Goal: Task Accomplishment & Management: Complete application form

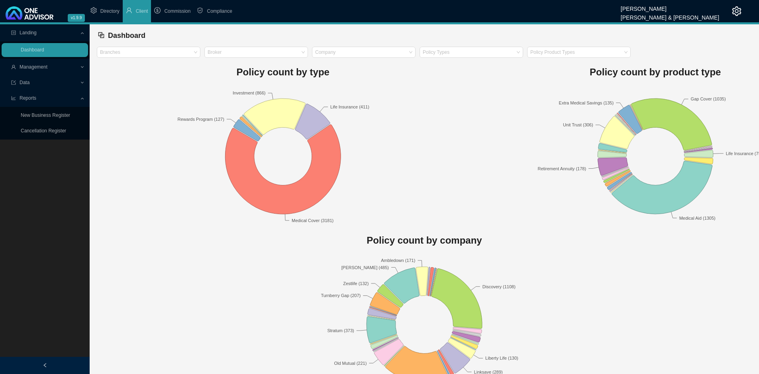
click at [50, 63] on span "Management" at bounding box center [45, 67] width 69 height 14
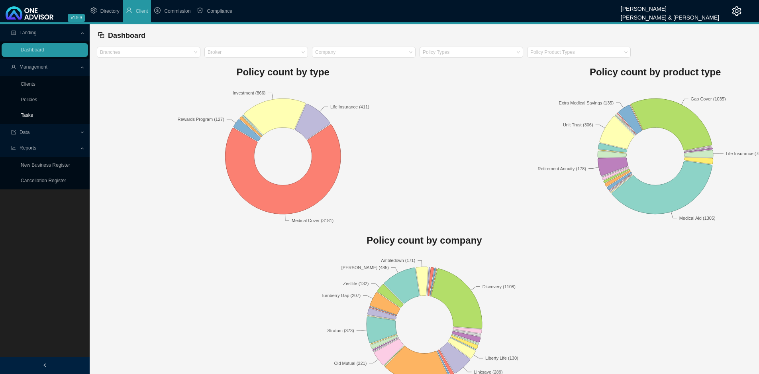
click at [29, 116] on link "Tasks" at bounding box center [27, 115] width 12 height 6
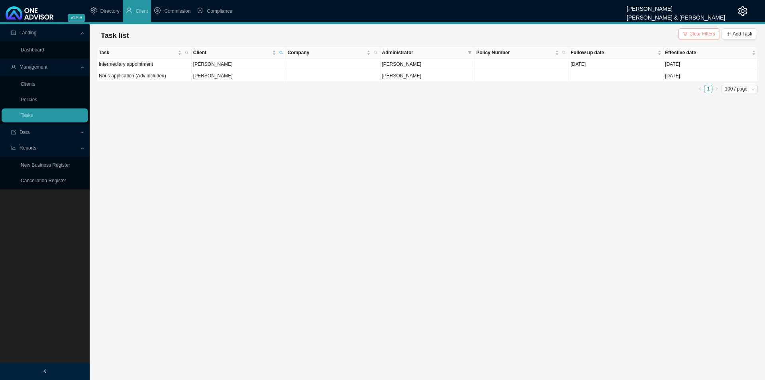
click at [680, 37] on button "Clear Filters" at bounding box center [699, 33] width 42 height 11
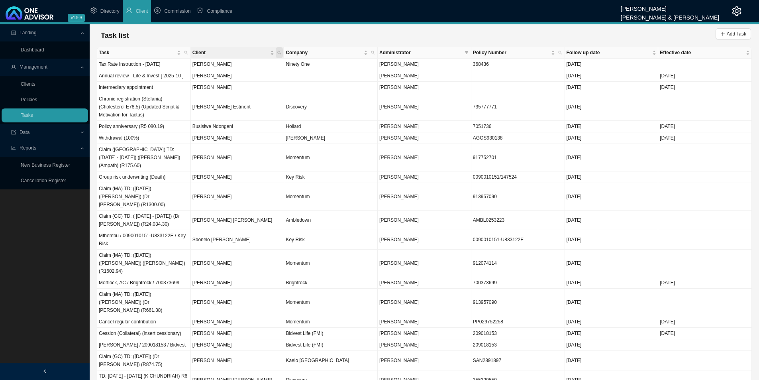
click at [277, 54] on icon "search" at bounding box center [279, 53] width 4 height 4
click at [254, 68] on input "text" at bounding box center [242, 68] width 75 height 11
type input "kohler"
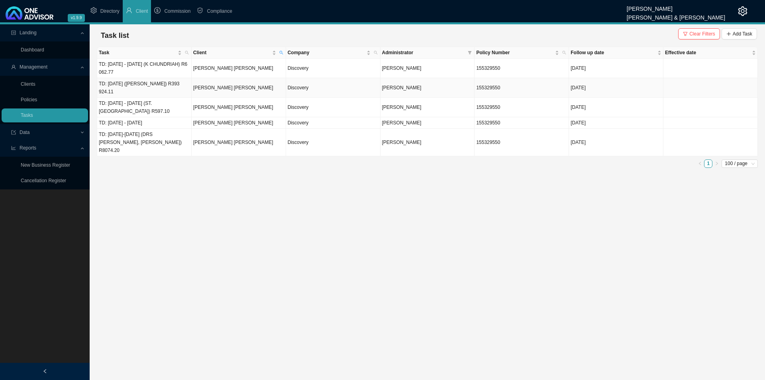
click at [156, 92] on td "TD: 27/03/2025 (MP TARKOWSKI) R393 924.11" at bounding box center [144, 88] width 94 height 20
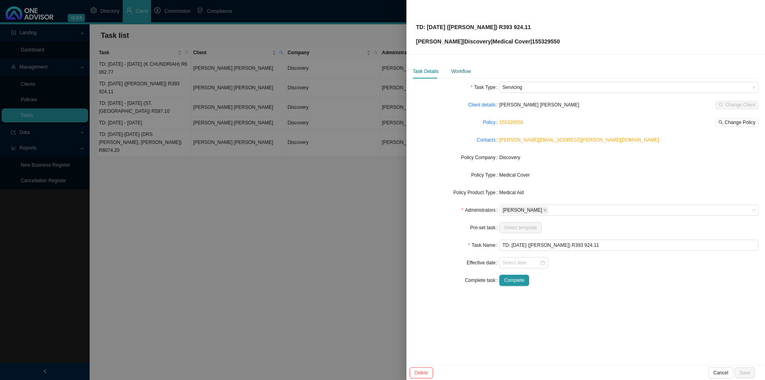
click at [461, 73] on div "Workflow" at bounding box center [462, 71] width 20 height 8
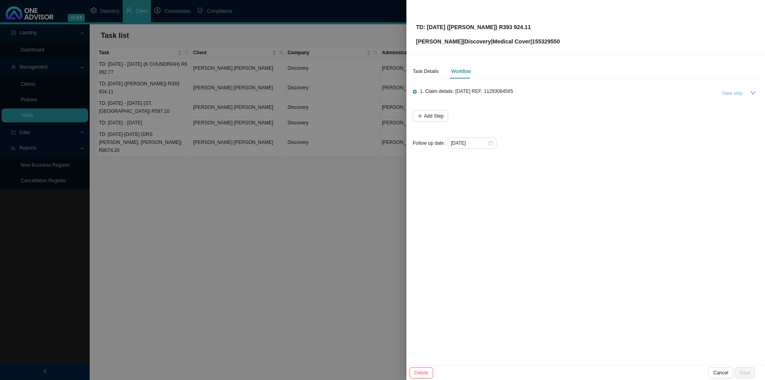
click at [739, 92] on span "View step" at bounding box center [732, 93] width 21 height 8
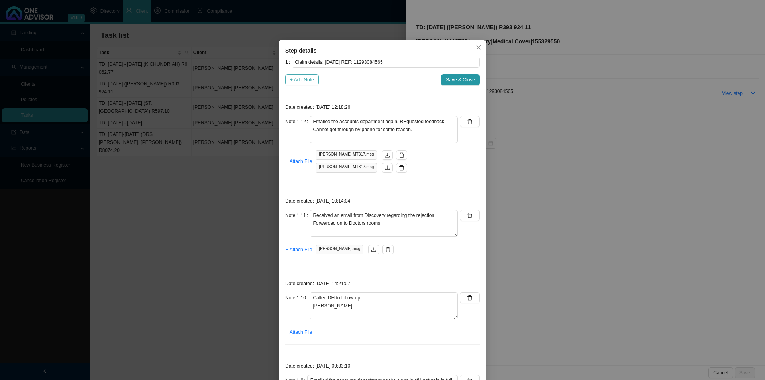
click at [294, 80] on span "+ Add Note" at bounding box center [302, 80] width 24 height 8
type textarea "Emailed the accounts department again. REquested feedback. Cannot get through b…"
type textarea "Received an email from Discovery regarding the rejection. Forwarded on to Docto…"
type textarea "Called DH to follow up Siya"
type textarea "Emailed the accounts department as the claim is still not paid in full. Asked t…"
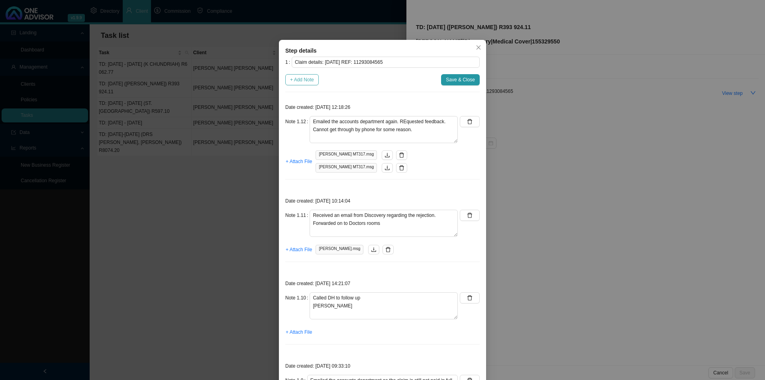
type textarea "Checked CTH, the amount is still reflecting as unpaid."
type textarea "Received feedback from the accounts department. Feedback: Discovery was contact…"
type textarea "CHECKED CTH, THERE DOES NOT SEEM TO BE ANY MOVEMENT. EMAILED A FOLLOW UP TO ACC…"
type textarea "033-8156760 (SAMANTHA IN ACCOUNTS) ASKED ME TO EMAIL HER THE REJECTION REASON A…"
type textarea "CALLED TARKOWSKI'S ACCOUNTS DEPARTMENT DENITA - NO ANSWER"
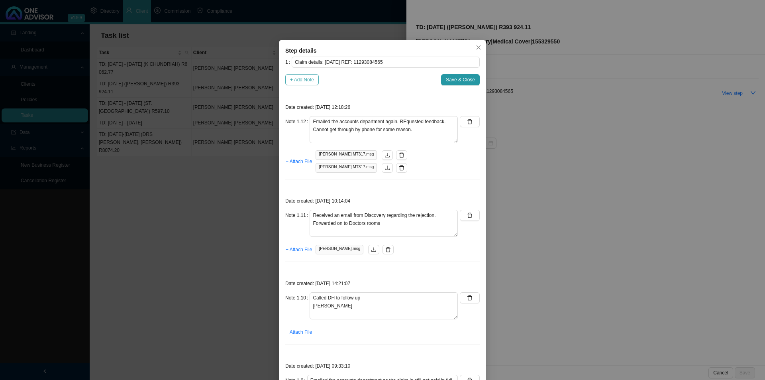
type textarea "CALLED DH; RIKESH NOT RESOLVED. : MODIFIER CODE 0018 ONLY APPLIES TO SURGICAL P…"
type textarea "CALLED DH; CINDY SHORTFALL IS MADE UP OF CLAIM LINE R43 214.80 CLAIM LINE R24 7…"
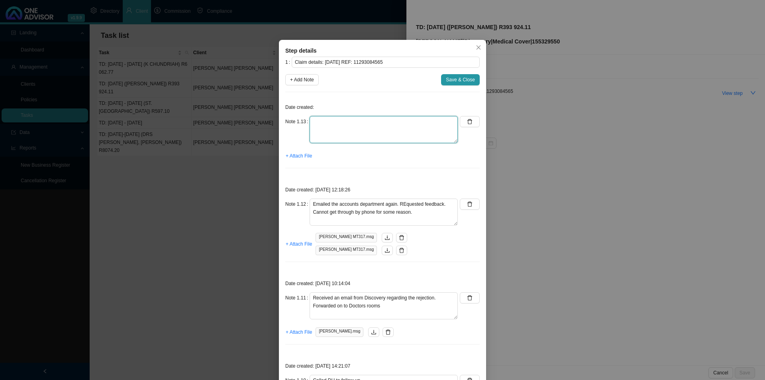
click at [324, 118] on textarea at bounding box center [384, 129] width 148 height 27
type textarea "Read receipt"
click at [301, 159] on span "+ Attach File" at bounding box center [299, 156] width 26 height 8
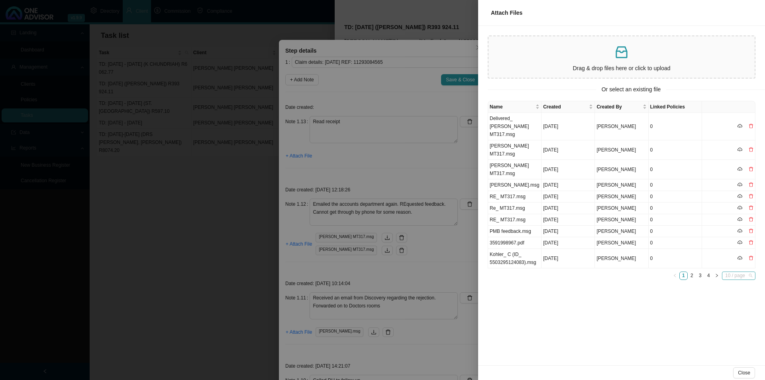
click at [732, 272] on span "10 / page" at bounding box center [738, 276] width 27 height 8
click at [736, 318] on div "100 / page" at bounding box center [739, 322] width 23 height 8
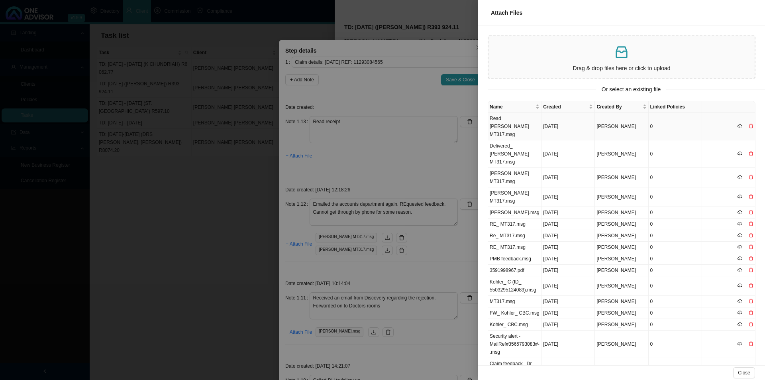
click at [503, 120] on td "Read_ Charles Kohler MT317.msg" at bounding box center [514, 126] width 53 height 27
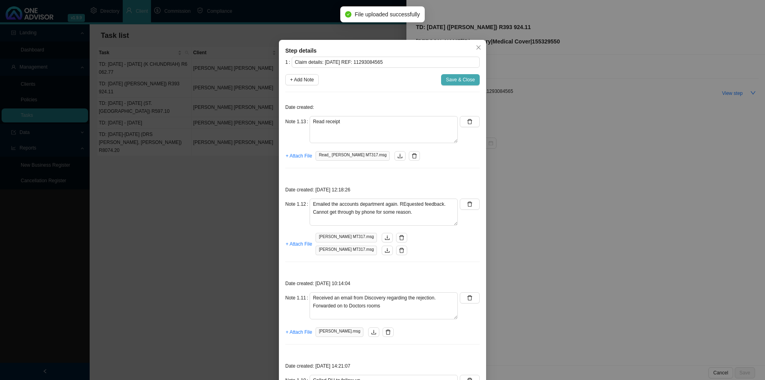
click at [454, 77] on span "Save & Close" at bounding box center [460, 80] width 29 height 8
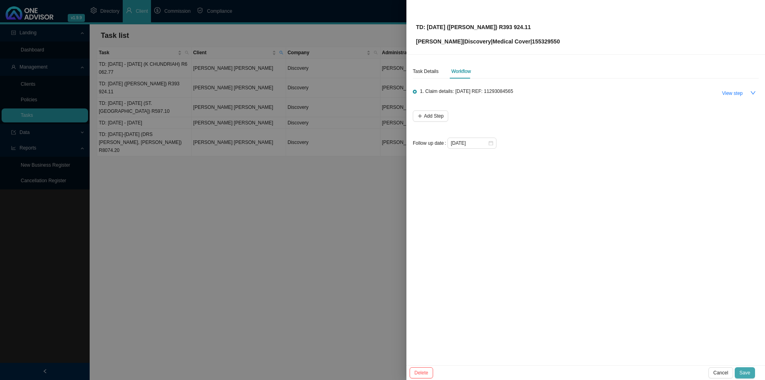
click at [740, 370] on button "Save" at bounding box center [745, 372] width 20 height 11
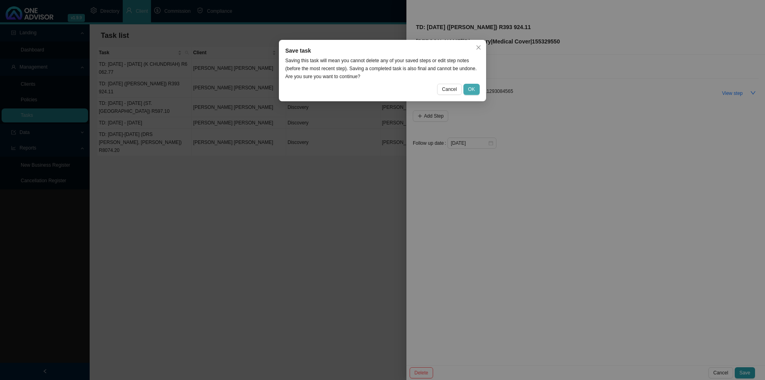
click at [475, 91] on span "OK" at bounding box center [471, 89] width 7 height 8
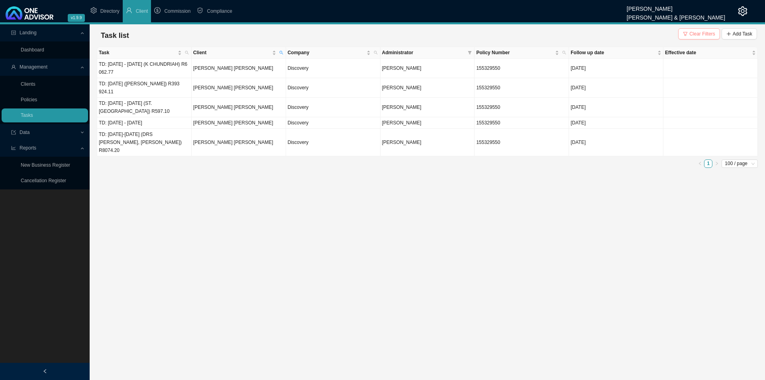
click at [701, 33] on span "Clear Filters" at bounding box center [702, 34] width 26 height 8
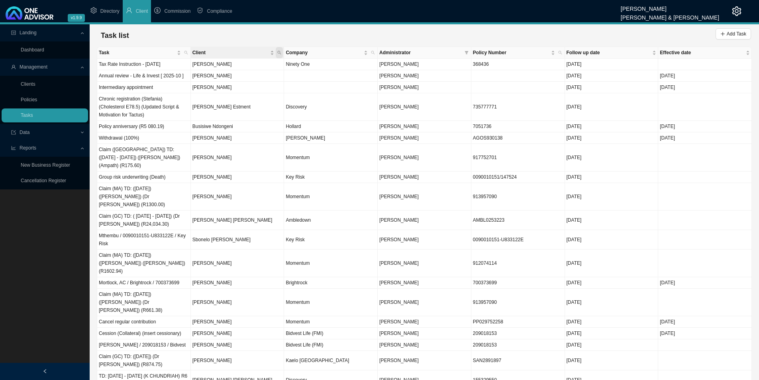
click at [281, 53] on icon "search" at bounding box center [279, 53] width 4 height 4
click at [233, 69] on input "text" at bounding box center [242, 68] width 75 height 11
type input "shaik"
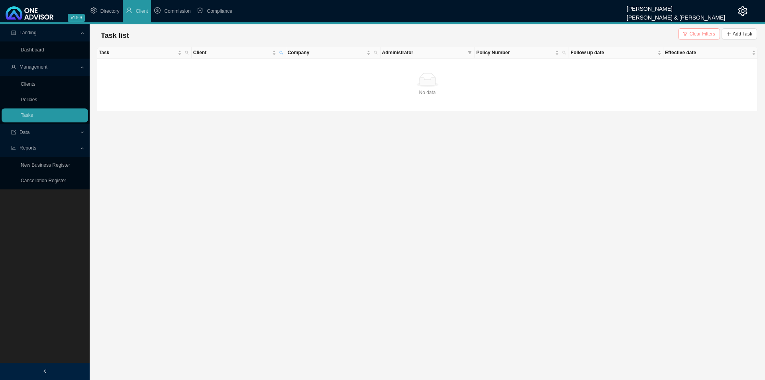
click at [707, 31] on span "Clear Filters" at bounding box center [702, 34] width 26 height 8
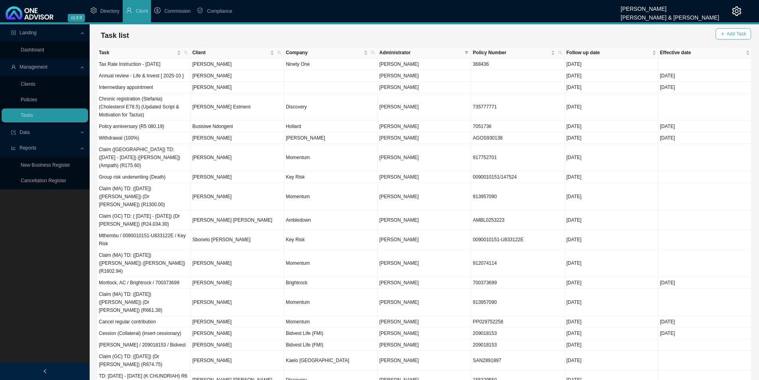
click at [748, 35] on button "Add Task" at bounding box center [733, 33] width 35 height 11
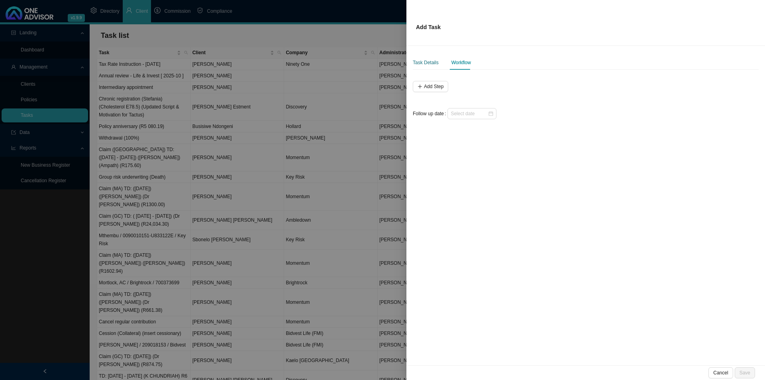
click at [423, 62] on div "Task Details" at bounding box center [426, 63] width 26 height 8
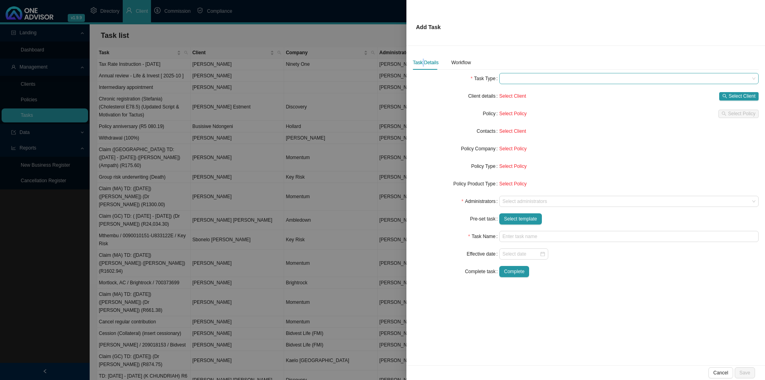
click at [525, 80] on span at bounding box center [629, 78] width 253 height 10
click at [529, 105] on div "New business proposal" at bounding box center [629, 104] width 247 height 8
click at [520, 204] on div at bounding box center [625, 201] width 249 height 6
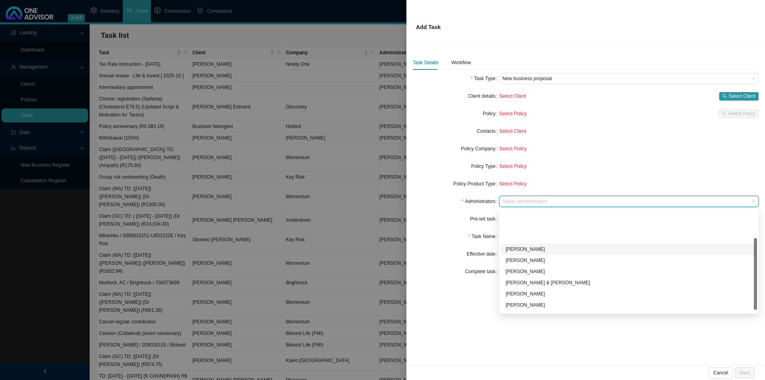
scroll to position [43, 0]
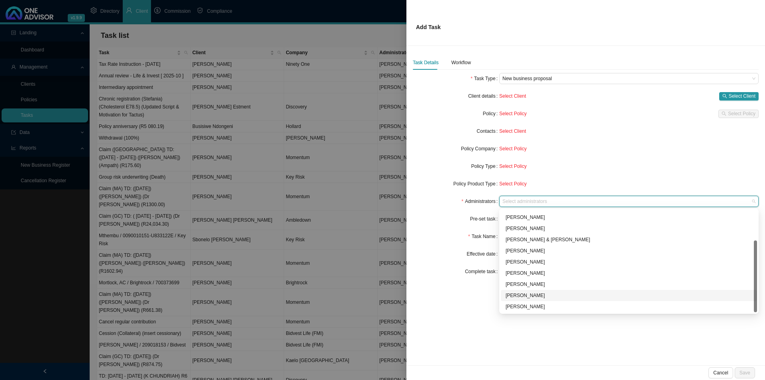
click at [532, 296] on div "[PERSON_NAME]" at bounding box center [629, 295] width 247 height 8
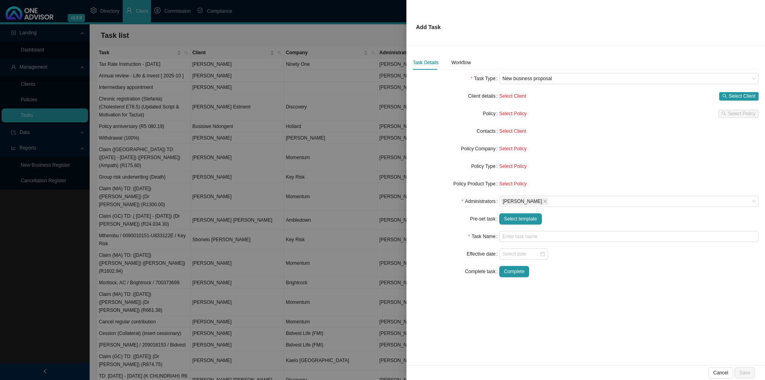
click at [459, 246] on form "Task Type New business proposal Client details Select Client Select Client Poli…" at bounding box center [586, 175] width 346 height 204
click at [532, 221] on span "Select template" at bounding box center [520, 219] width 33 height 8
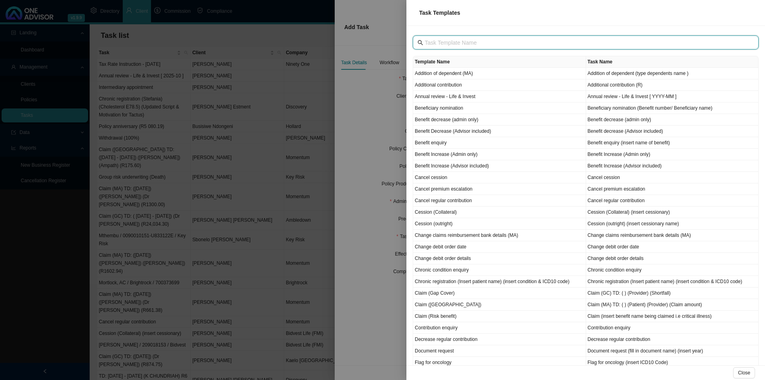
click at [484, 41] on input "text" at bounding box center [587, 42] width 324 height 9
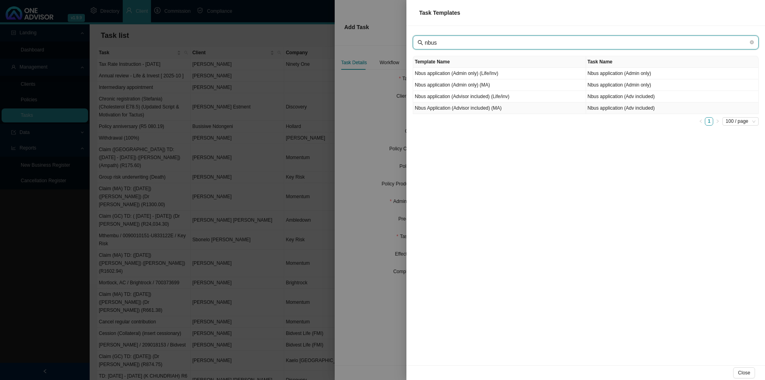
type input "nbus"
click at [480, 109] on td "Nbus Application (Advisor included) (MA)" at bounding box center [499, 108] width 173 height 12
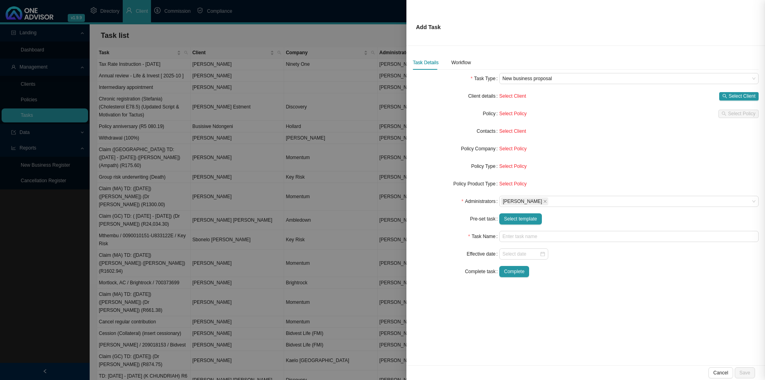
type input "Nbus application (Adv included)"
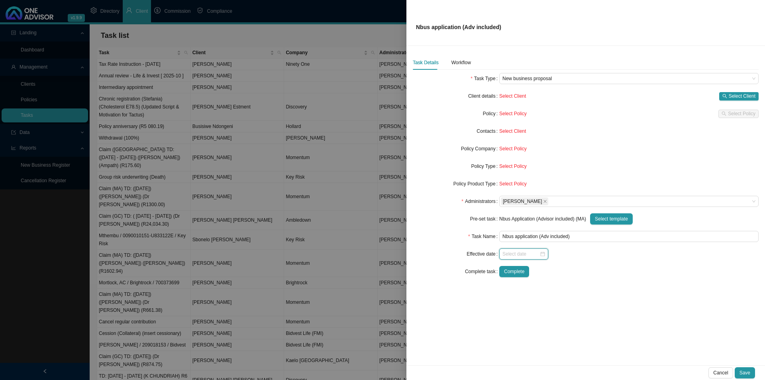
click at [509, 256] on input at bounding box center [521, 254] width 37 height 8
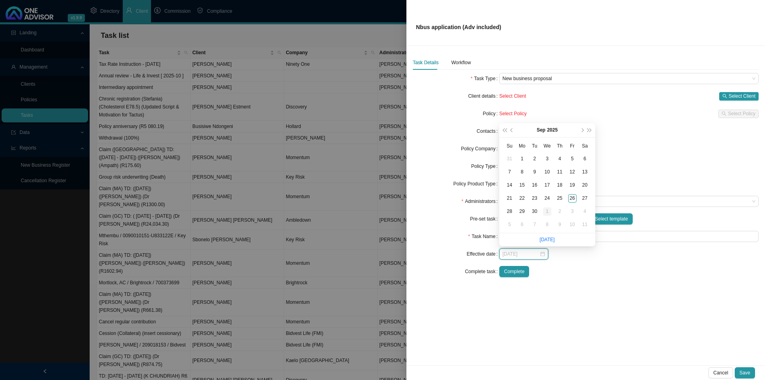
type input "2025-10-01"
click at [550, 210] on div "1" at bounding box center [547, 211] width 8 height 8
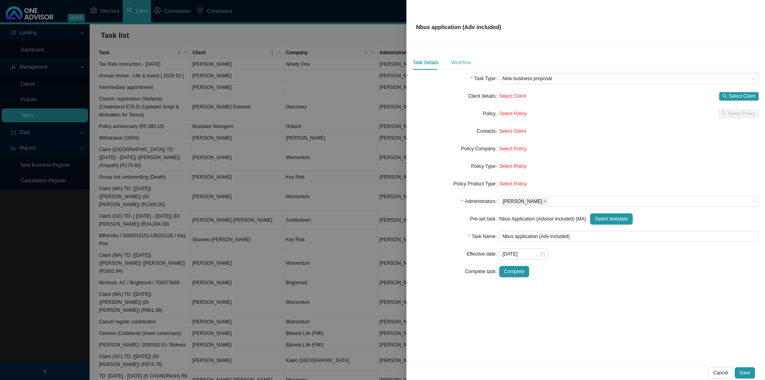
click at [456, 58] on div "Workflow" at bounding box center [462, 62] width 20 height 14
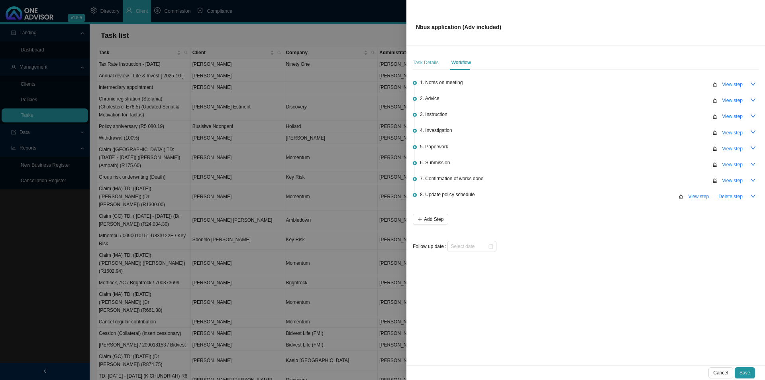
click at [426, 57] on div "Task Details" at bounding box center [426, 62] width 26 height 14
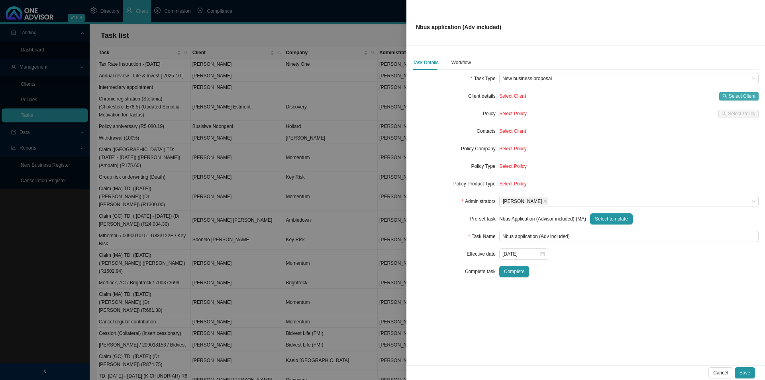
click at [744, 98] on span "Select Client" at bounding box center [742, 96] width 27 height 8
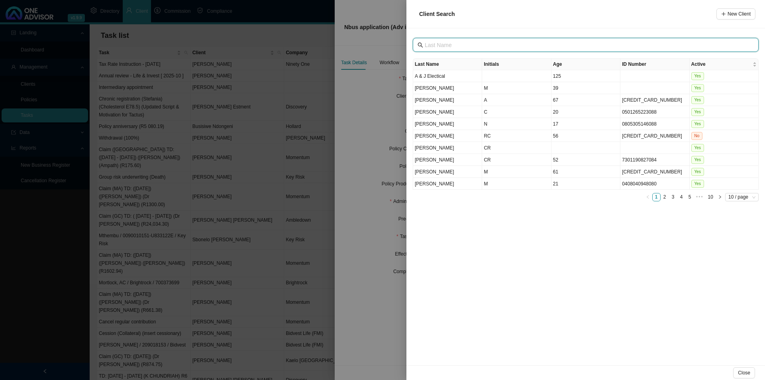
click at [468, 44] on input "text" at bounding box center [587, 45] width 324 height 9
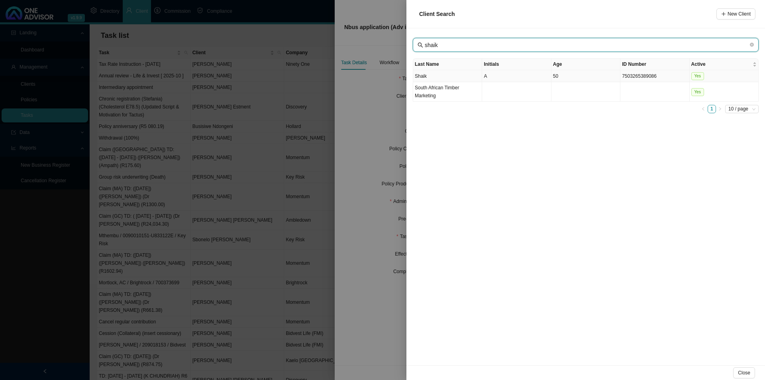
type input "shaik"
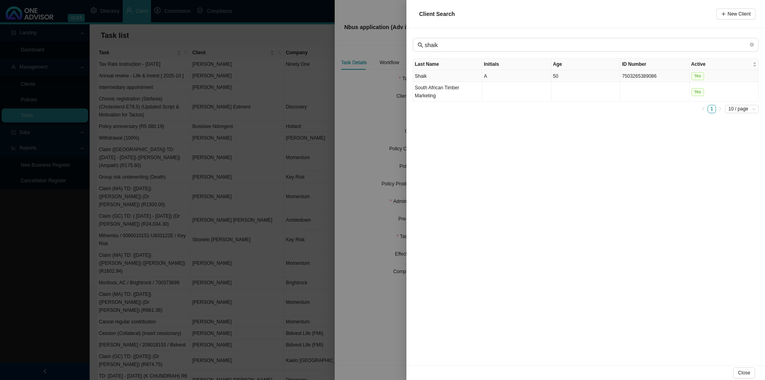
click at [474, 78] on td "Shaik" at bounding box center [447, 76] width 69 height 12
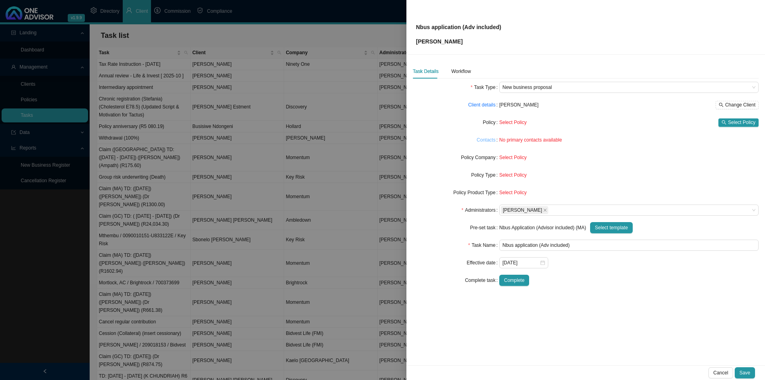
click at [491, 142] on link "Contacts" at bounding box center [486, 140] width 19 height 8
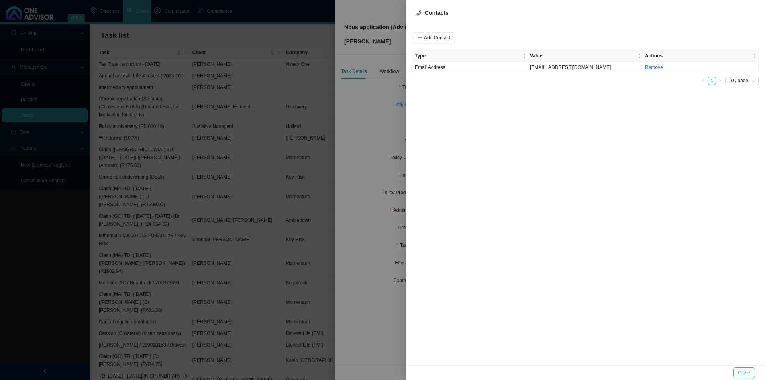
click at [749, 371] on span "Close" at bounding box center [744, 373] width 12 height 8
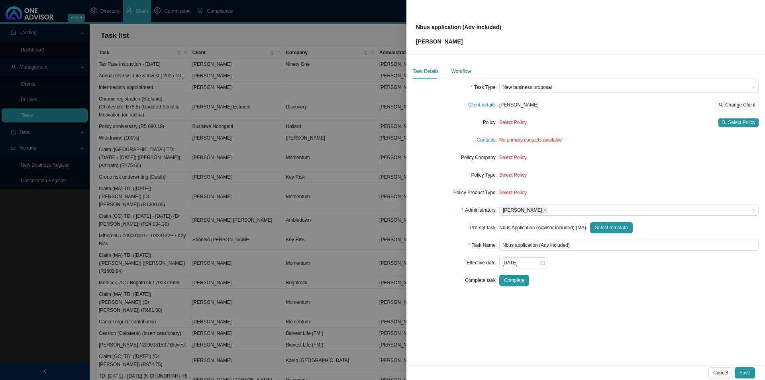
click at [465, 73] on div "Workflow" at bounding box center [462, 71] width 20 height 8
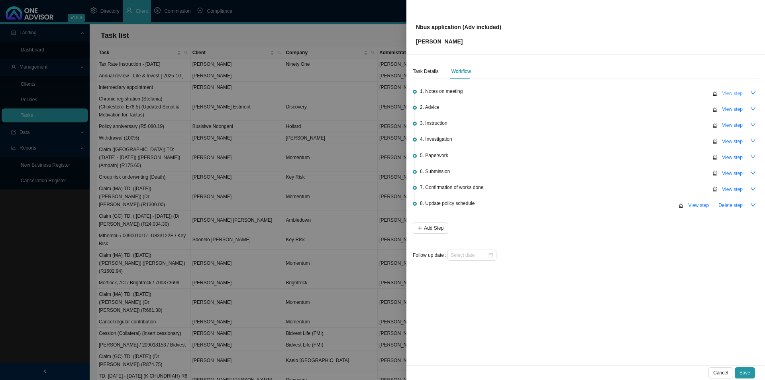
click at [736, 92] on span "View step" at bounding box center [732, 93] width 21 height 8
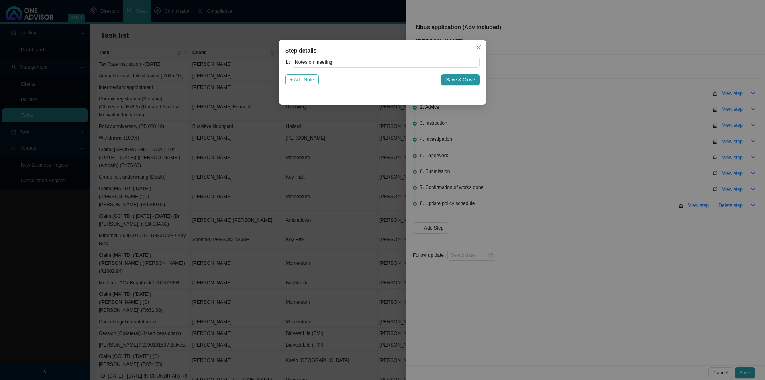
click at [299, 79] on span "+ Add Note" at bounding box center [302, 80] width 24 height 8
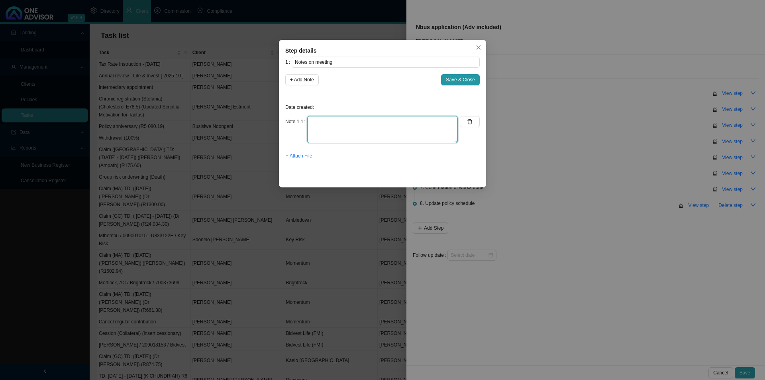
click at [312, 126] on textarea at bounding box center [382, 129] width 151 height 27
type textarea "Arshud is on Coastal Saver and his wife and children are on Keycare Plus. Arshu…"
click at [302, 157] on span "+ Attach File" at bounding box center [299, 156] width 26 height 8
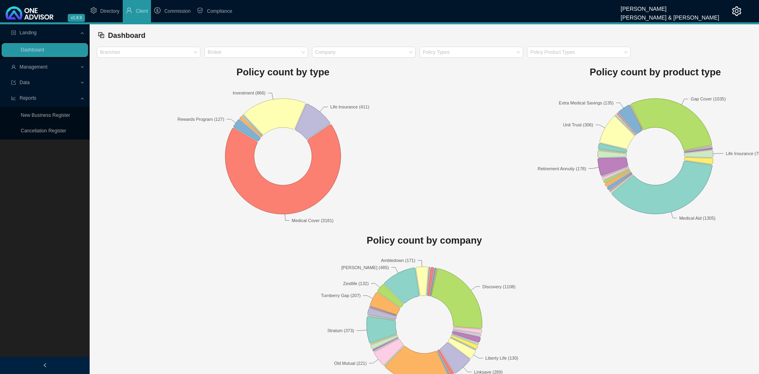
click at [60, 66] on span "Management" at bounding box center [45, 67] width 69 height 14
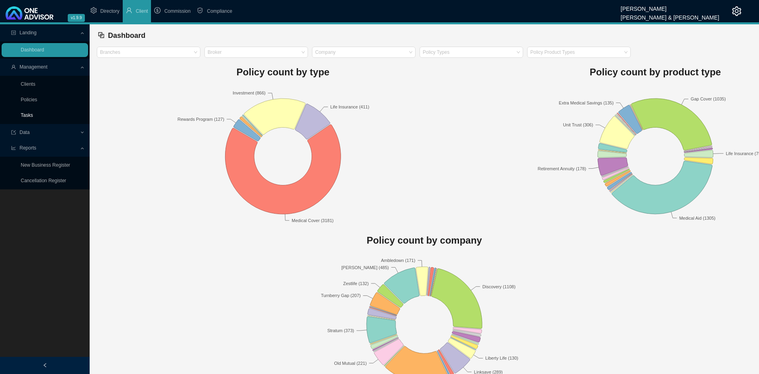
click at [23, 114] on link "Tasks" at bounding box center [27, 115] width 12 height 6
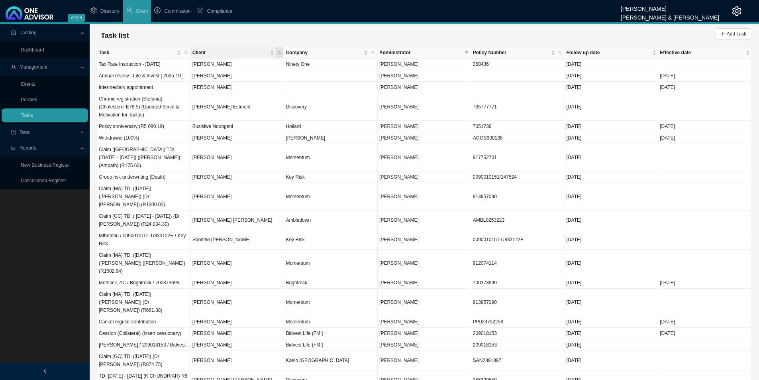
click at [276, 51] on span "Client" at bounding box center [279, 52] width 7 height 11
type input "shaik"
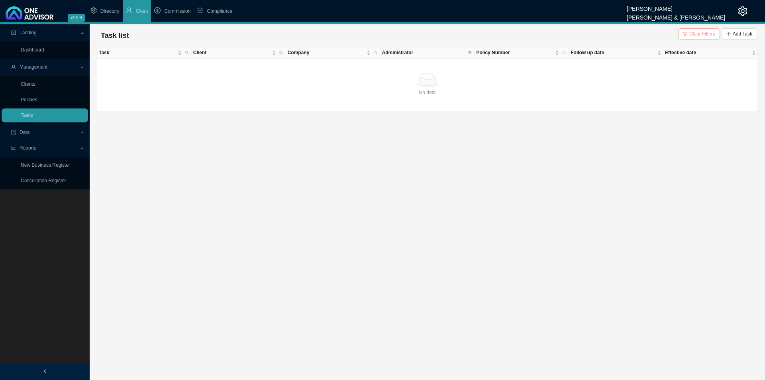
click at [699, 32] on span "Clear Filters" at bounding box center [702, 34] width 26 height 8
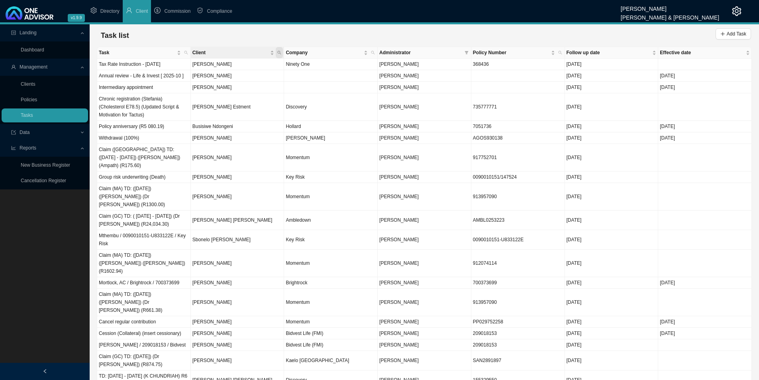
click at [283, 53] on span "Client" at bounding box center [279, 52] width 7 height 11
click at [260, 67] on input "text" at bounding box center [242, 68] width 75 height 11
type input "shaik"
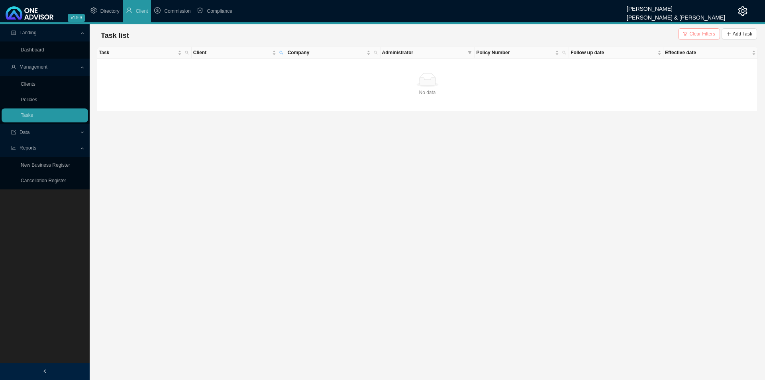
click at [697, 36] on span "Clear Filters" at bounding box center [702, 34] width 26 height 8
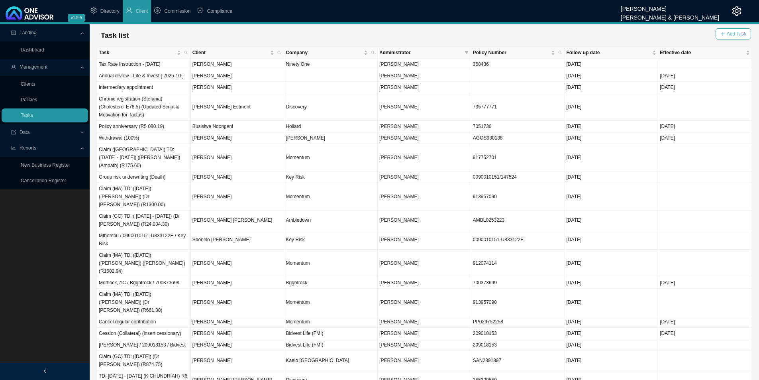
click at [734, 37] on span "Add Task" at bounding box center [737, 34] width 20 height 8
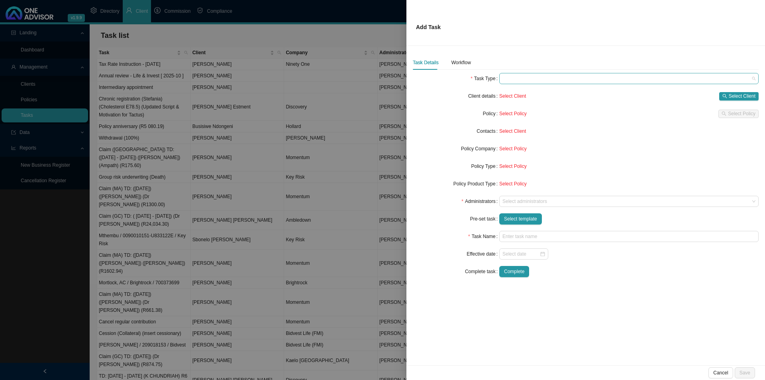
click at [543, 79] on span at bounding box center [629, 78] width 253 height 10
click at [526, 101] on div "New business proposal" at bounding box center [629, 104] width 247 height 8
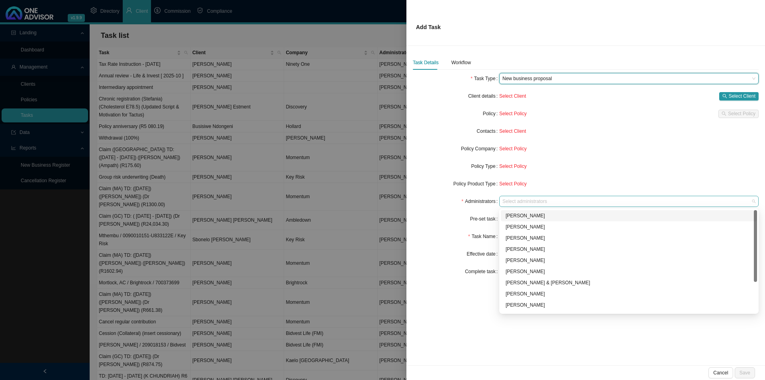
click at [520, 203] on div at bounding box center [625, 201] width 249 height 6
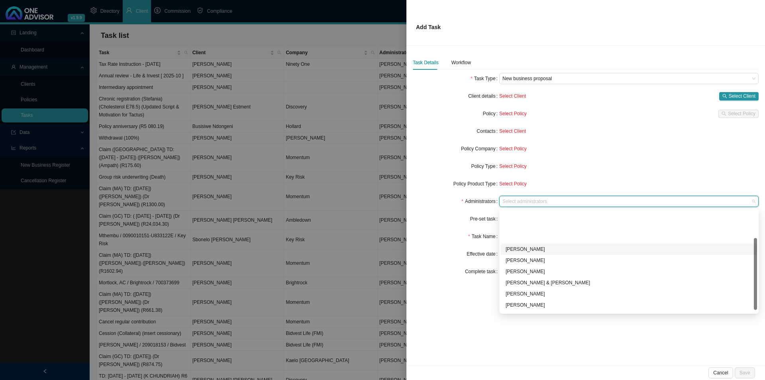
scroll to position [40, 0]
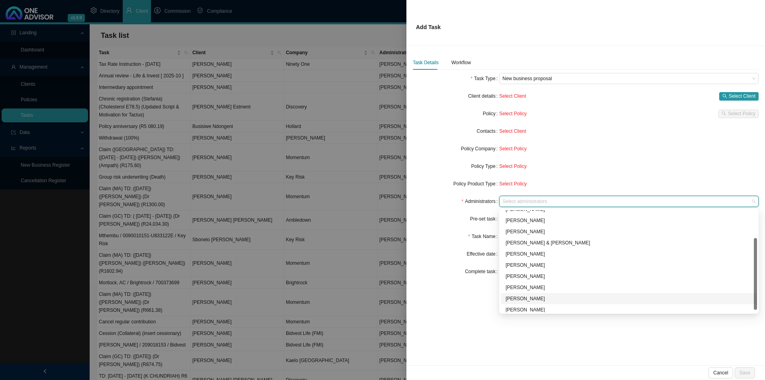
click at [522, 297] on div "[PERSON_NAME]" at bounding box center [629, 298] width 247 height 8
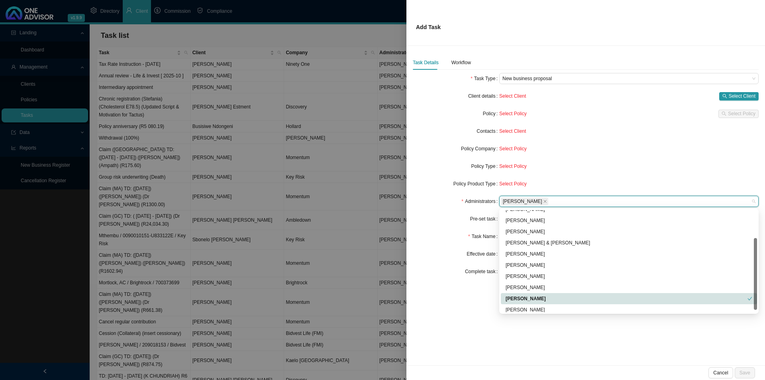
click at [450, 289] on div "Task Details Workflow Task Type New business proposal Client details Select Cli…" at bounding box center [585, 205] width 359 height 319
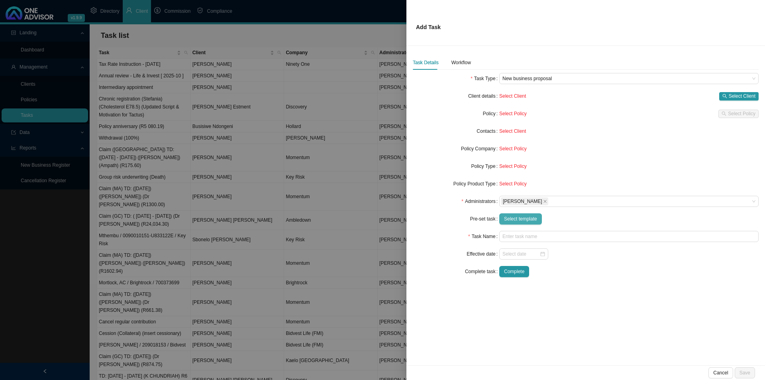
click at [529, 222] on span "Select template" at bounding box center [520, 219] width 33 height 8
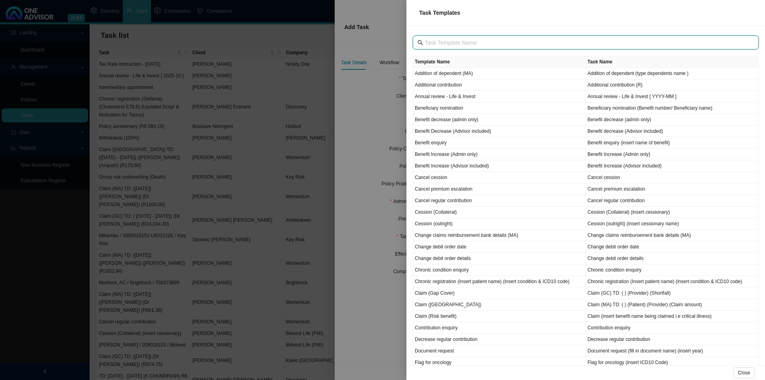
click at [473, 41] on input "text" at bounding box center [587, 42] width 324 height 9
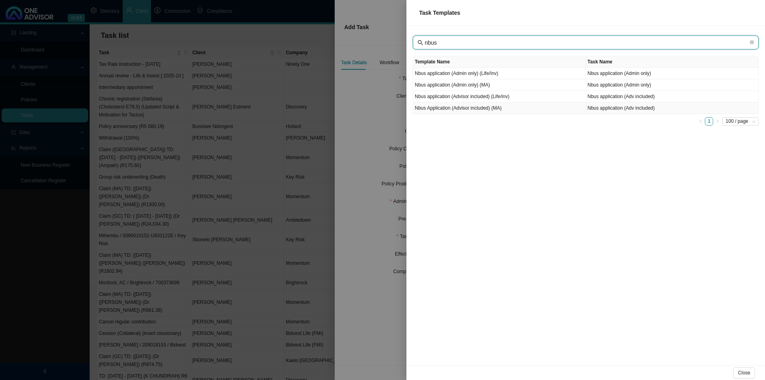
type input "nbus"
click at [494, 109] on td "Nbus Application (Advisor included) (MA)" at bounding box center [499, 108] width 173 height 12
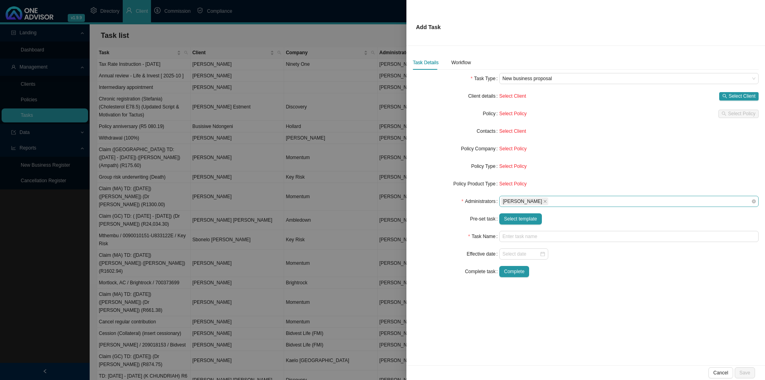
type input "Nbus application (Adv included)"
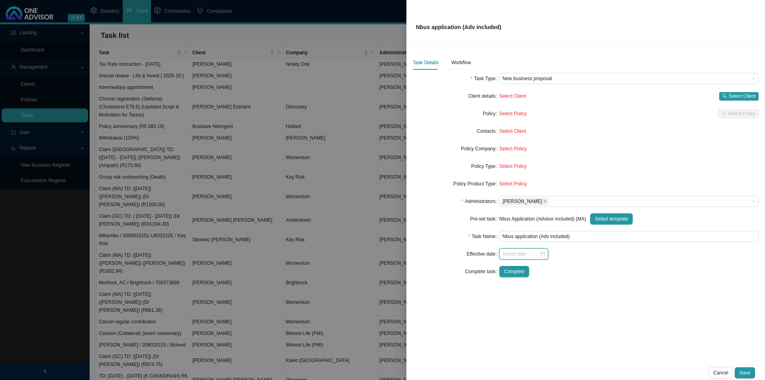
click at [517, 253] on input at bounding box center [521, 254] width 37 height 8
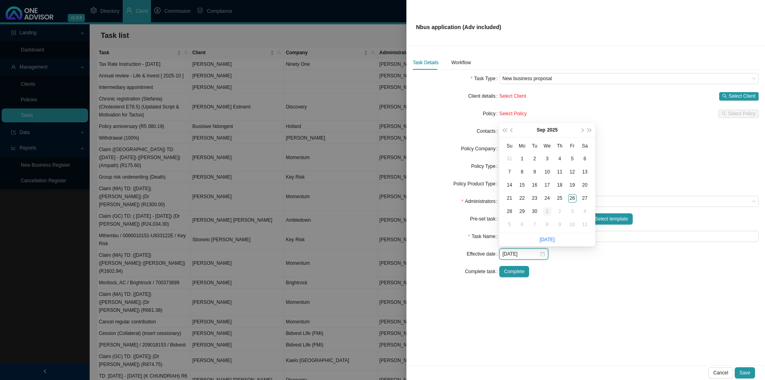
type input "2025-10-01"
click at [548, 208] on div "1" at bounding box center [547, 211] width 8 height 8
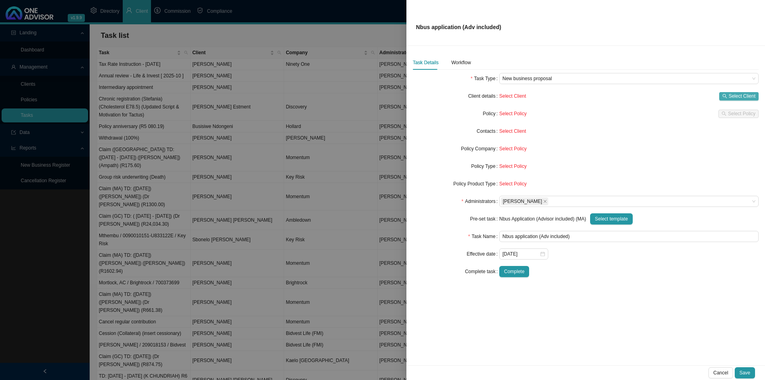
click at [739, 92] on span "Select Client" at bounding box center [742, 96] width 27 height 8
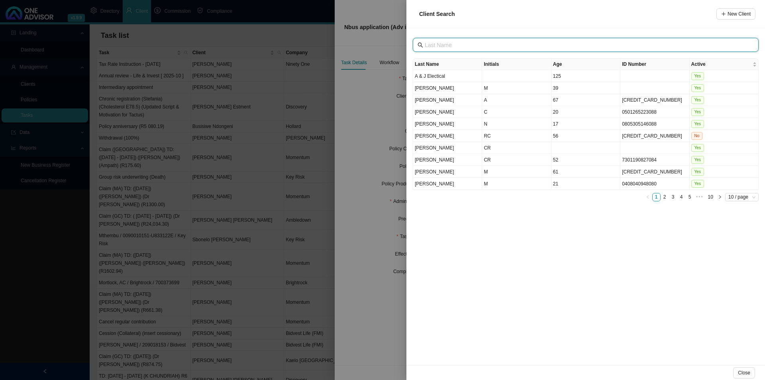
click at [506, 46] on input "text" at bounding box center [587, 45] width 324 height 9
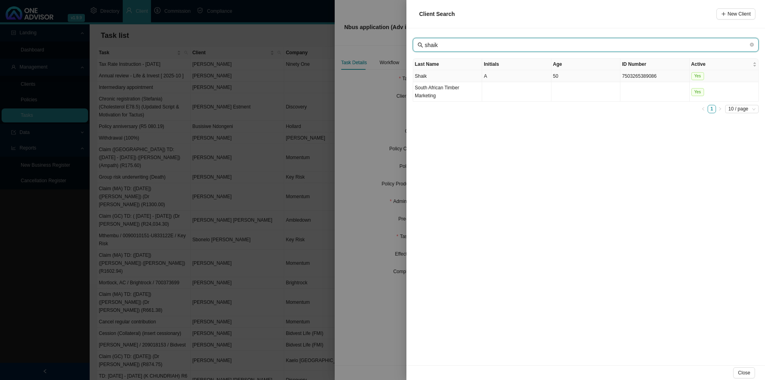
type input "shaik"
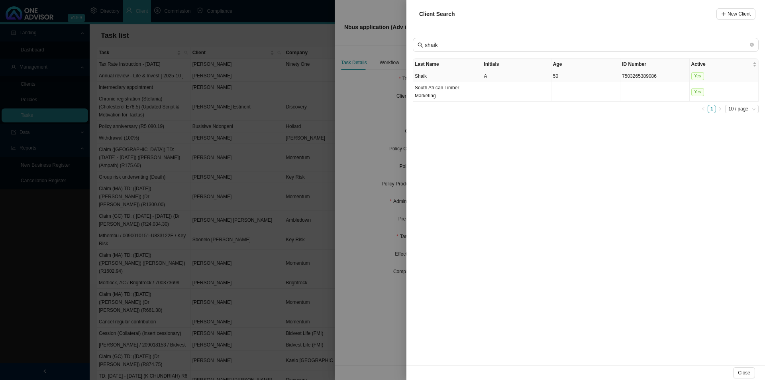
click at [461, 77] on td "Shaik" at bounding box center [447, 76] width 69 height 12
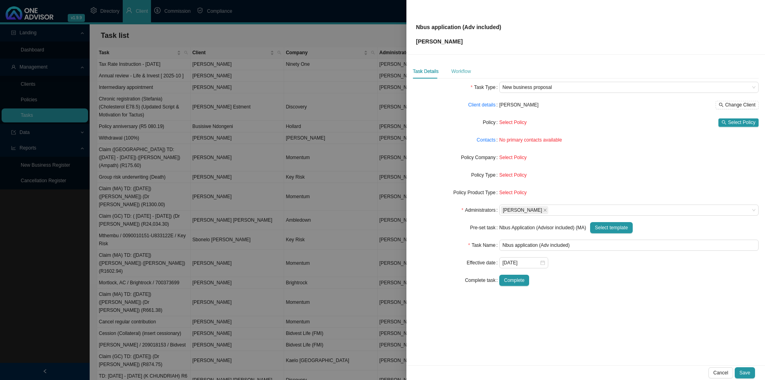
click at [463, 67] on div "Workflow" at bounding box center [462, 71] width 20 height 14
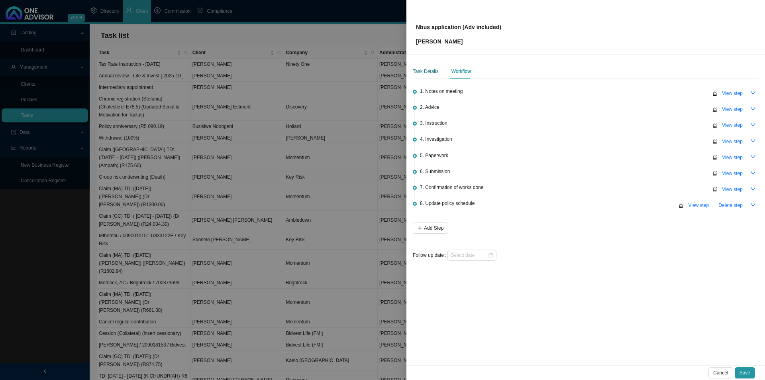
click at [424, 70] on div "Task Details" at bounding box center [426, 71] width 26 height 8
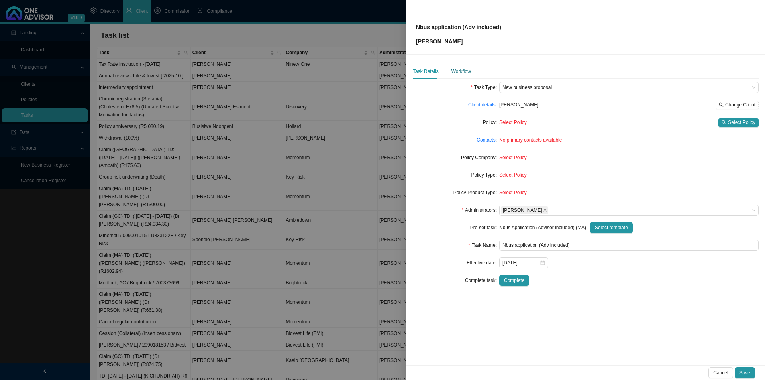
drag, startPoint x: 463, startPoint y: 71, endPoint x: 472, endPoint y: 70, distance: 9.2
click at [463, 71] on div "Workflow" at bounding box center [462, 71] width 20 height 8
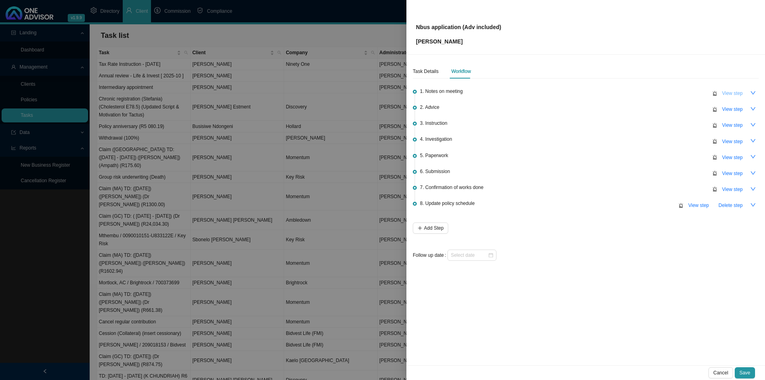
click at [735, 93] on span "View step" at bounding box center [732, 93] width 21 height 8
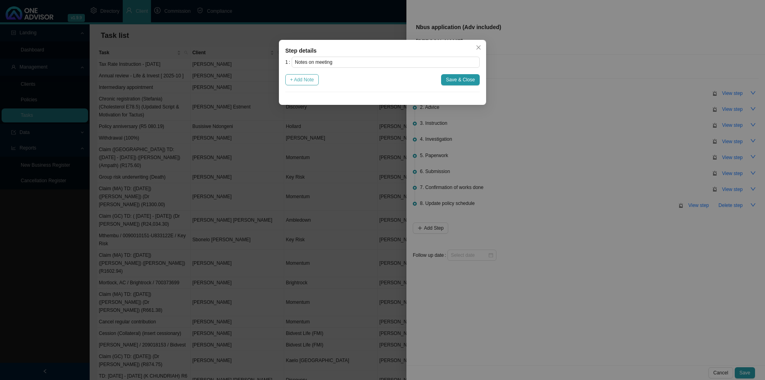
click at [306, 80] on span "+ Add Note" at bounding box center [302, 80] width 24 height 8
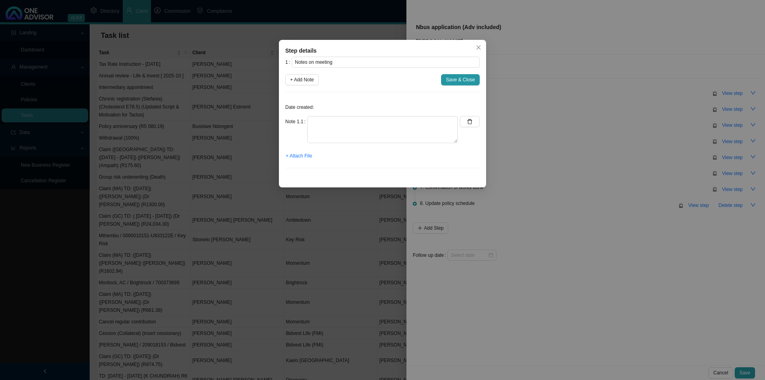
drag, startPoint x: 322, startPoint y: 115, endPoint x: 350, endPoint y: 115, distance: 28.7
click at [322, 115] on div "Date created: Note 1.1 + Attach File" at bounding box center [382, 136] width 194 height 76
click at [346, 120] on textarea at bounding box center [382, 129] width 151 height 27
type textarea "Arshud Shaik would like gap cover. He is on Coastal Saver and his family are on…"
click at [302, 151] on button "+ Attach File" at bounding box center [298, 155] width 27 height 11
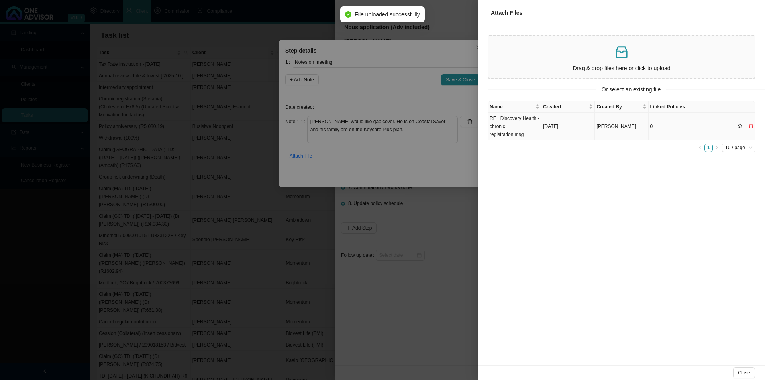
click at [518, 122] on td "RE_ Discovery Health - chronic registration.msg" at bounding box center [514, 126] width 53 height 27
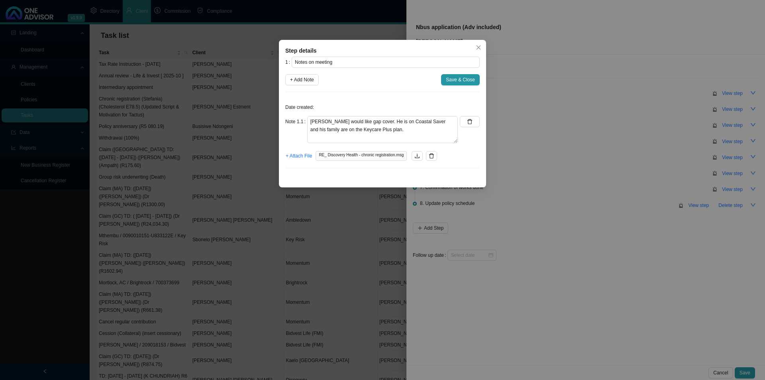
click at [454, 80] on span "Save & Close" at bounding box center [460, 80] width 29 height 8
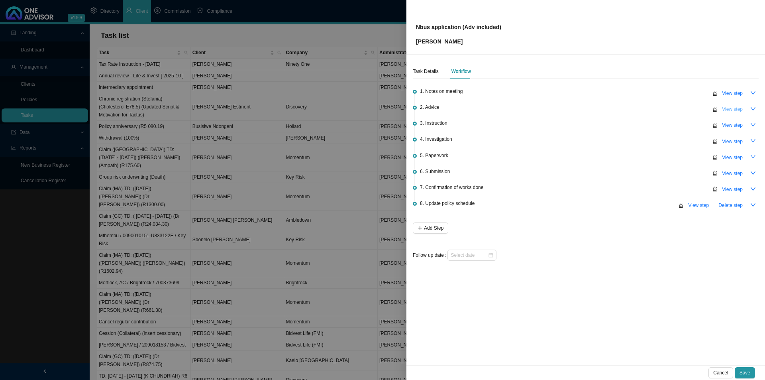
click at [739, 109] on span "View step" at bounding box center [732, 109] width 21 height 8
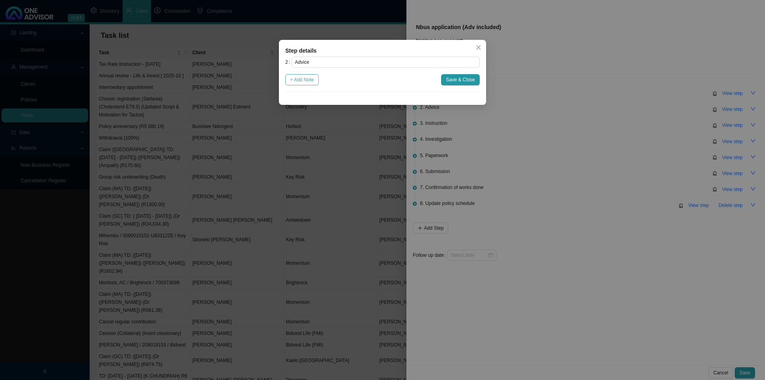
click at [307, 77] on span "+ Add Note" at bounding box center [302, 80] width 24 height 8
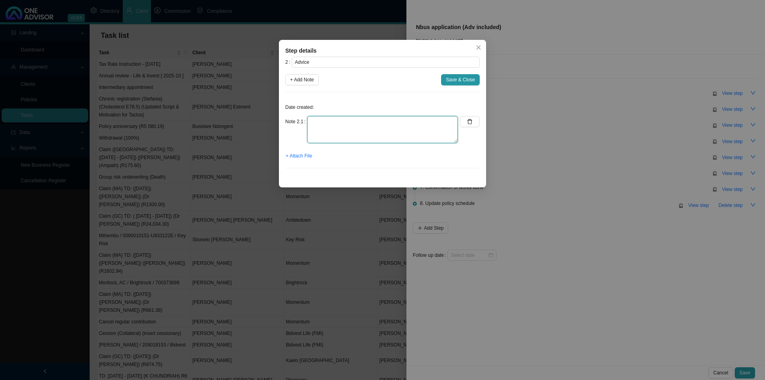
click at [320, 118] on textarea at bounding box center [382, 129] width 151 height 27
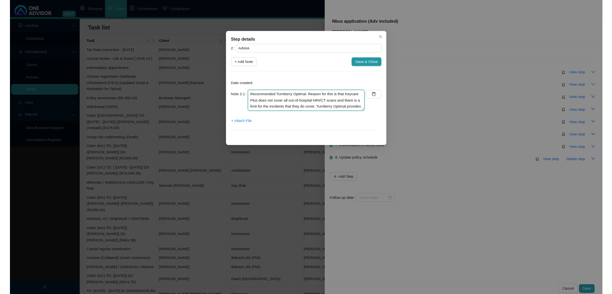
scroll to position [6, 0]
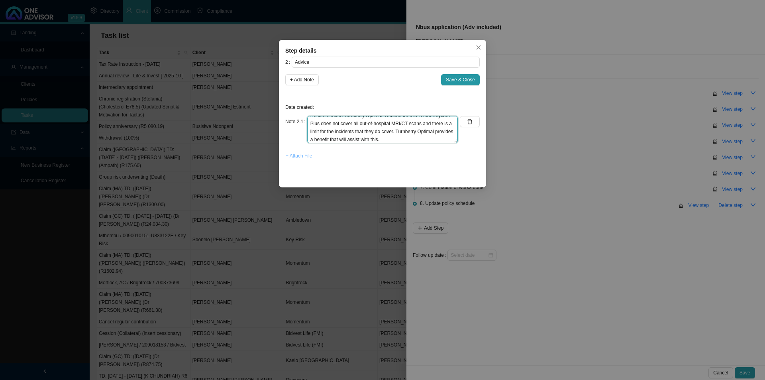
type textarea "Recommended Turnberry Optimal. Reason for this is that Keycare Plus does not co…"
click at [296, 155] on span "+ Attach File" at bounding box center [299, 156] width 26 height 8
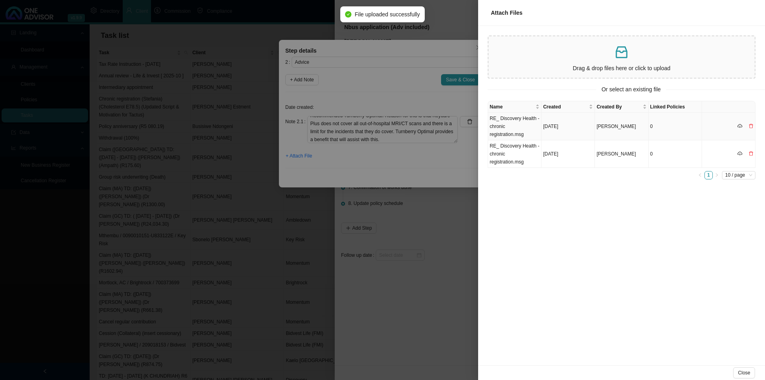
click at [514, 126] on td "RE_ Discovery Health - chronic registration.msg" at bounding box center [514, 126] width 53 height 27
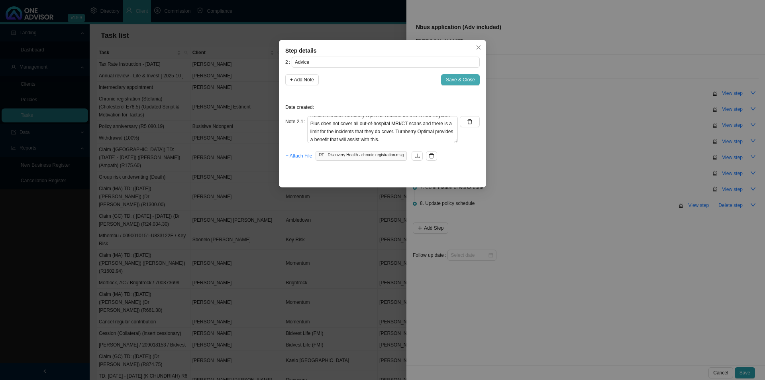
click at [461, 78] on span "Save & Close" at bounding box center [460, 80] width 29 height 8
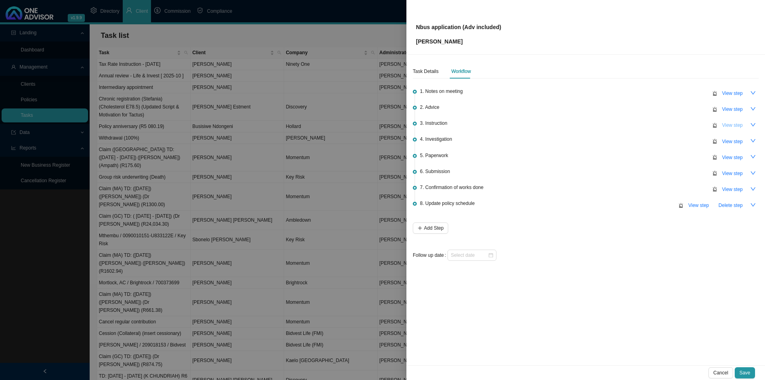
click at [730, 125] on span "View step" at bounding box center [732, 125] width 21 height 8
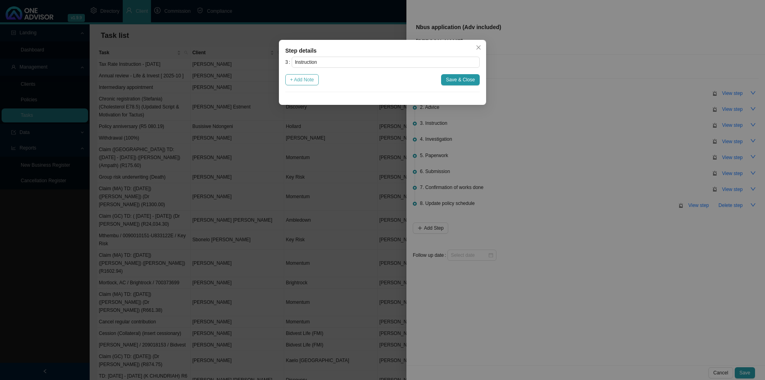
click at [307, 79] on span "+ Add Note" at bounding box center [302, 80] width 24 height 8
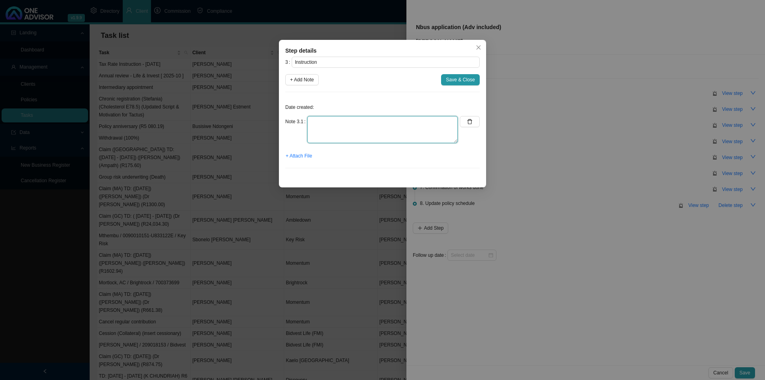
click at [332, 120] on textarea at bounding box center [382, 129] width 151 height 27
type textarea "Received go-ahead from Ashrud"
click at [308, 155] on span "+ Attach File" at bounding box center [299, 156] width 26 height 8
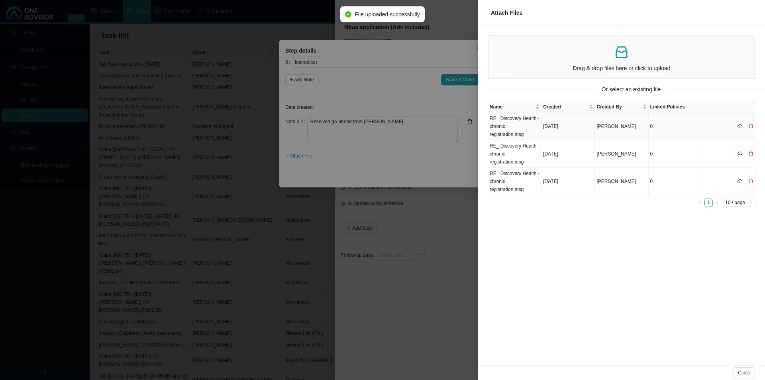
click at [517, 126] on td "RE_ Discovery Health - chronic registration.msg" at bounding box center [514, 126] width 53 height 27
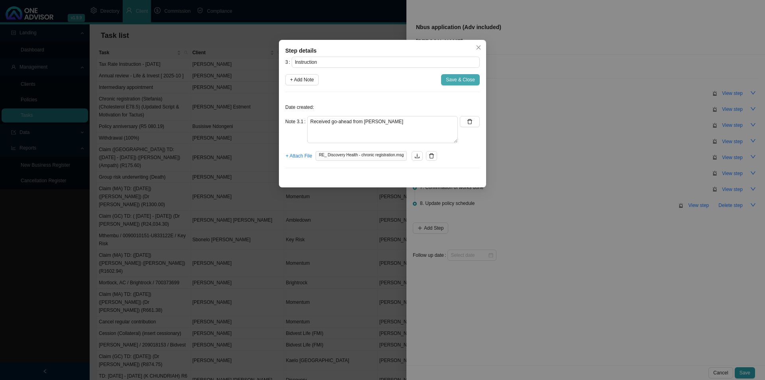
click at [460, 79] on span "Save & Close" at bounding box center [460, 80] width 29 height 8
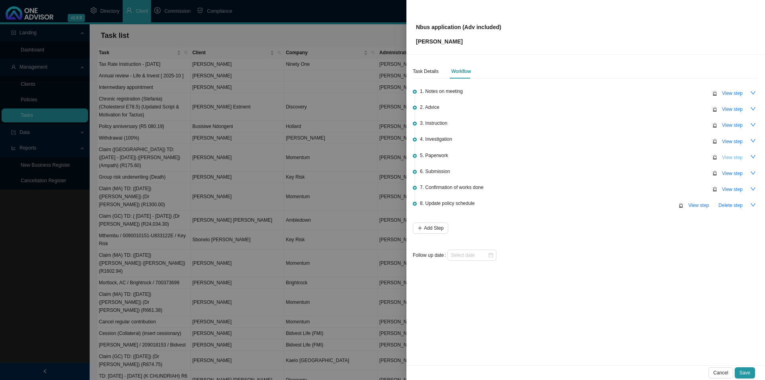
click at [732, 153] on span "View step" at bounding box center [732, 157] width 21 height 8
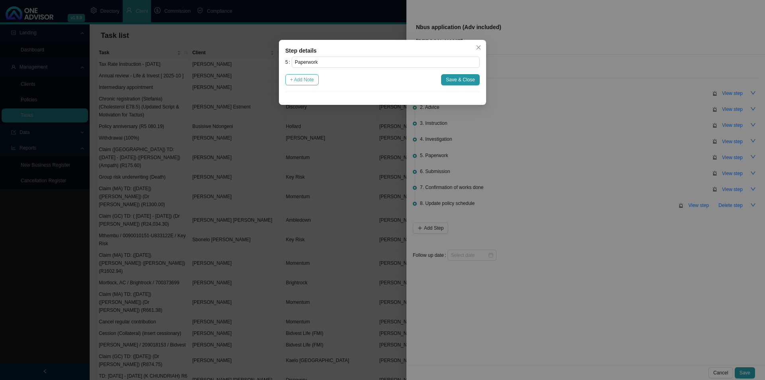
click at [301, 82] on span "+ Add Note" at bounding box center [302, 80] width 24 height 8
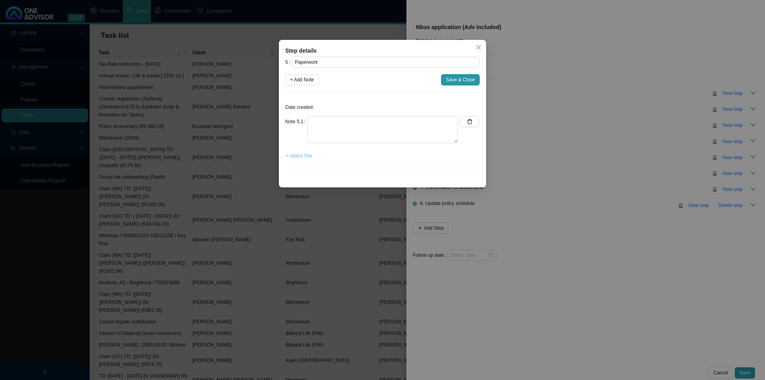
click at [301, 156] on span "+ Attach File" at bounding box center [299, 156] width 26 height 8
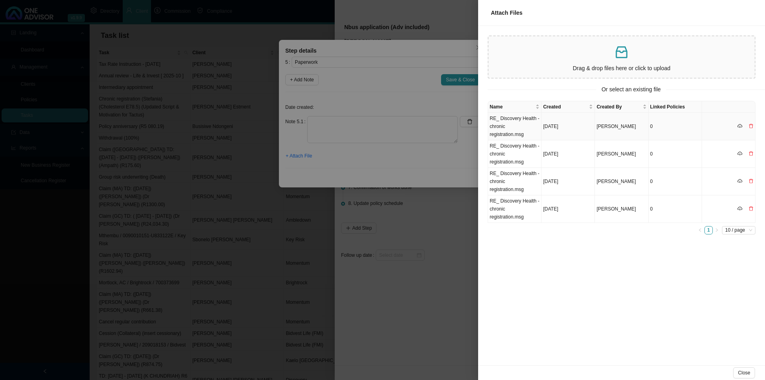
click at [516, 128] on td "RE_ Discovery Health - chronic registration.msg" at bounding box center [514, 126] width 53 height 27
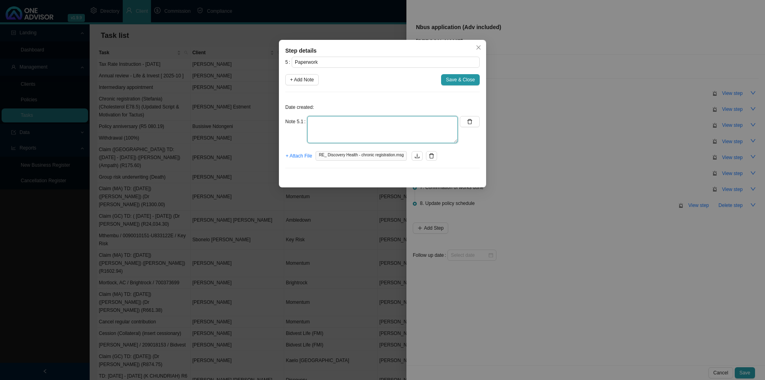
click at [338, 127] on textarea at bounding box center [382, 129] width 151 height 27
type textarea "Emailed the form to the client to complete"
click at [463, 81] on span "Save & Close" at bounding box center [460, 80] width 29 height 8
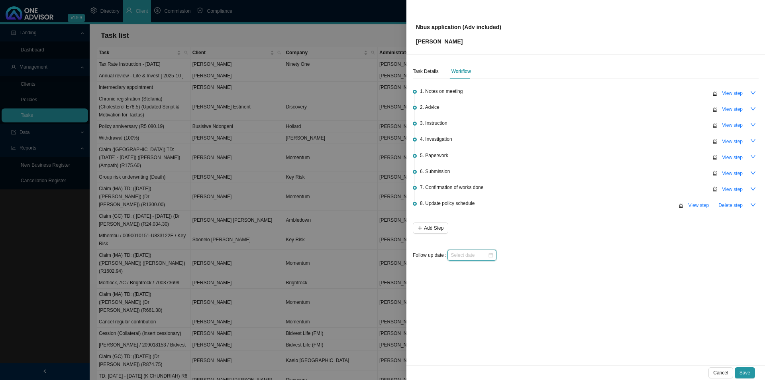
click at [474, 256] on input at bounding box center [469, 255] width 37 height 8
type input "2025-09-29"
click at [472, 211] on div "29" at bounding box center [470, 210] width 8 height 8
click at [748, 371] on span "Save" at bounding box center [745, 373] width 11 height 8
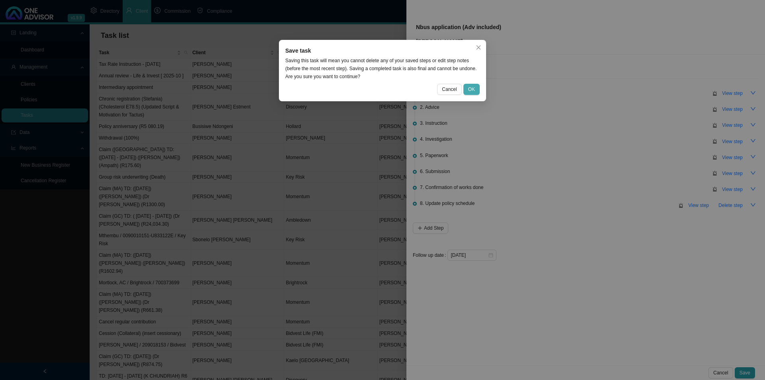
click at [477, 88] on button "OK" at bounding box center [471, 89] width 16 height 11
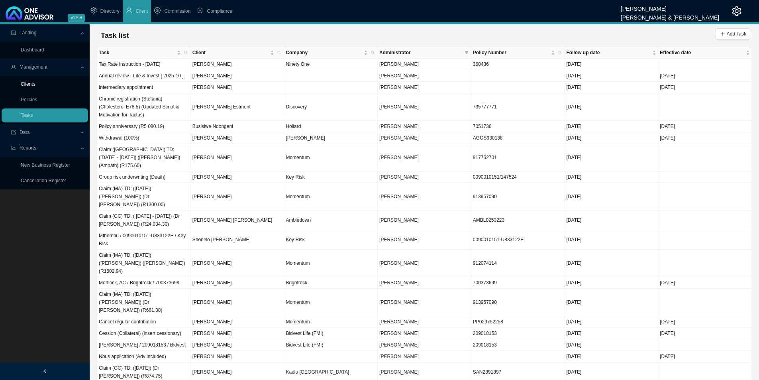
click at [32, 77] on ul "Clients Policies Tasks" at bounding box center [45, 100] width 90 height 48
click at [33, 81] on link "Clients" at bounding box center [28, 84] width 15 height 6
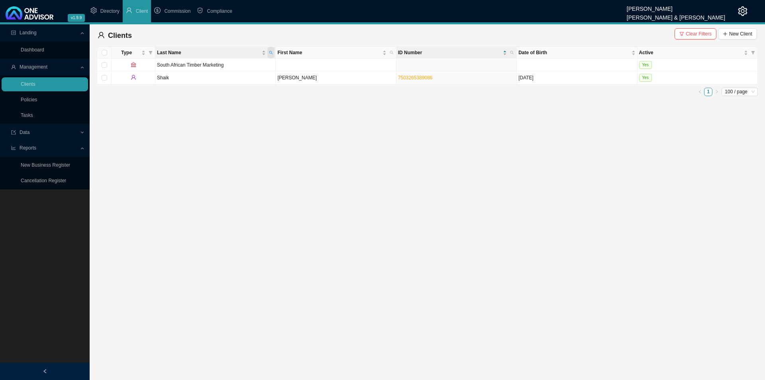
click at [271, 55] on span "Last Name" at bounding box center [270, 52] width 7 height 11
type input "ballack"
click at [363, 92] on td "Ivor" at bounding box center [336, 90] width 120 height 13
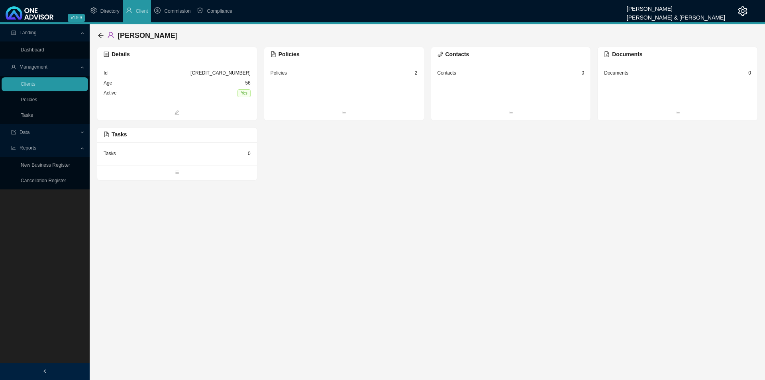
click at [315, 79] on div "Policies 2" at bounding box center [344, 83] width 160 height 43
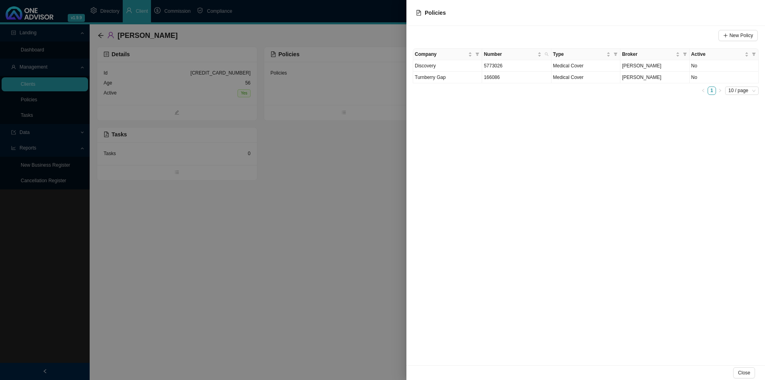
click at [329, 184] on div at bounding box center [382, 190] width 765 height 380
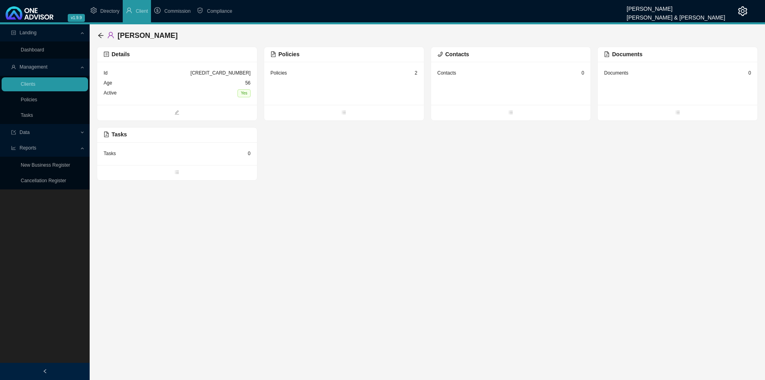
click at [351, 73] on div "Policies 2" at bounding box center [344, 73] width 147 height 10
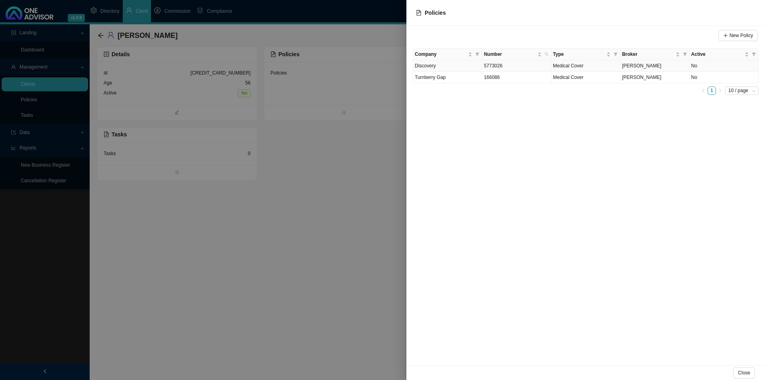
click at [467, 67] on td "Discovery" at bounding box center [447, 66] width 69 height 12
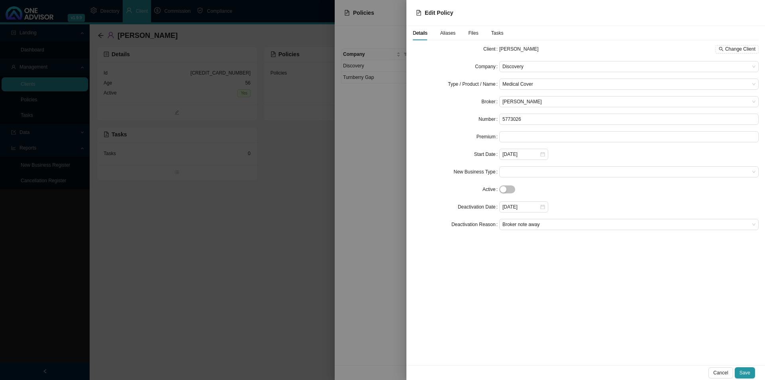
click at [198, 245] on div at bounding box center [382, 190] width 765 height 380
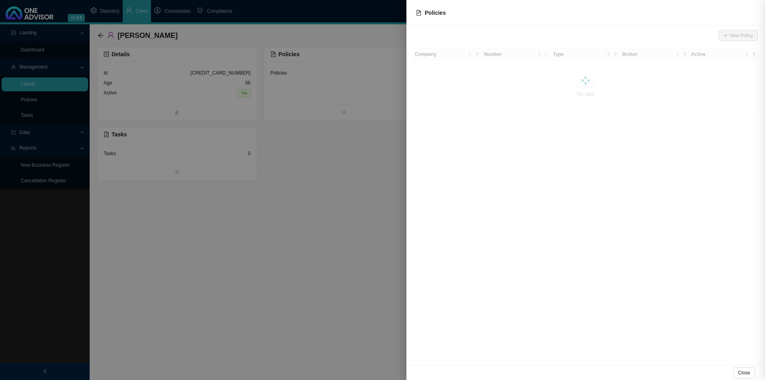
click at [230, 276] on div at bounding box center [382, 190] width 765 height 380
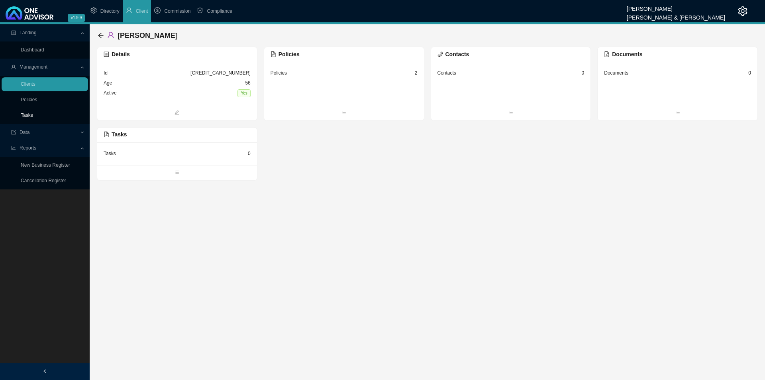
click at [33, 115] on link "Tasks" at bounding box center [27, 115] width 12 height 6
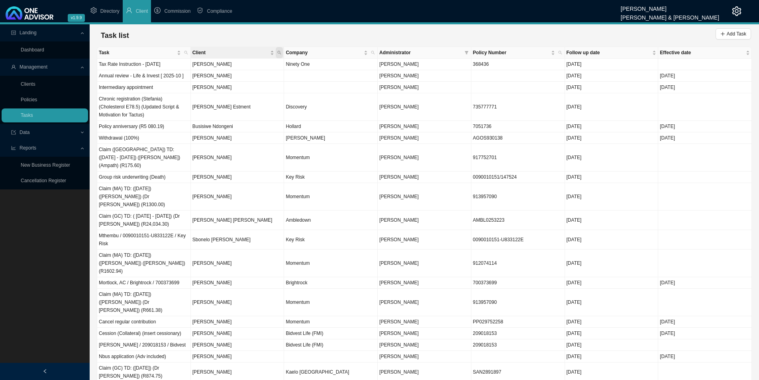
click at [281, 53] on icon "search" at bounding box center [279, 53] width 4 height 4
type input "ballack"
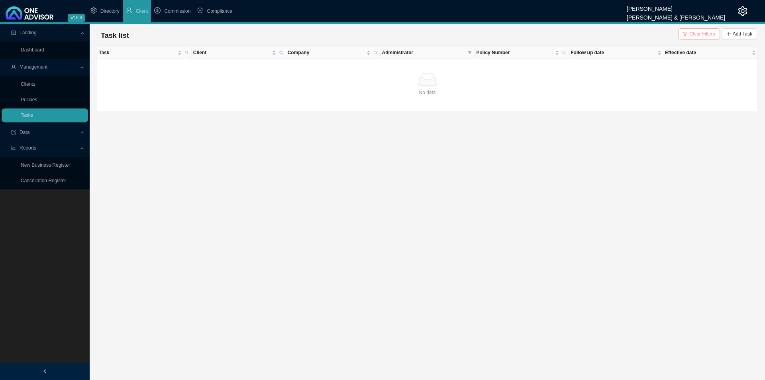
click at [702, 33] on span "Clear Filters" at bounding box center [702, 34] width 26 height 8
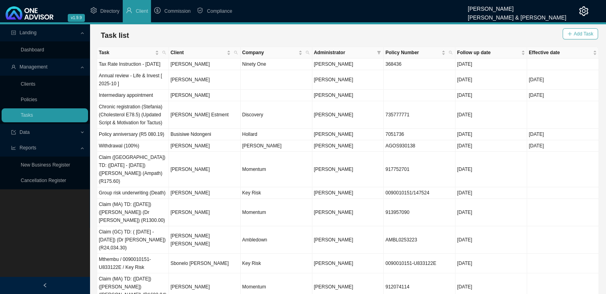
click at [582, 34] on span "Add Task" at bounding box center [584, 34] width 20 height 8
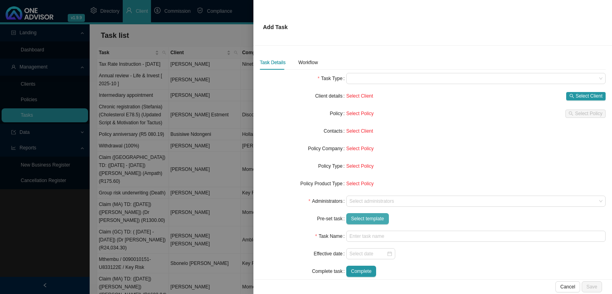
click at [357, 216] on span "Select template" at bounding box center [367, 219] width 33 height 8
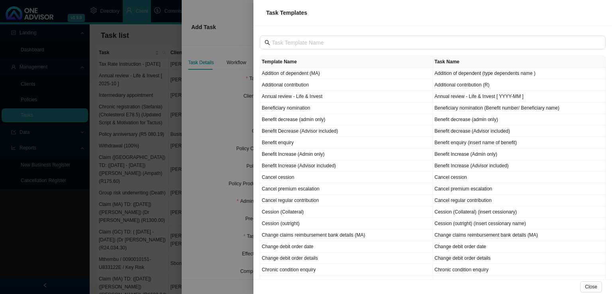
click at [215, 102] on div at bounding box center [306, 147] width 612 height 294
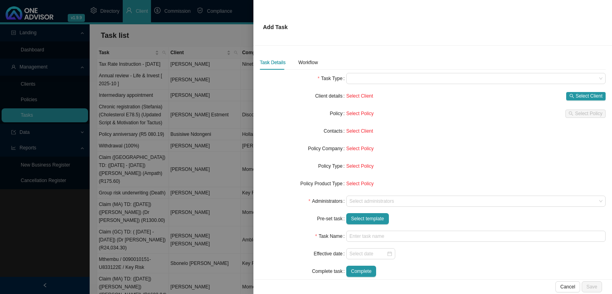
drag, startPoint x: 60, startPoint y: 262, endPoint x: 65, endPoint y: 260, distance: 5.4
click at [62, 262] on div at bounding box center [306, 147] width 612 height 294
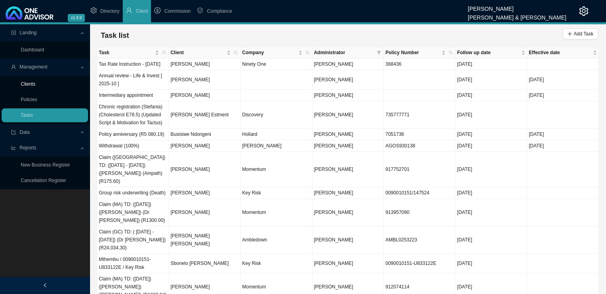
click at [35, 86] on link "Clients" at bounding box center [28, 84] width 15 height 6
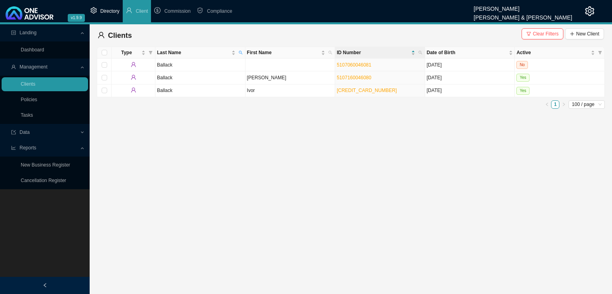
click at [116, 12] on span "Directory" at bounding box center [109, 11] width 19 height 6
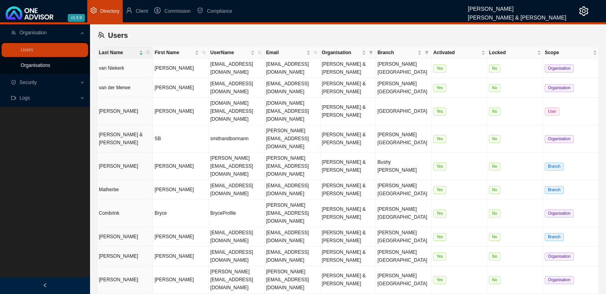
click at [29, 65] on link "Organisations" at bounding box center [35, 66] width 29 height 6
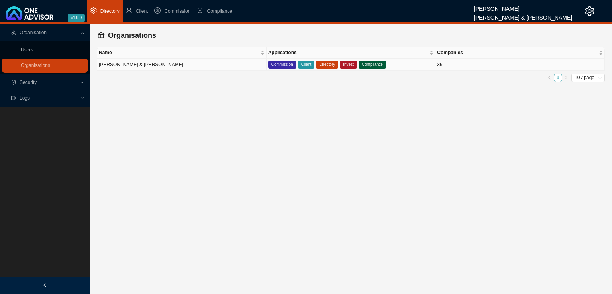
click at [228, 66] on td "[PERSON_NAME] & [PERSON_NAME]" at bounding box center [181, 65] width 169 height 12
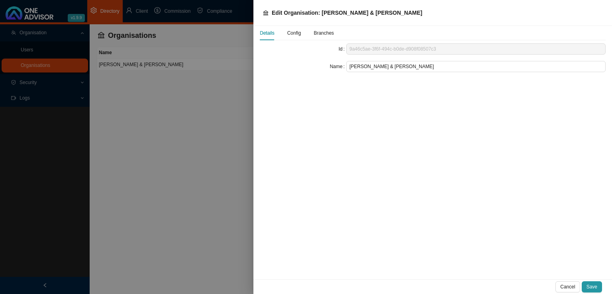
click at [289, 33] on span "Config" at bounding box center [294, 33] width 14 height 5
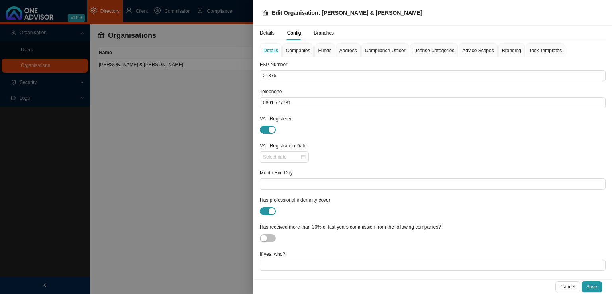
click at [470, 51] on span "Advice Scopes" at bounding box center [477, 50] width 31 height 5
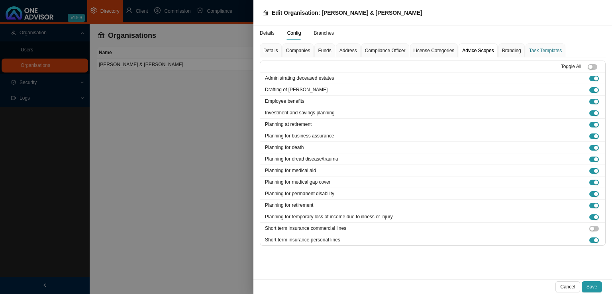
click at [552, 49] on div "Task Templates" at bounding box center [545, 51] width 33 height 8
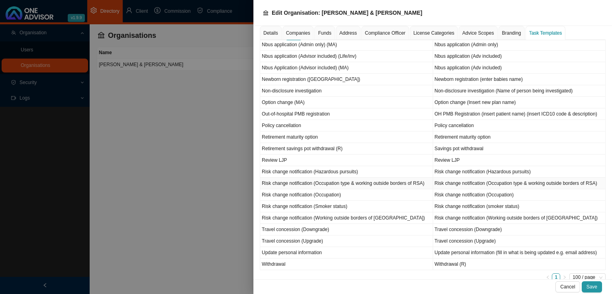
scroll to position [485, 0]
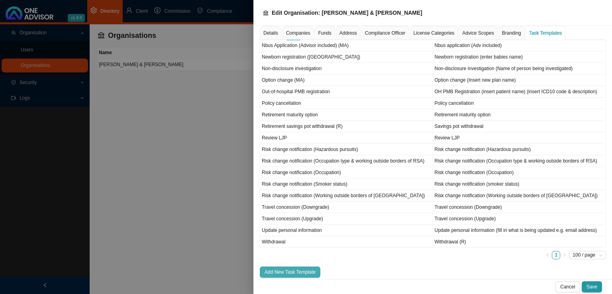
click at [285, 268] on span "Add New Task Template" at bounding box center [290, 272] width 51 height 8
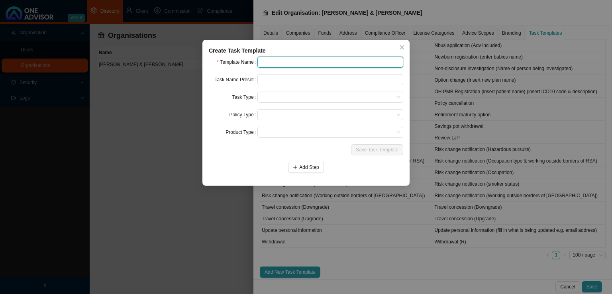
click at [276, 61] on input "text" at bounding box center [330, 62] width 146 height 11
type input "Myriad Interactive reassessment"
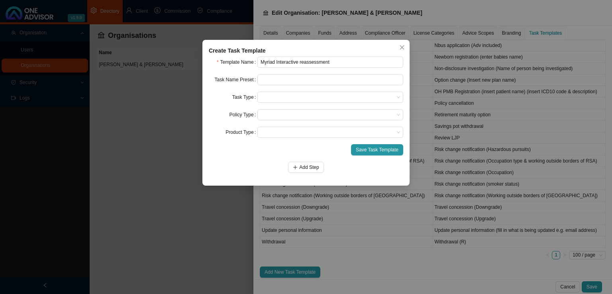
click at [295, 74] on form "Template Name Myriad Interactive reassessment Task Name Preset Task Type Policy…" at bounding box center [306, 115] width 194 height 116
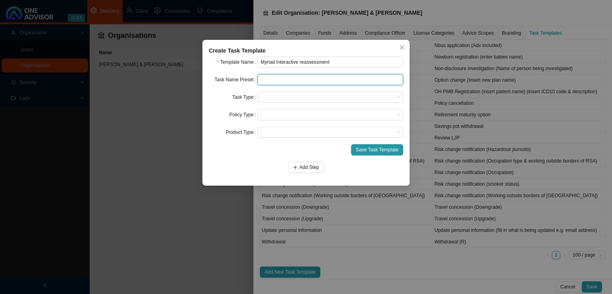
click at [287, 82] on input "text" at bounding box center [330, 79] width 146 height 11
click at [285, 95] on span at bounding box center [330, 97] width 139 height 10
type input "Myriad Interactive reassessment"
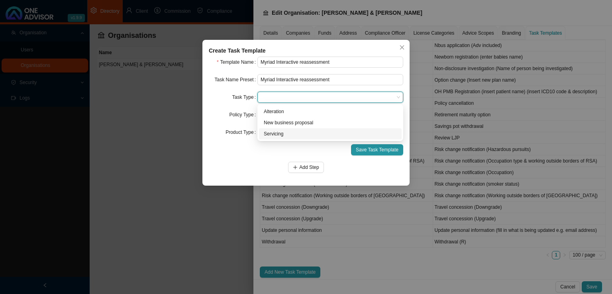
click at [279, 134] on div "Servicing" at bounding box center [330, 134] width 133 height 8
click at [276, 114] on span at bounding box center [330, 115] width 139 height 10
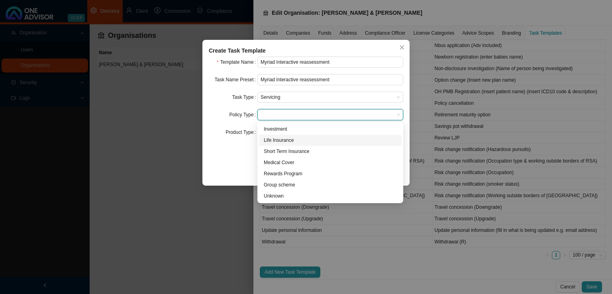
click at [283, 139] on div "Life Insurance" at bounding box center [330, 140] width 133 height 8
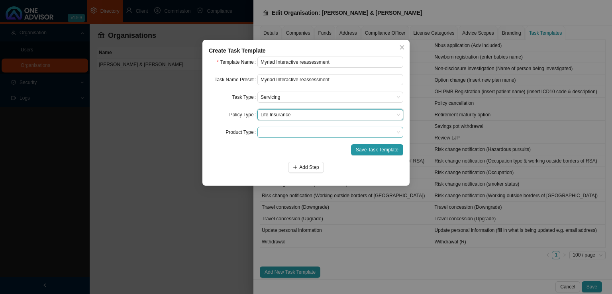
click at [271, 134] on span at bounding box center [330, 132] width 139 height 10
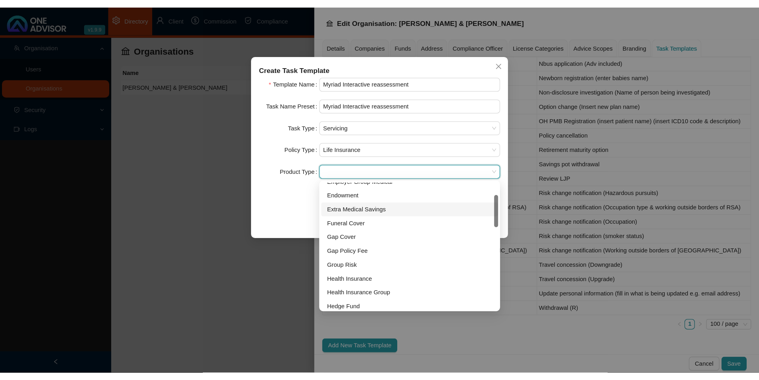
scroll to position [80, 0]
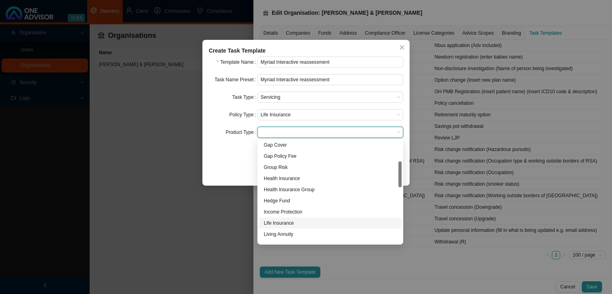
click at [285, 226] on div "Life Insurance" at bounding box center [330, 223] width 133 height 8
click at [311, 136] on span "Life Insurance" at bounding box center [330, 132] width 139 height 10
click at [289, 224] on div "Life Insurance" at bounding box center [330, 223] width 133 height 8
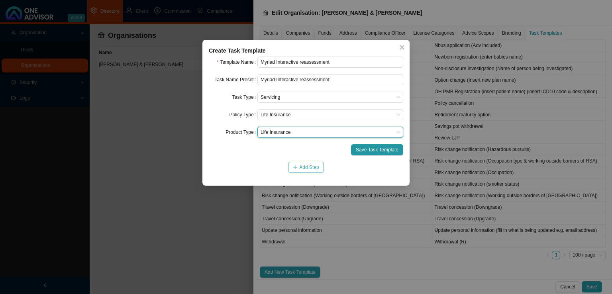
click at [302, 169] on span "Add Step" at bounding box center [309, 167] width 20 height 8
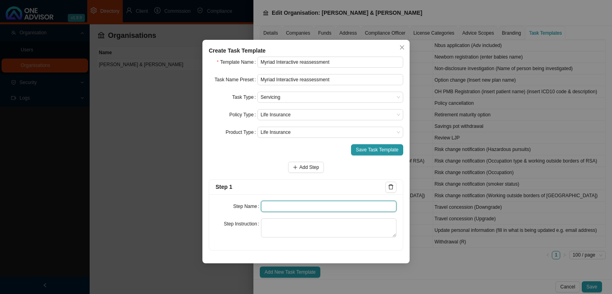
click at [280, 206] on input "text" at bounding box center [329, 206] width 136 height 11
type input "N"
type input "Insurer notification"
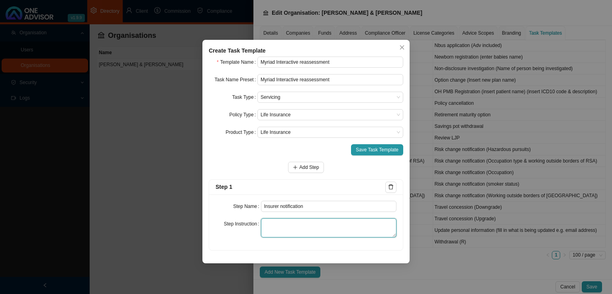
click at [291, 231] on textarea at bounding box center [329, 227] width 136 height 19
type textarea "Save whatever type of notification you received regarding the reassessment."
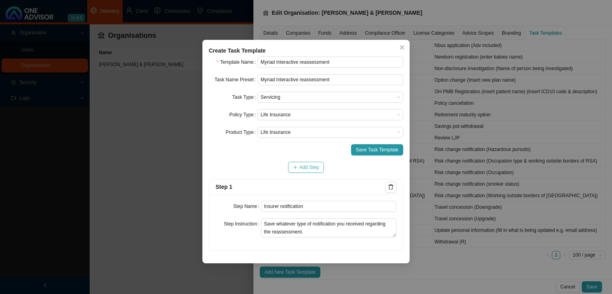
click at [310, 165] on span "Add Step" at bounding box center [309, 167] width 20 height 8
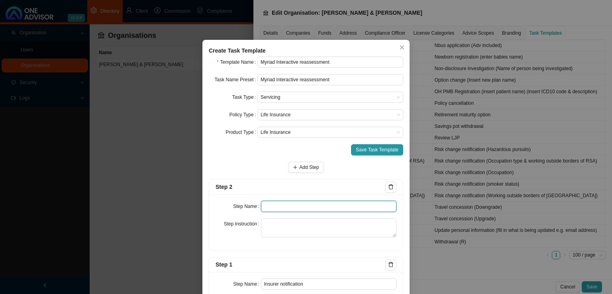
drag, startPoint x: 267, startPoint y: 209, endPoint x: 269, endPoint y: 213, distance: 4.5
click at [267, 209] on input "text" at bounding box center [329, 206] width 136 height 11
type input "Investigation"
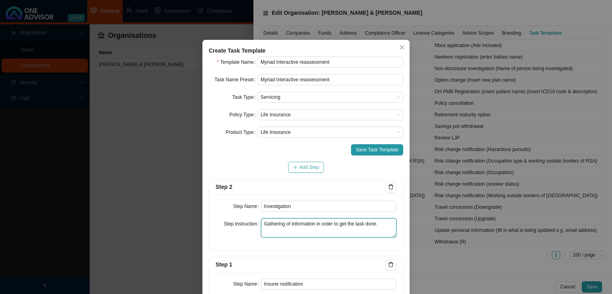
type textarea "Gathering of information in order to get the task done."
click at [303, 167] on span "Add Step" at bounding box center [309, 167] width 20 height 8
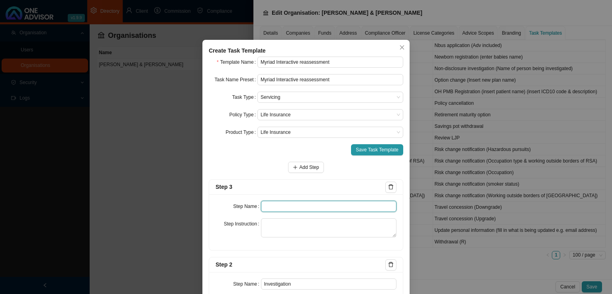
click at [294, 206] on input "text" at bounding box center [329, 206] width 136 height 11
type input "c"
type input "Paperwork"
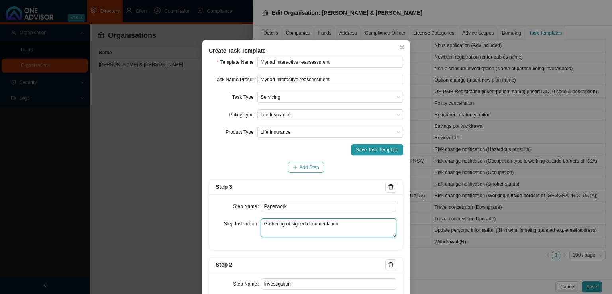
type textarea "Gathering of signed documentation."
click at [299, 166] on span "Add Step" at bounding box center [309, 167] width 20 height 8
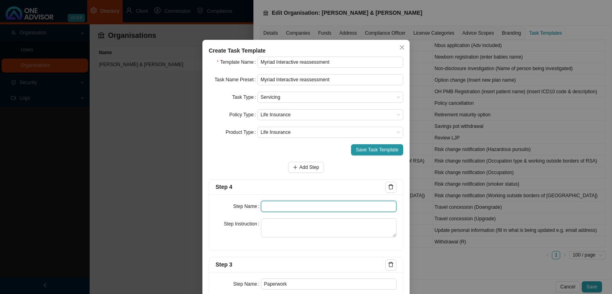
click at [283, 206] on input "text" at bounding box center [329, 206] width 136 height 11
type input "Submission"
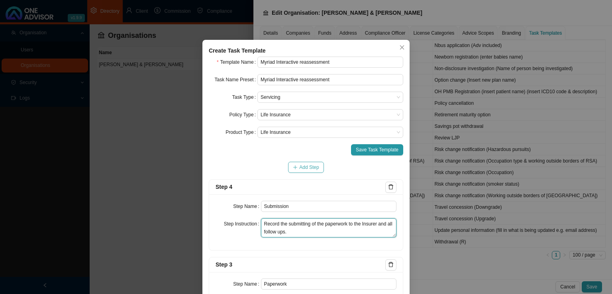
type textarea "Record the submitting of the paperwork to the Insurer and all follow ups."
click at [310, 169] on span "Add Step" at bounding box center [309, 167] width 20 height 8
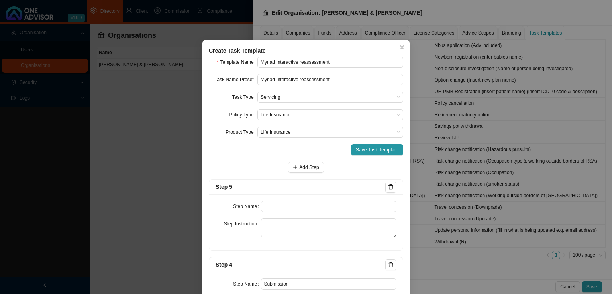
click at [295, 216] on div "Step Name Step Instruction" at bounding box center [306, 222] width 194 height 56
click at [295, 208] on input "text" at bounding box center [329, 206] width 136 height 11
type input "Confirmation of works done"
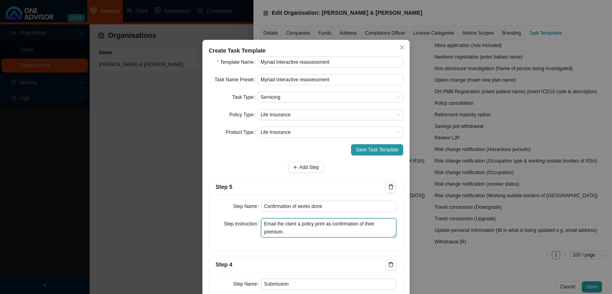
click at [298, 224] on textarea "Email the client a policy print as confirmation of their premium." at bounding box center [329, 227] width 136 height 19
type textarea "Email the client confirmation that the reassessment is complete, include a poli…"
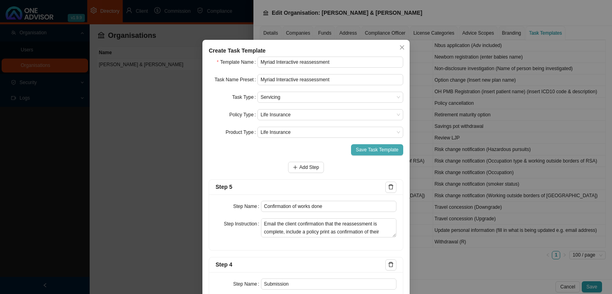
click at [371, 149] on span "Save Task Template" at bounding box center [377, 150] width 43 height 8
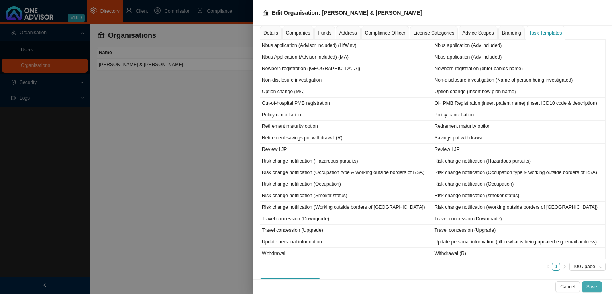
click at [591, 286] on span "Save" at bounding box center [592, 287] width 11 height 8
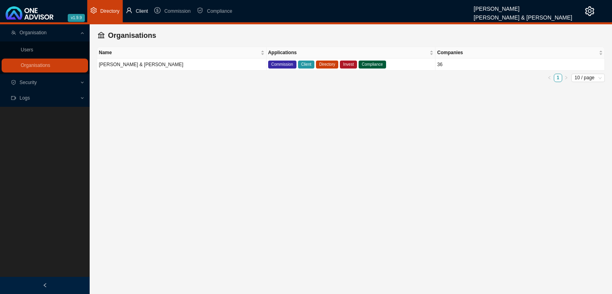
click at [131, 13] on icon "user" at bounding box center [129, 10] width 6 height 6
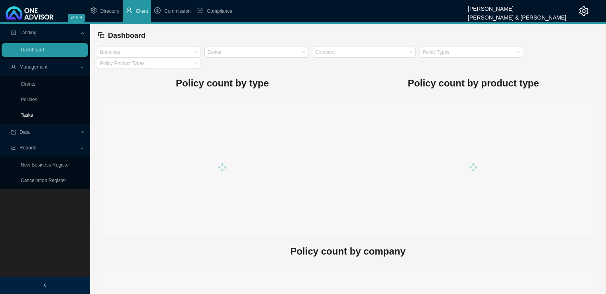
click at [30, 114] on link "Tasks" at bounding box center [27, 115] width 12 height 6
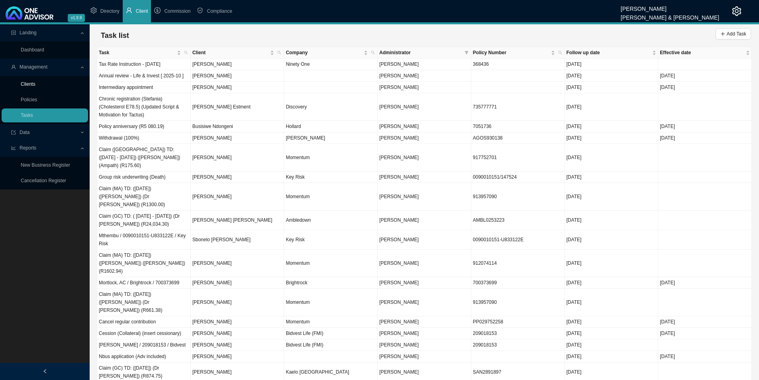
click at [33, 81] on link "Clients" at bounding box center [28, 84] width 15 height 6
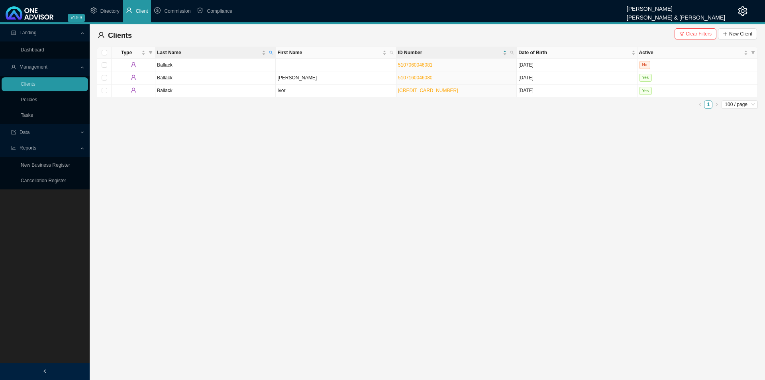
click at [275, 51] on th "Last Name" at bounding box center [215, 53] width 120 height 12
click at [274, 53] on span at bounding box center [270, 52] width 7 height 11
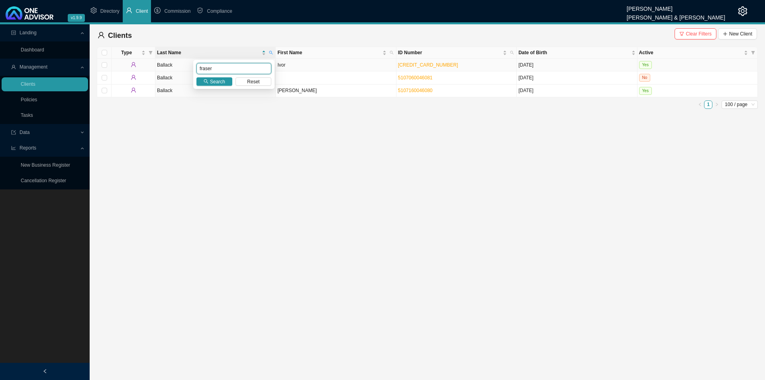
type input "fraser"
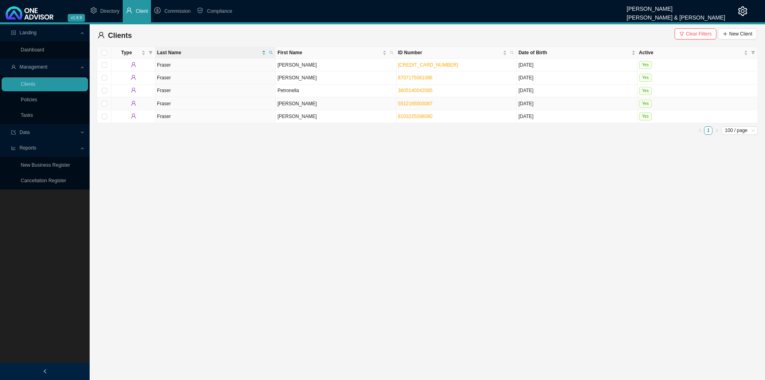
click at [300, 106] on td "Michael" at bounding box center [336, 103] width 120 height 13
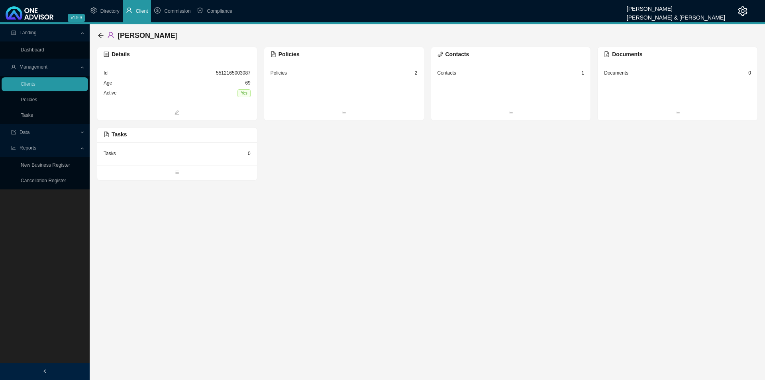
click at [331, 73] on div "Policies 2" at bounding box center [344, 73] width 147 height 10
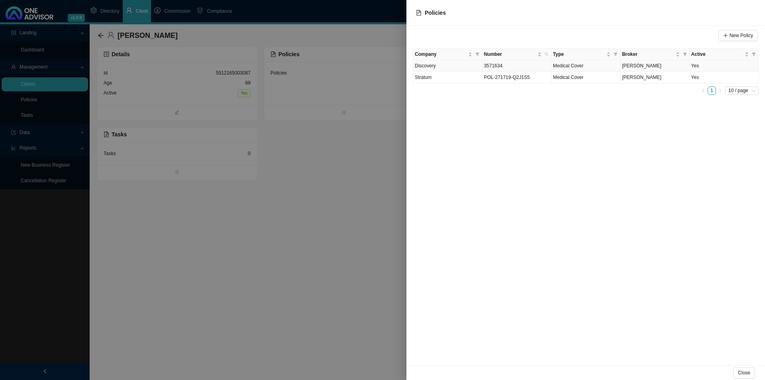
click at [508, 67] on td "3571634" at bounding box center [516, 66] width 69 height 12
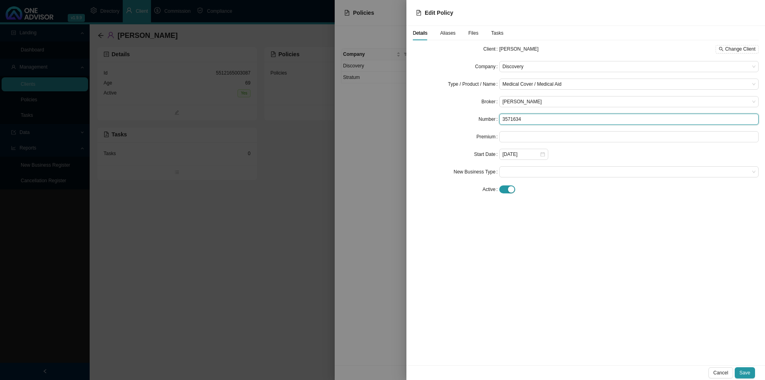
click at [546, 121] on input "3571634" at bounding box center [628, 119] width 259 height 11
drag, startPoint x: 536, startPoint y: 118, endPoint x: 459, endPoint y: 122, distance: 77.8
click at [459, 122] on div "Number 357163492" at bounding box center [586, 119] width 346 height 11
click at [538, 118] on input "357163492" at bounding box center [628, 119] width 259 height 11
click at [520, 120] on input "357163492" at bounding box center [628, 119] width 259 height 11
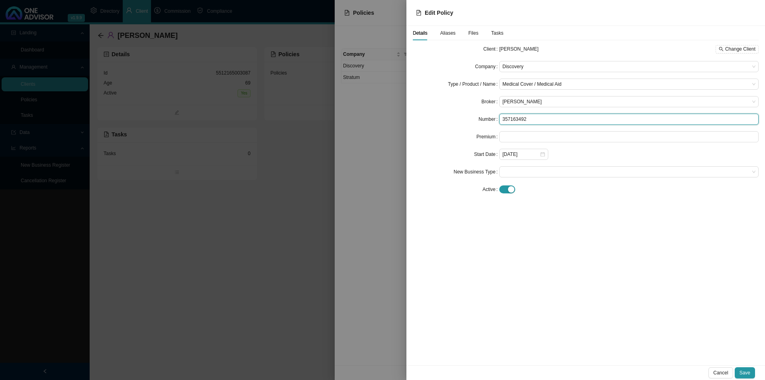
drag, startPoint x: 520, startPoint y: 119, endPoint x: 481, endPoint y: 121, distance: 39.1
click at [481, 121] on div "Number 357163492" at bounding box center [586, 119] width 346 height 11
type input "357163492"
click at [457, 35] on div "Details Aliases Files Tasks" at bounding box center [458, 33] width 90 height 14
click at [449, 34] on span "Aliases" at bounding box center [448, 33] width 16 height 5
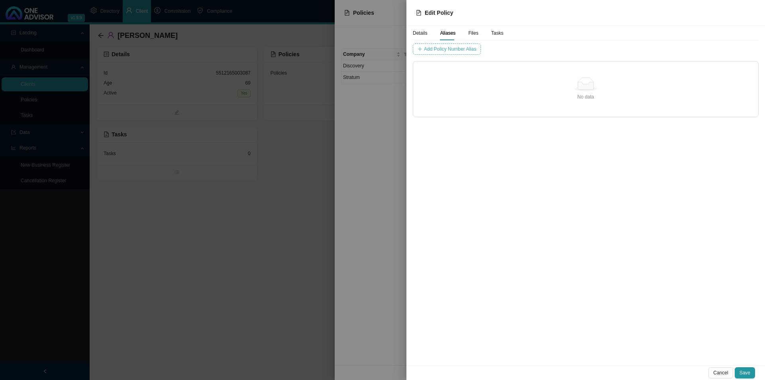
click at [434, 53] on button "Add Policy Number Alias" at bounding box center [447, 48] width 68 height 11
type input "3571634"
click at [602, 49] on span "Add Policy Number Alias" at bounding box center [615, 49] width 52 height 8
click at [739, 370] on button "Save" at bounding box center [745, 372] width 20 height 11
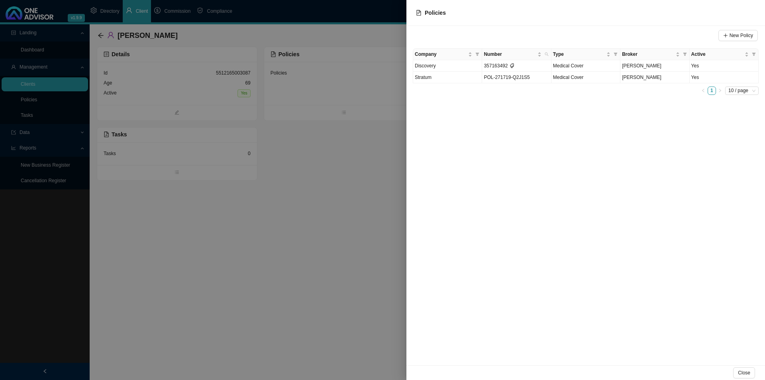
click at [208, 261] on div at bounding box center [382, 190] width 765 height 380
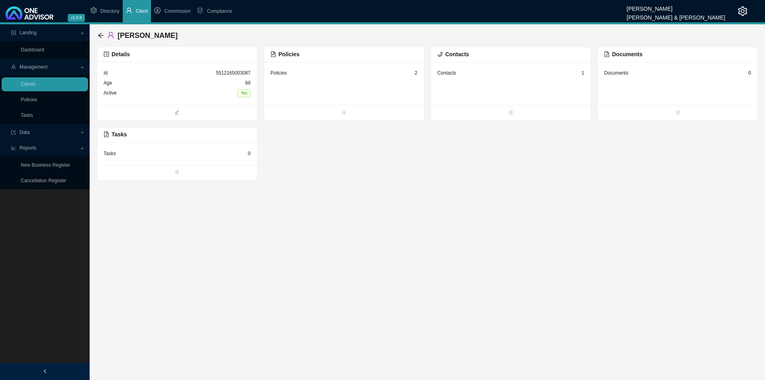
click at [473, 80] on div "Contacts 1" at bounding box center [511, 83] width 160 height 43
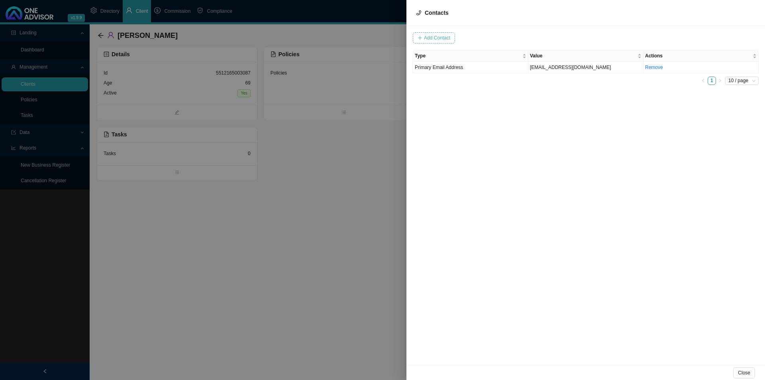
click at [428, 41] on span "Add Contact" at bounding box center [437, 38] width 26 height 8
click at [747, 375] on span "Close" at bounding box center [744, 373] width 12 height 8
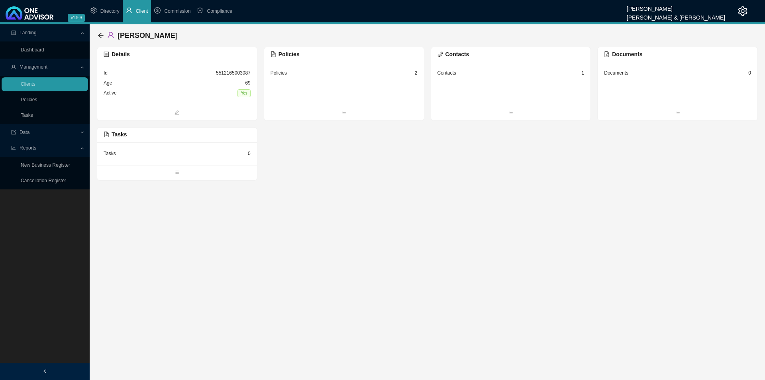
click at [294, 260] on main "Landing Dashboard Management Clients Policies Tasks Data Reports New Business R…" at bounding box center [382, 201] width 765 height 355
drag, startPoint x: 46, startPoint y: 113, endPoint x: 59, endPoint y: 113, distance: 12.8
click at [33, 113] on link "Tasks" at bounding box center [27, 115] width 12 height 6
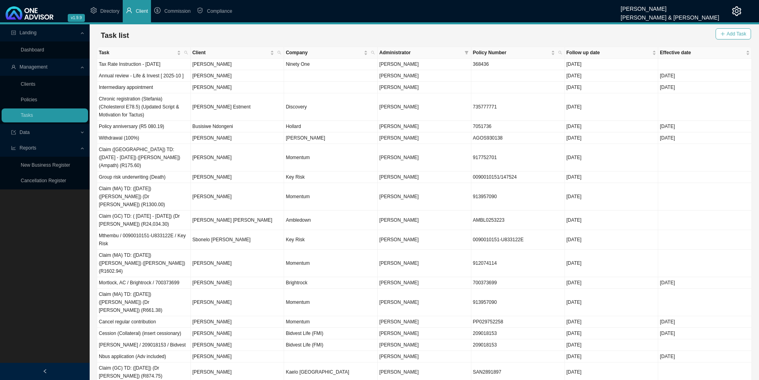
click at [744, 31] on span "Add Task" at bounding box center [737, 34] width 20 height 8
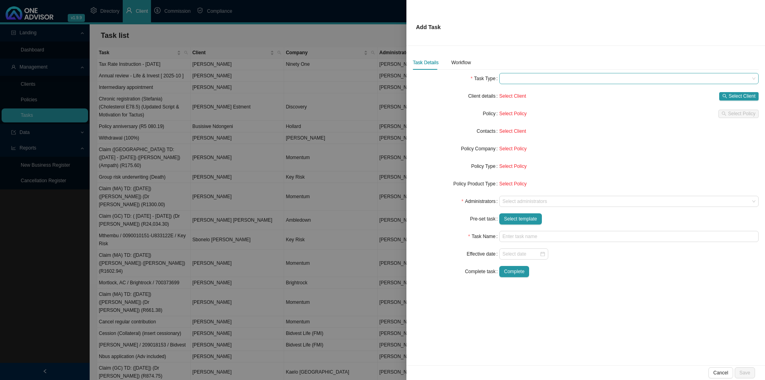
click at [520, 79] on span at bounding box center [629, 78] width 253 height 10
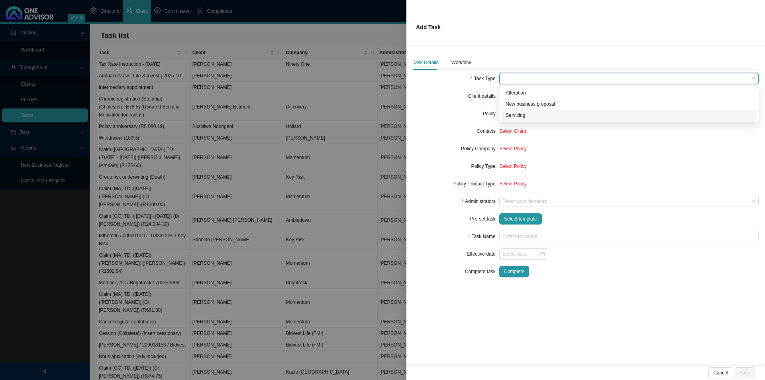
click at [522, 114] on div "Servicing" at bounding box center [629, 115] width 247 height 8
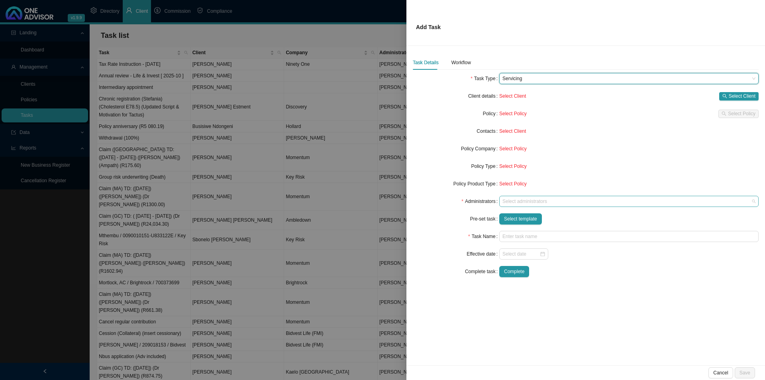
click at [535, 199] on div at bounding box center [625, 201] width 249 height 6
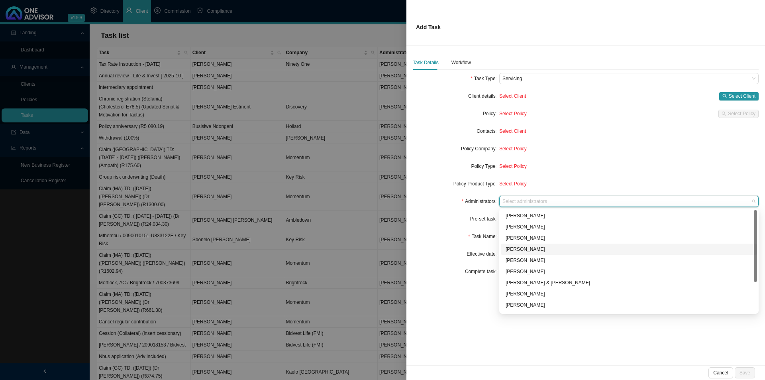
click at [520, 251] on div "[PERSON_NAME]" at bounding box center [629, 249] width 247 height 8
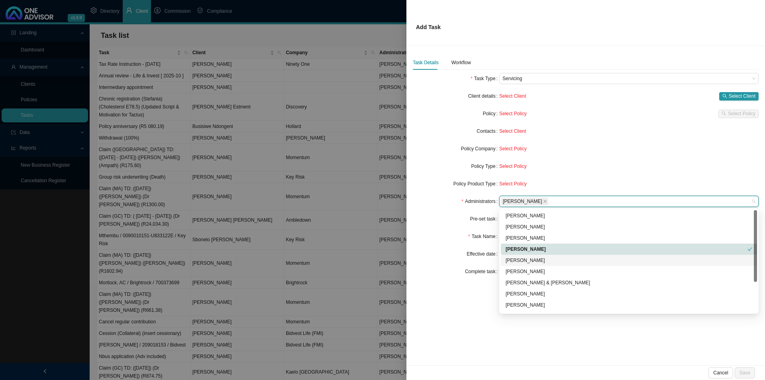
drag, startPoint x: 441, startPoint y: 320, endPoint x: 447, endPoint y: 320, distance: 6.4
click at [441, 320] on div "Task Details Workflow Task Type Servicing Client details Select Client Select C…" at bounding box center [585, 205] width 359 height 319
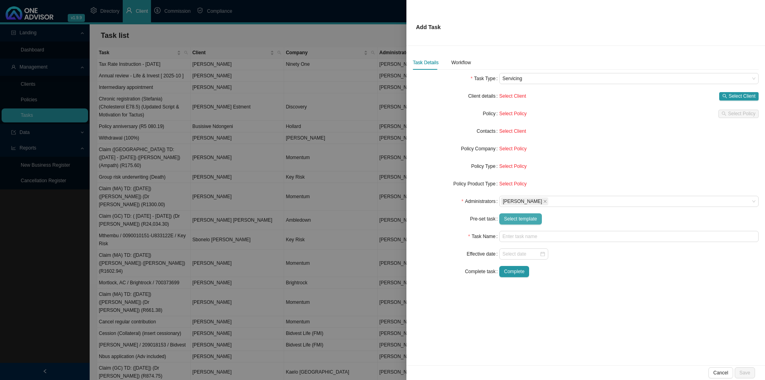
click at [530, 223] on button "Select template" at bounding box center [520, 218] width 43 height 11
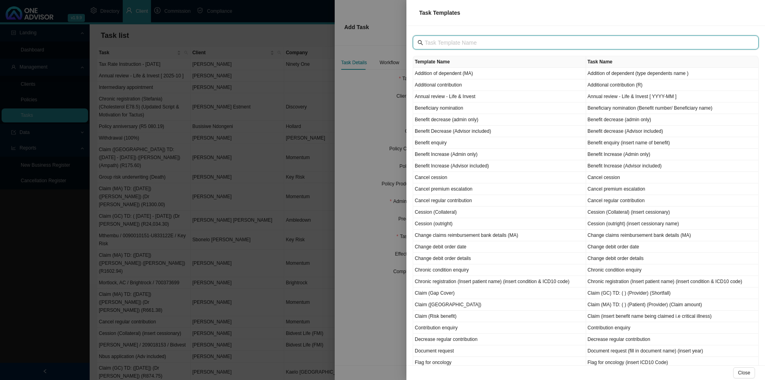
click at [473, 39] on input "text" at bounding box center [587, 42] width 324 height 9
click at [455, 304] on td "Claim (MA)" at bounding box center [499, 305] width 173 height 12
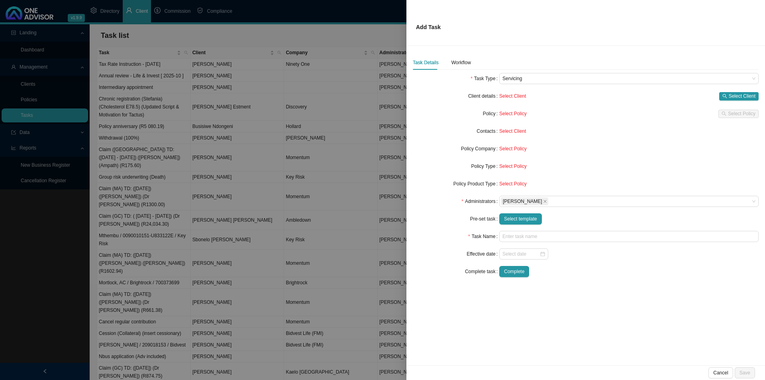
type input "Claim (MA) TD: ( ) (Patient) (Provider) (Claim amount)"
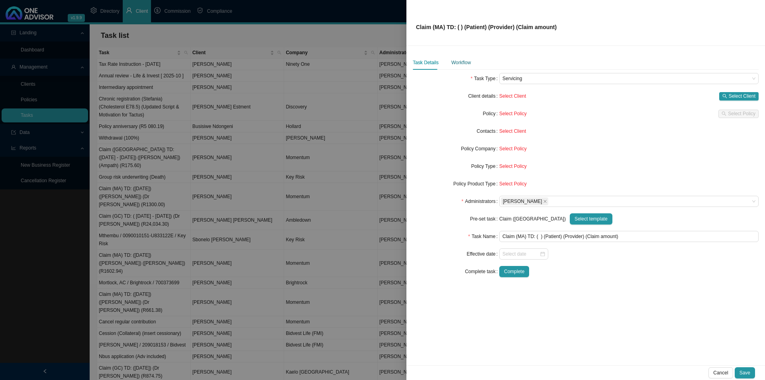
click at [461, 59] on div "Workflow" at bounding box center [462, 63] width 20 height 8
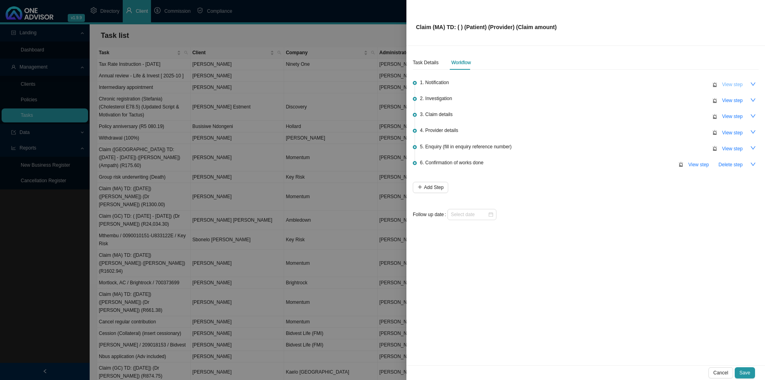
click at [728, 86] on span "View step" at bounding box center [732, 84] width 21 height 8
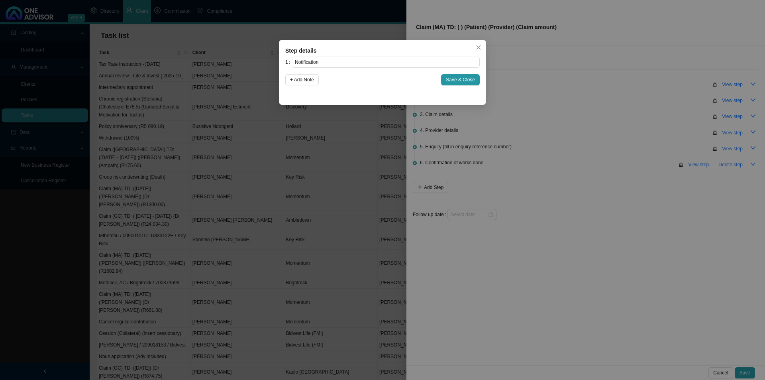
click at [486, 45] on div "Step details 1 Notification + Add Note Save & Close Cancel OK" at bounding box center [382, 72] width 207 height 65
click at [476, 49] on icon "close" at bounding box center [479, 48] width 6 height 6
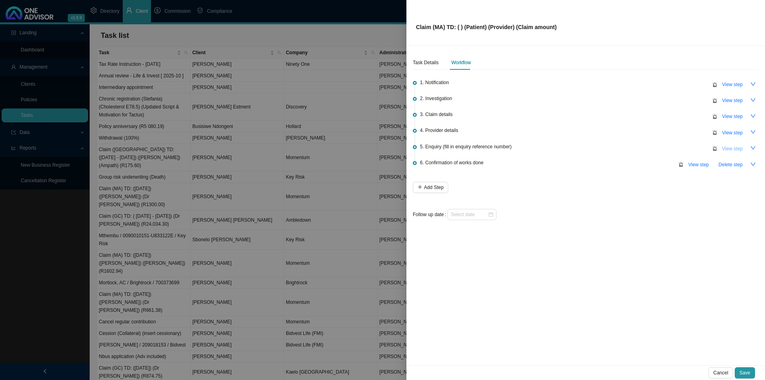
click at [726, 148] on span "View step" at bounding box center [732, 149] width 21 height 8
type input "Enquiry (fill in enquiry reference number)"
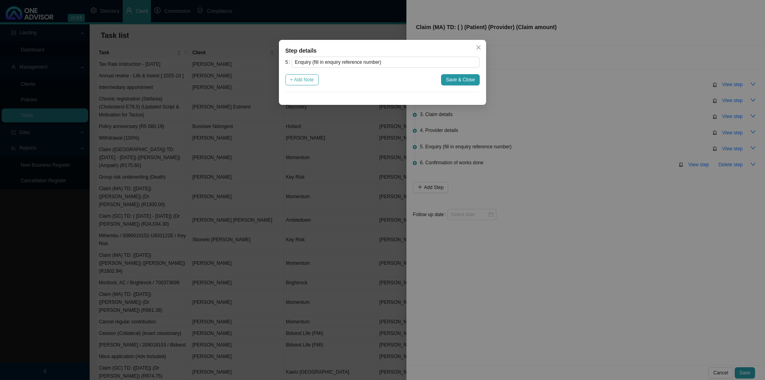
drag, startPoint x: 296, startPoint y: 82, endPoint x: 302, endPoint y: 83, distance: 6.2
click at [296, 82] on span "+ Add Note" at bounding box center [302, 80] width 24 height 8
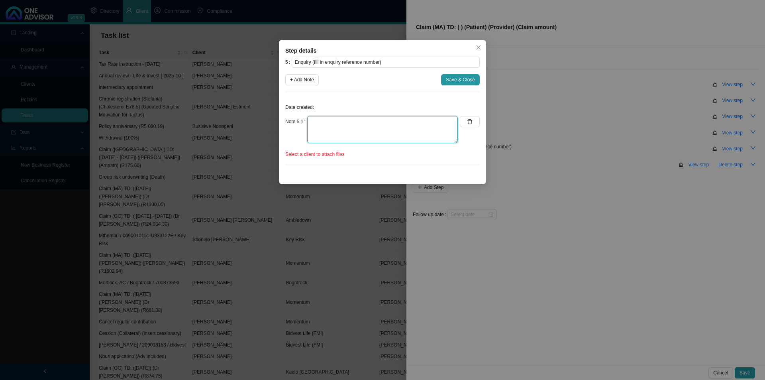
drag, startPoint x: 315, startPoint y: 119, endPoint x: 334, endPoint y: 124, distance: 18.9
click at [316, 119] on textarea at bounding box center [382, 129] width 151 height 27
click at [355, 129] on textarea "Claim is made up of two dates: 1) 19/05/2025 2) 23/05/2025" at bounding box center [382, 129] width 151 height 27
click at [365, 139] on textarea "Claim is made up of two dates: 1) 19/05/2025 R604.90 2) 23/05/2025" at bounding box center [382, 129] width 151 height 27
click at [354, 136] on textarea "Claim is made up of two dates: 1) 19/05/2025 R604.90 2) 23/05/2025" at bounding box center [382, 129] width 151 height 27
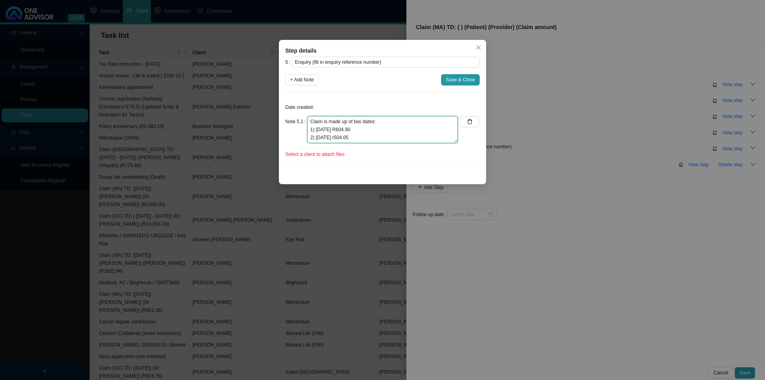
click at [343, 137] on textarea "Claim is made up of two dates: 1) 19/05/2025 R604.90 2) 23/05/2025 r504.05" at bounding box center [382, 129] width 151 height 27
click at [359, 136] on textarea "Claim is made up of two dates: 1) 19/05/2025 R604.90 2) 23/05/2025 R504.05" at bounding box center [382, 129] width 151 height 27
drag, startPoint x: 325, startPoint y: 142, endPoint x: 342, endPoint y: 145, distance: 16.7
click at [325, 142] on textarea "Claim is made up of two dates: 1) 19/05/2025 R604.90 2) 23/05/2025 R504.05 Tota…" at bounding box center [382, 129] width 151 height 27
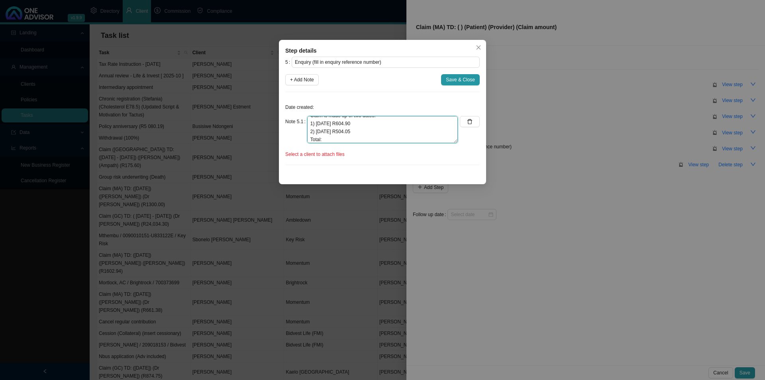
click at [330, 139] on textarea "Claim is made up of two dates: 1) 19/05/2025 R604.90 2) 23/05/2025 R504.05 Tota…" at bounding box center [382, 129] width 151 height 27
click at [308, 153] on span "Select a client to attach files" at bounding box center [314, 154] width 59 height 8
click at [360, 154] on div "Select a client to attach files" at bounding box center [382, 154] width 194 height 8
click at [354, 136] on textarea "Claim is made up of two dates: 1) 19/05/2025 R604.90 2) 23/05/2025 R504.05 Tota…" at bounding box center [382, 129] width 151 height 27
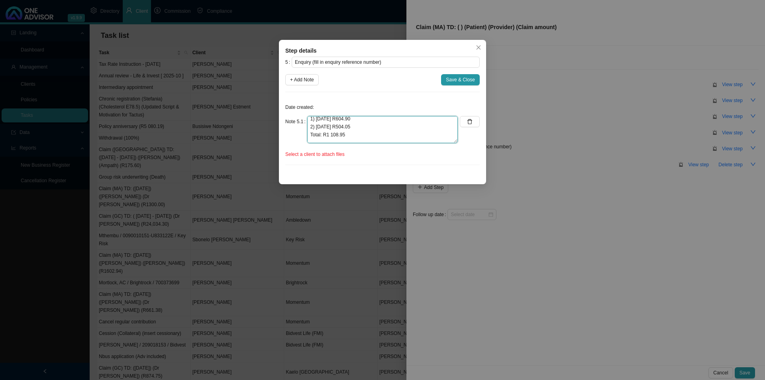
scroll to position [0, 0]
click at [310, 120] on textarea "Claim is made up of two dates: 1) 19/05/2025 R604.90 2) 23/05/2025 R504.05 Tota…" at bounding box center [382, 129] width 151 height 27
type textarea "Claim is made up of two dates: 1) 19/05/2025 R604.90 2) 23/05/2025 R504.05 Tota…"
drag, startPoint x: 312, startPoint y: 61, endPoint x: 387, endPoint y: 63, distance: 75.4
click at [387, 63] on input "Enquiry (fill in enquiry reference number)" at bounding box center [386, 62] width 188 height 11
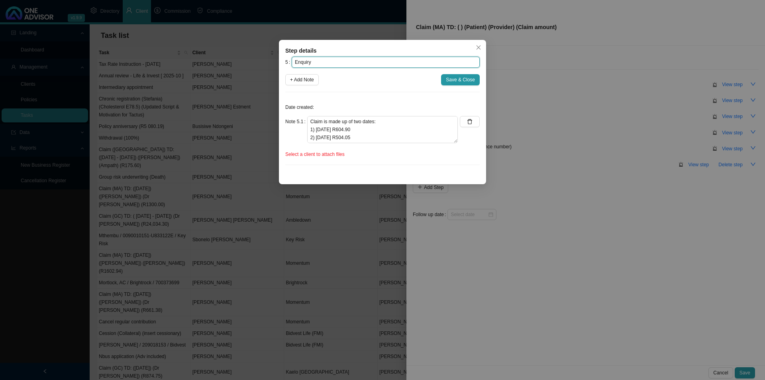
type input "Enquiry"
click at [377, 140] on textarea "Claim is made up of two dates: 1) 19/05/2025 R604.90 2) 23/05/2025 R504.05 Tota…" at bounding box center [382, 129] width 151 height 27
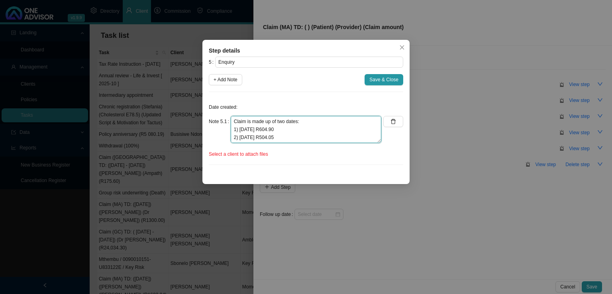
drag, startPoint x: 234, startPoint y: 130, endPoint x: 272, endPoint y: 132, distance: 38.3
click at [272, 132] on textarea "Claim is made up of two dates: 1) 19/05/2025 R604.90 2) 23/05/2025 R504.05 Tota…" at bounding box center [306, 129] width 151 height 27
click at [299, 133] on textarea "Claim is made up of two dates: 1) 19/05/2025 R604.90 2) 23/05/2025 R504.05 Tota…" at bounding box center [306, 129] width 151 height 27
drag, startPoint x: 234, startPoint y: 127, endPoint x: 271, endPoint y: 126, distance: 37.1
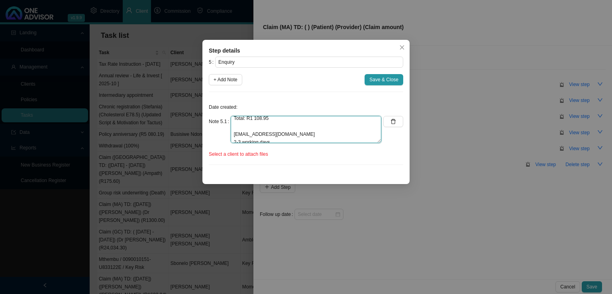
click at [271, 126] on textarea "Claim is made up of two dates: 1) 19/05/2025 R604.90 2) 23/05/2025 R504.05 Tota…" at bounding box center [306, 129] width 151 height 27
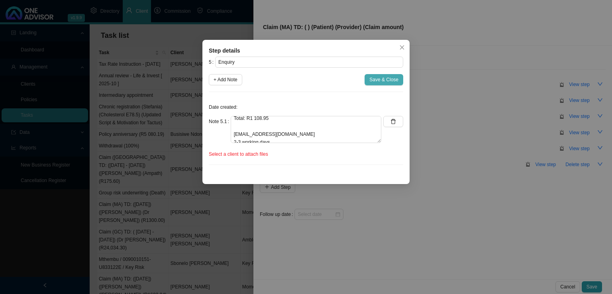
click at [380, 81] on span "Save & Close" at bounding box center [383, 80] width 29 height 8
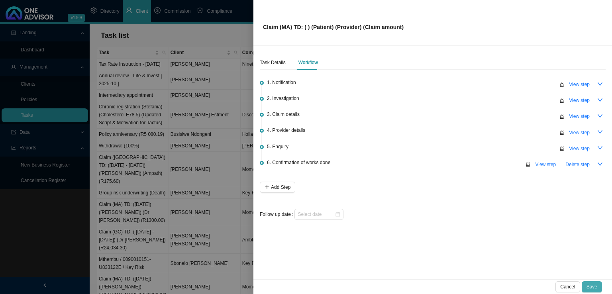
click at [595, 288] on span "Save" at bounding box center [592, 287] width 11 height 8
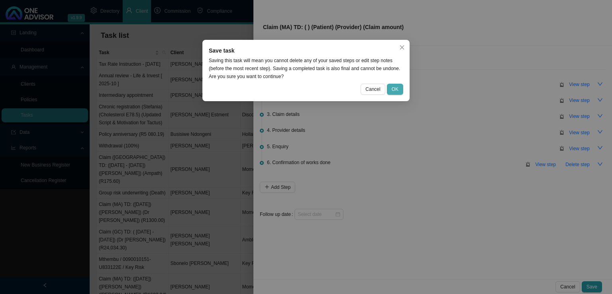
click at [396, 91] on span "OK" at bounding box center [395, 89] width 7 height 8
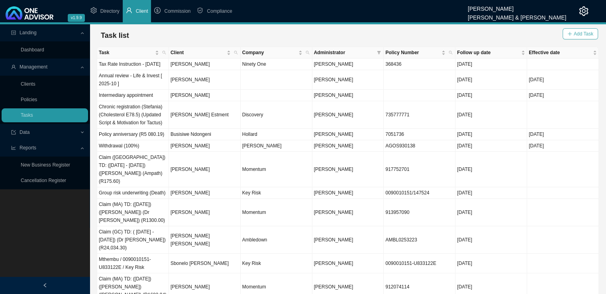
click at [579, 33] on span "Add Task" at bounding box center [584, 34] width 20 height 8
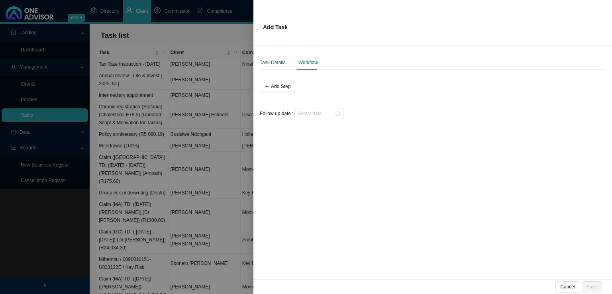
click at [276, 63] on div "Task Details" at bounding box center [273, 63] width 26 height 8
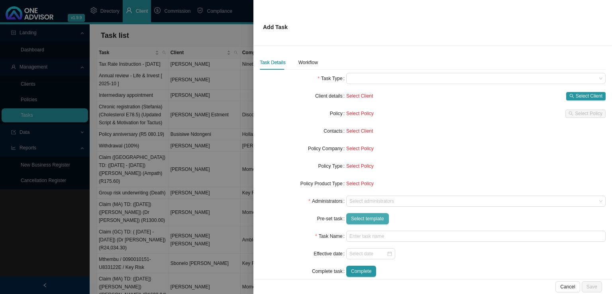
click at [367, 218] on span "Select template" at bounding box center [367, 219] width 33 height 8
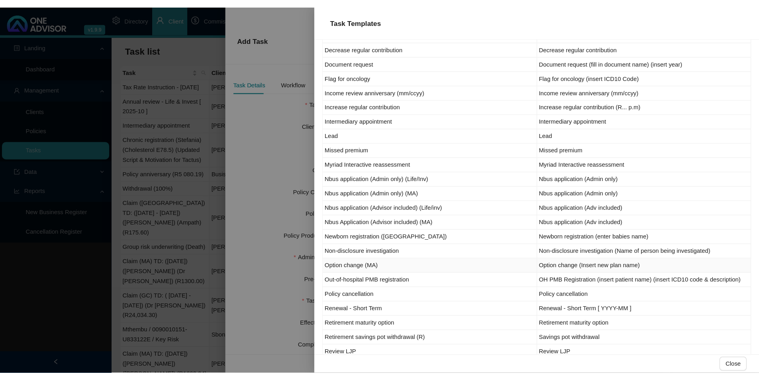
scroll to position [319, 0]
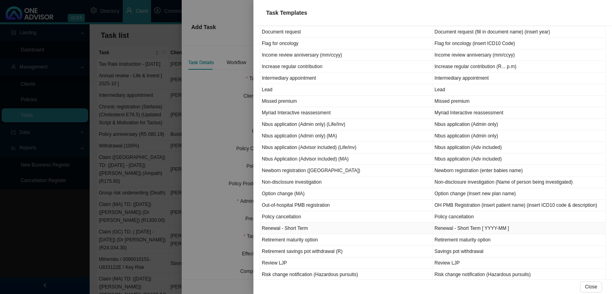
click at [291, 226] on td "Renewal - Short Term" at bounding box center [346, 229] width 173 height 12
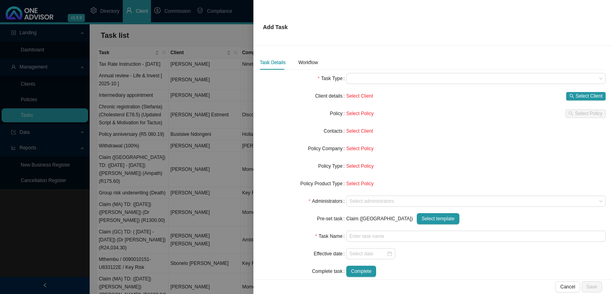
type input "Renewal - Short Term [ YYYY-MM ]"
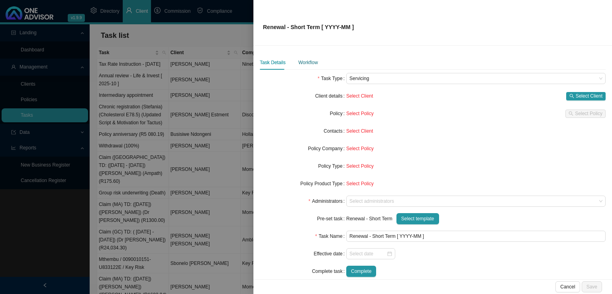
click at [306, 66] on div "Workflow" at bounding box center [308, 63] width 20 height 8
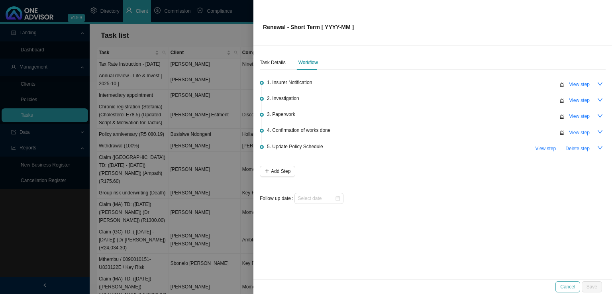
click at [563, 286] on span "Cancel" at bounding box center [567, 287] width 15 height 8
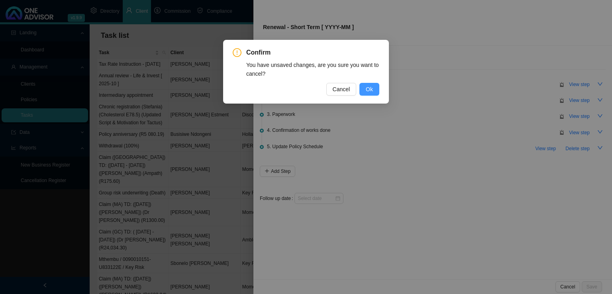
click at [373, 86] on span "Ok" at bounding box center [369, 89] width 7 height 9
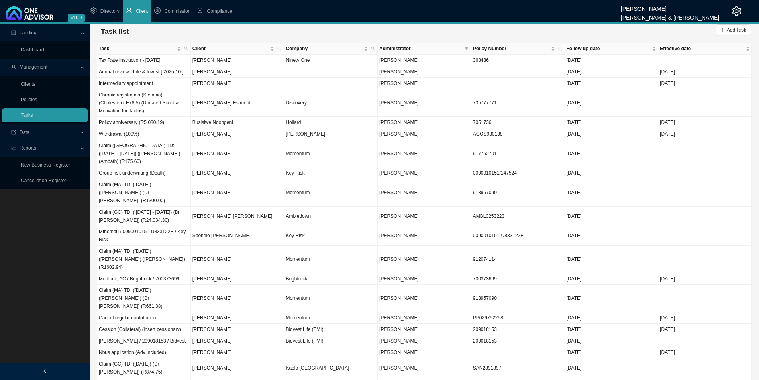
scroll to position [0, 0]
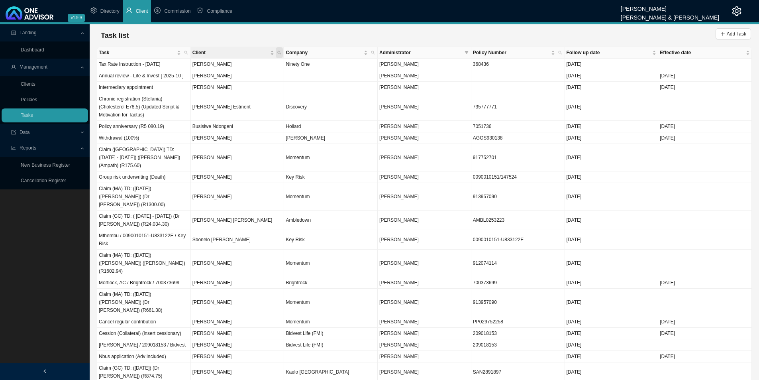
click at [278, 53] on icon "search" at bounding box center [280, 53] width 4 height 4
type input "fraser"
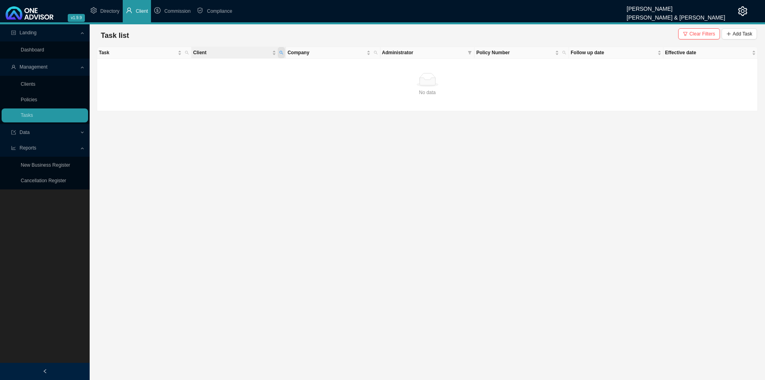
click at [284, 54] on span "Client" at bounding box center [281, 52] width 7 height 11
click at [702, 32] on span "Clear Filters" at bounding box center [702, 34] width 26 height 8
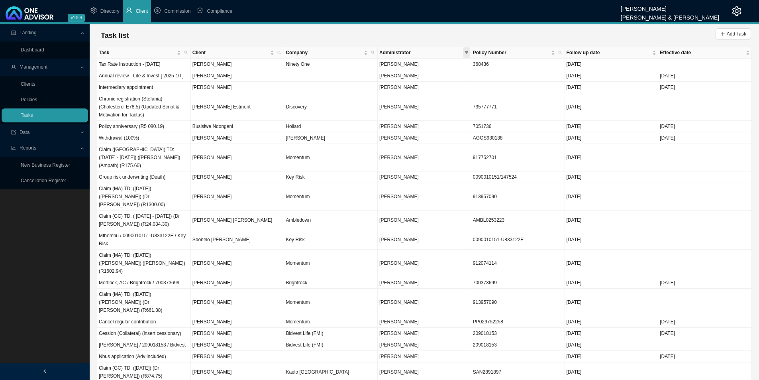
click at [467, 54] on icon "filter" at bounding box center [467, 52] width 4 height 3
click at [419, 103] on span "[PERSON_NAME]" at bounding box center [398, 101] width 41 height 6
checkbox input "true"
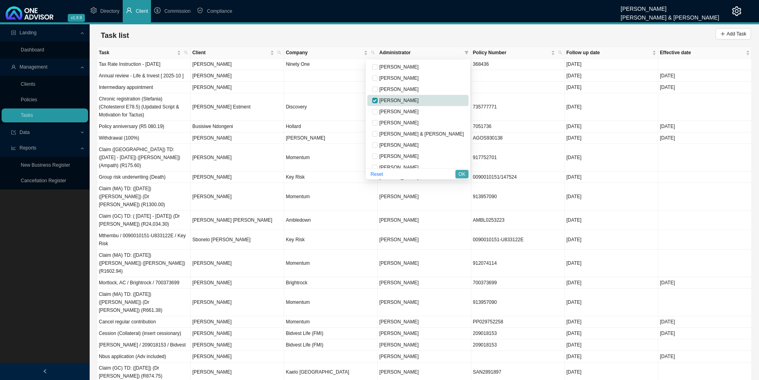
click at [461, 175] on span "OK" at bounding box center [462, 174] width 7 height 8
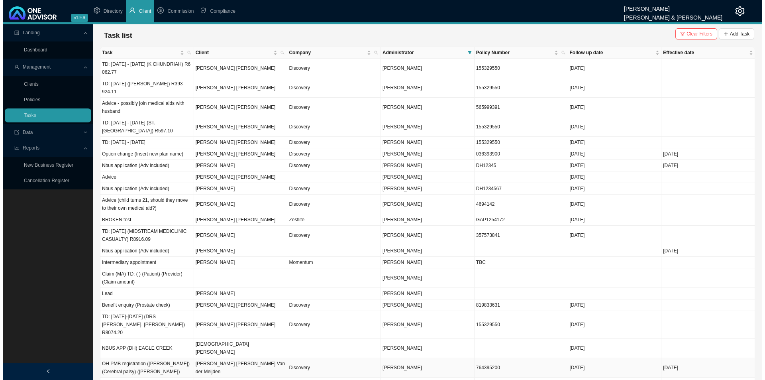
scroll to position [39, 0]
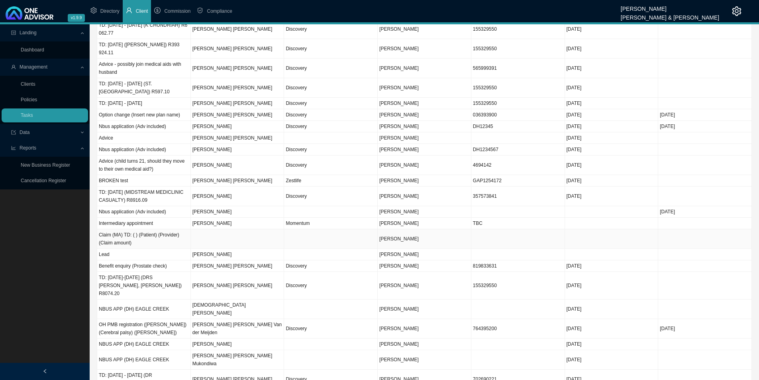
click at [263, 241] on td at bounding box center [238, 239] width 94 height 20
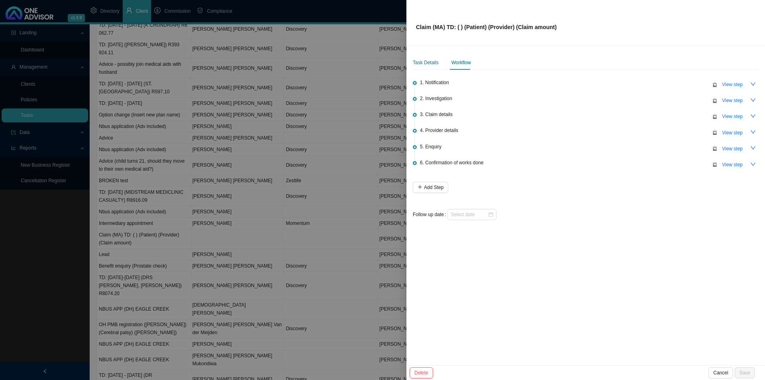
click at [426, 63] on div "Task Details" at bounding box center [426, 63] width 26 height 8
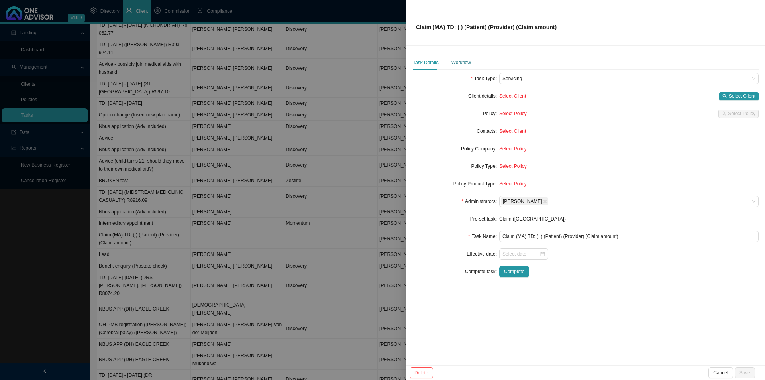
click at [461, 60] on div "Workflow" at bounding box center [462, 63] width 20 height 8
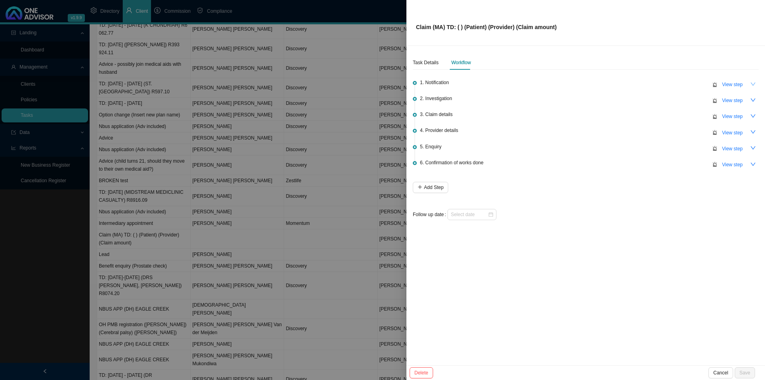
click at [756, 84] on button "button" at bounding box center [753, 84] width 11 height 11
click at [753, 100] on icon "down" at bounding box center [753, 100] width 6 height 6
click at [750, 114] on icon "down" at bounding box center [753, 116] width 6 height 6
click at [750, 132] on button "button" at bounding box center [753, 131] width 11 height 11
click at [750, 147] on icon "down" at bounding box center [753, 148] width 6 height 6
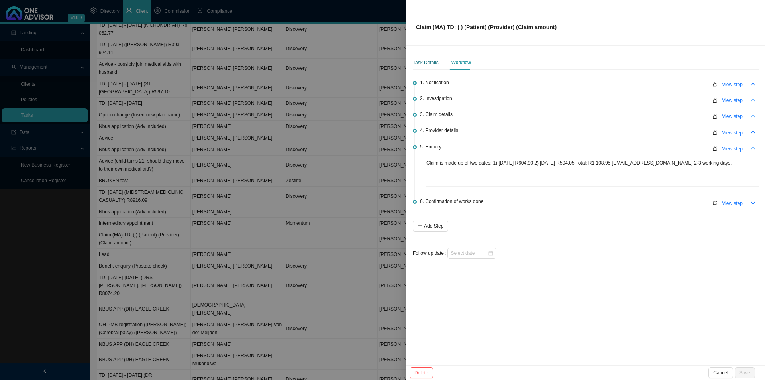
click at [418, 64] on div "Task Details" at bounding box center [426, 63] width 26 height 8
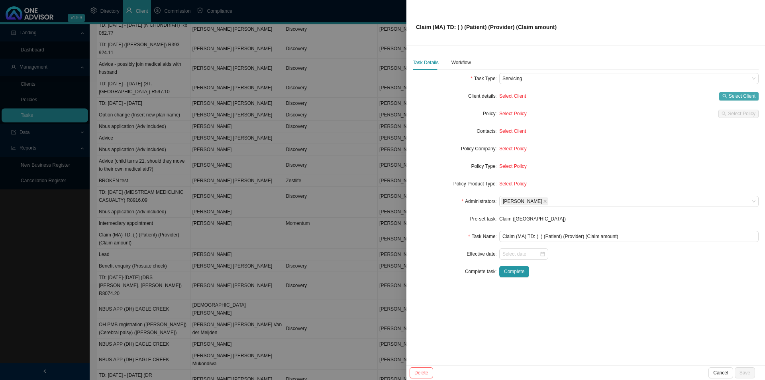
click at [748, 97] on span "Select Client" at bounding box center [742, 96] width 27 height 8
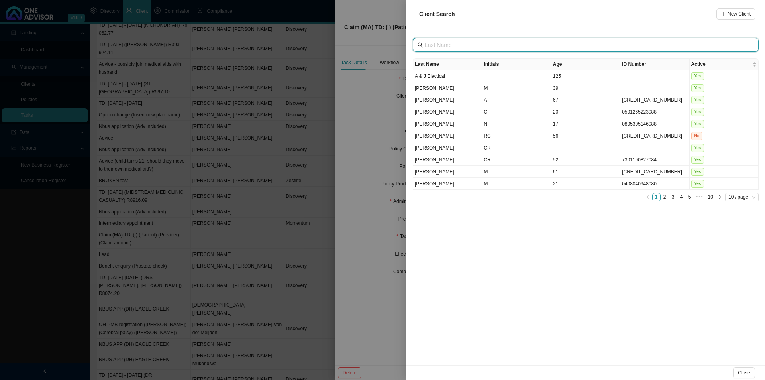
click at [456, 44] on input "text" at bounding box center [587, 45] width 324 height 9
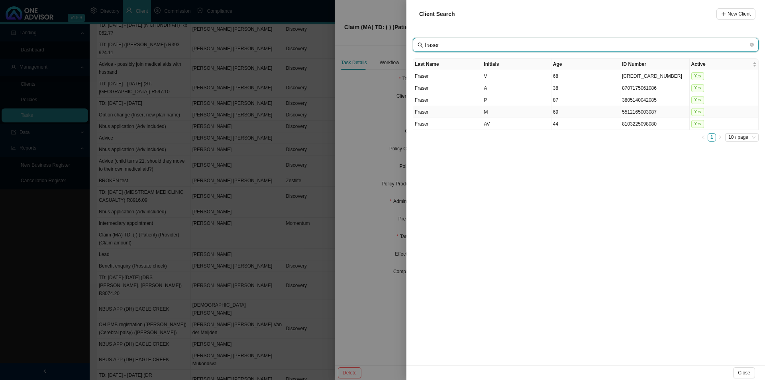
type input "fraser"
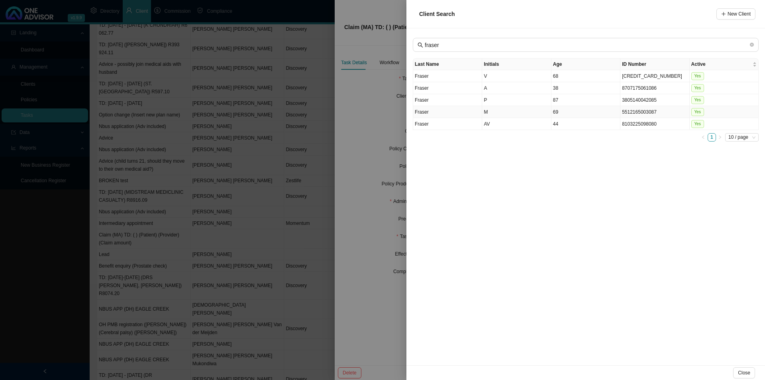
click at [503, 111] on td "M" at bounding box center [516, 112] width 69 height 12
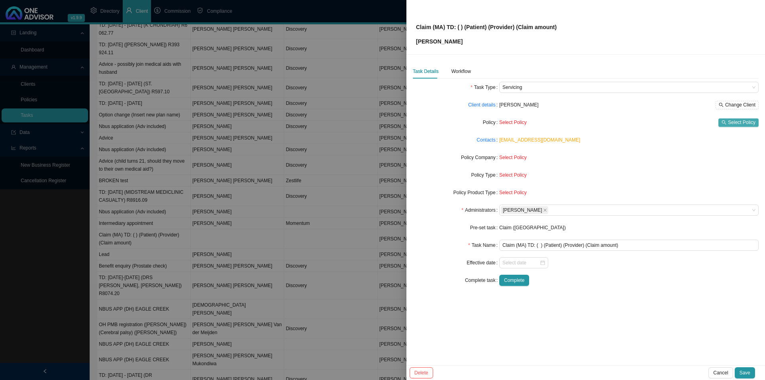
click at [736, 119] on span "Select Policy" at bounding box center [741, 122] width 27 height 8
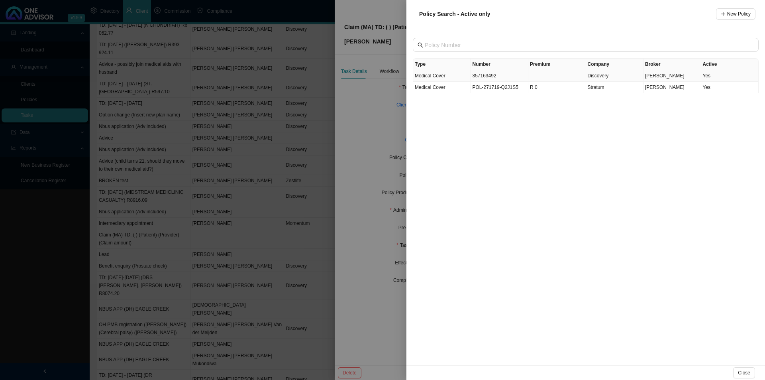
click at [508, 77] on td "357163492" at bounding box center [500, 76] width 58 height 12
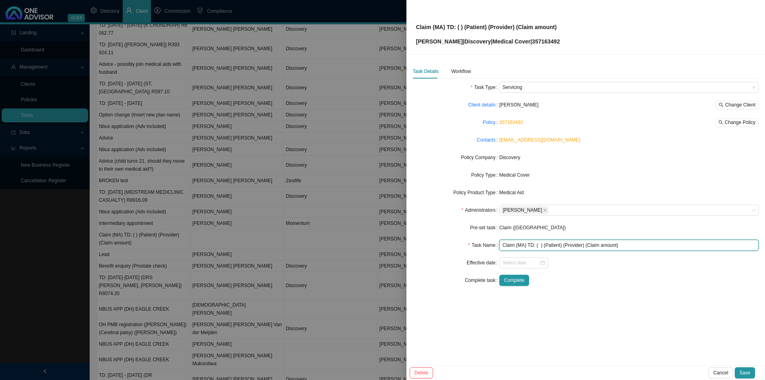
click at [537, 244] on input "Claim (MA) TD: ( ) (Patient) (Provider) (Claim amount)" at bounding box center [628, 245] width 259 height 11
click at [605, 248] on input "Claim (MA) TD: (19/05/2025 & 23/05/2025) (Patient) (Provider) (Claim amount)" at bounding box center [628, 245] width 259 height 11
click at [622, 240] on input "Claim (MA) TD: (19/05/2025 & 23/05/2025) (Valda) (Provider) (Claim amount)" at bounding box center [628, 245] width 259 height 11
click at [621, 245] on input "Claim (MA) TD: (19/05/2025 & 23/05/2025) (Valda) (Provider) (Claim amount)" at bounding box center [628, 245] width 259 height 11
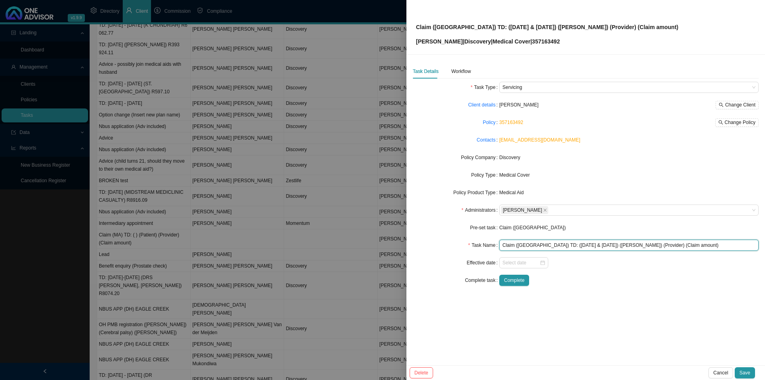
click at [621, 245] on input "Claim (MA) TD: (19/05/2025 & 23/05/2025) (Valda) (Provider) (Claim amount)" at bounding box center [628, 245] width 259 height 11
drag, startPoint x: 630, startPoint y: 245, endPoint x: 660, endPoint y: 245, distance: 29.9
click at [660, 245] on input "Claim (MA) TD: (19/05/2025 & 23/05/2025) (Valda) (L Ingle) (Claim amount)" at bounding box center [628, 245] width 259 height 11
type input "Claim (MA) TD: (19/05/2025 & 23/05/2025) (Valda) (L Ingle) (R1 108.95)"
click at [472, 75] on div "Task Details Workflow" at bounding box center [586, 71] width 346 height 14
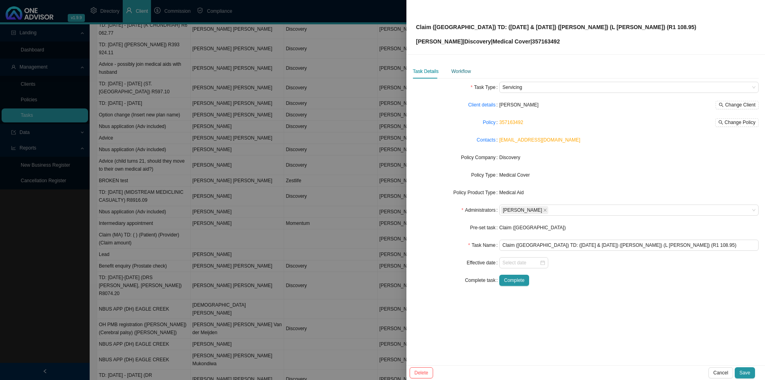
click at [469, 75] on div "Workflow" at bounding box center [462, 71] width 20 height 8
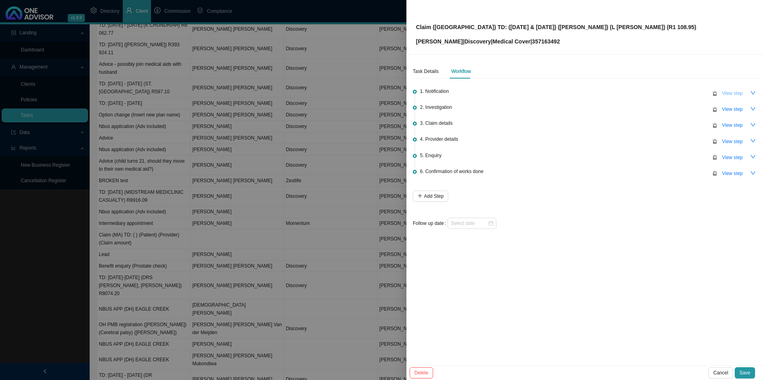
click at [740, 94] on span "View step" at bounding box center [732, 93] width 21 height 8
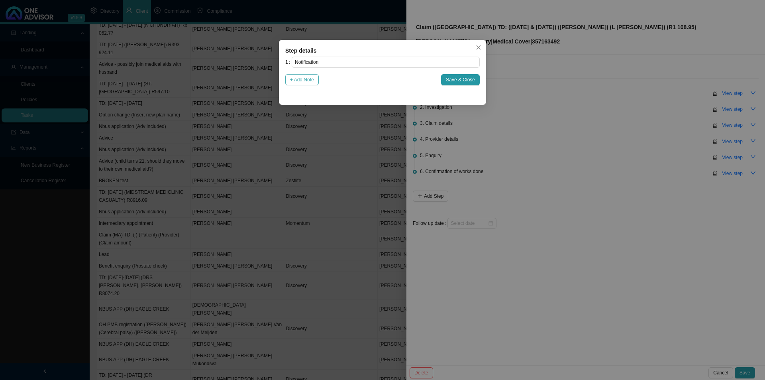
click at [308, 82] on span "+ Add Note" at bounding box center [302, 80] width 24 height 8
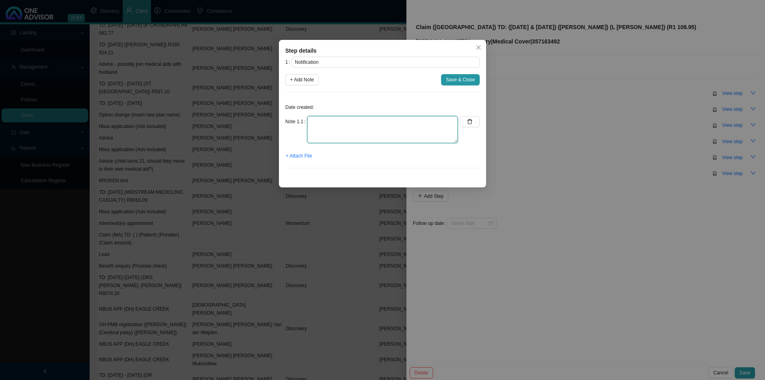
click at [319, 126] on textarea at bounding box center [382, 129] width 151 height 27
type textarea "Received an email from Mike Fraser. He paid the physio upfront and then submitt…"
click at [300, 158] on span "+ Attach File" at bounding box center [299, 156] width 26 height 8
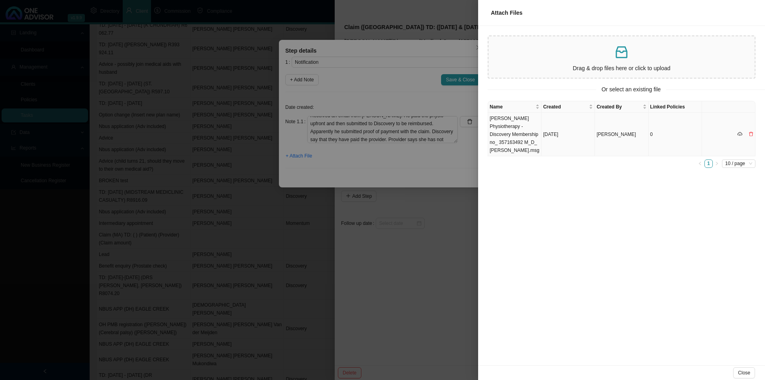
click at [505, 136] on td "Leigh Ingle Physiotherapy - Discovery Membership no_ 357163492 M_D_ Fraser.msg" at bounding box center [514, 134] width 53 height 43
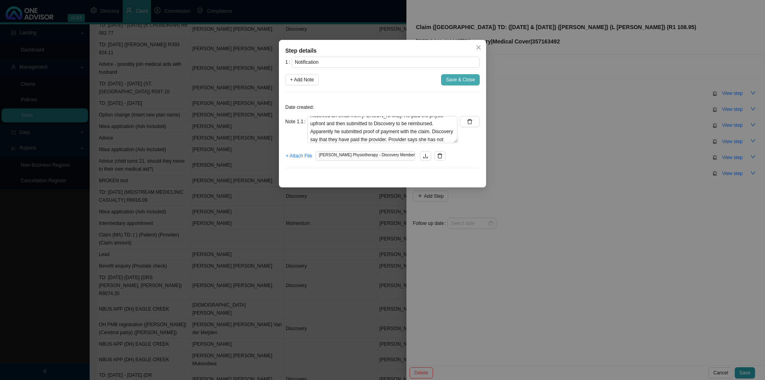
click at [458, 79] on span "Save & Close" at bounding box center [460, 80] width 29 height 8
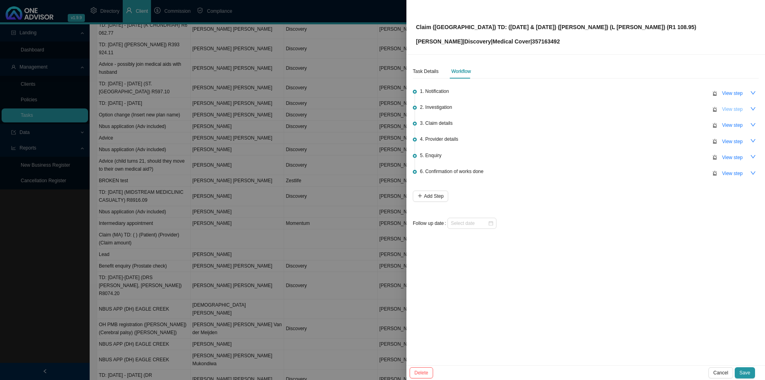
click at [734, 112] on span "View step" at bounding box center [732, 109] width 21 height 8
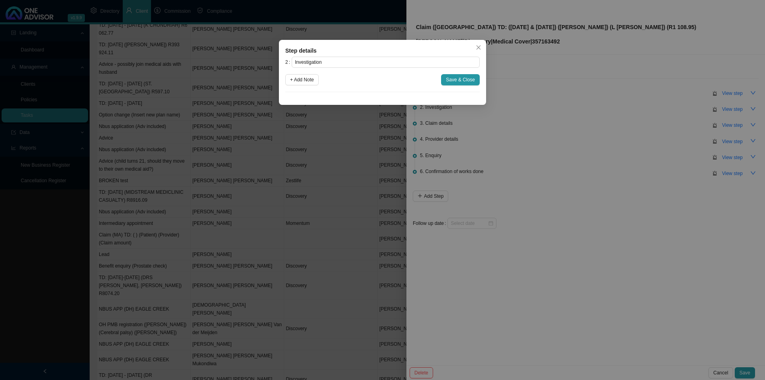
drag, startPoint x: 297, startPoint y: 80, endPoint x: 484, endPoint y: 99, distance: 187.9
click at [297, 81] on span "+ Add Note" at bounding box center [302, 80] width 24 height 8
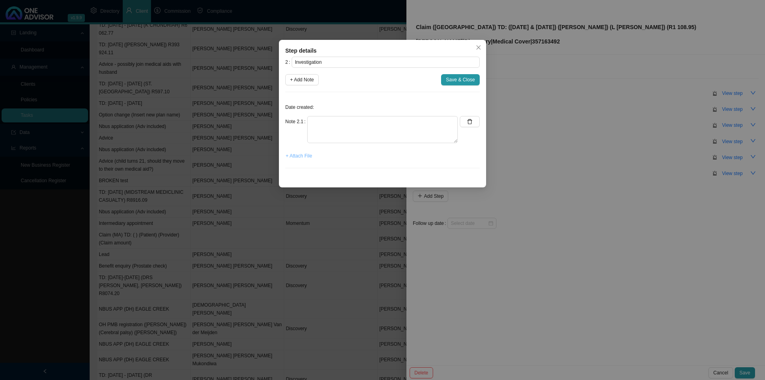
click at [294, 155] on span "+ Attach File" at bounding box center [299, 156] width 26 height 8
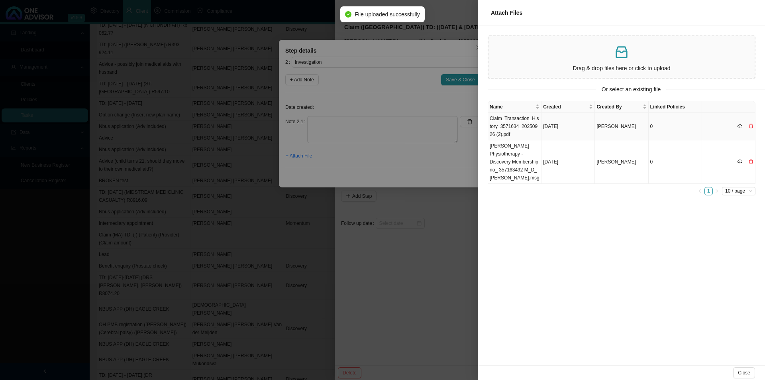
click at [511, 123] on td "Claim_Transaction_History_3571634_20250926 (2).pdf" at bounding box center [514, 126] width 53 height 27
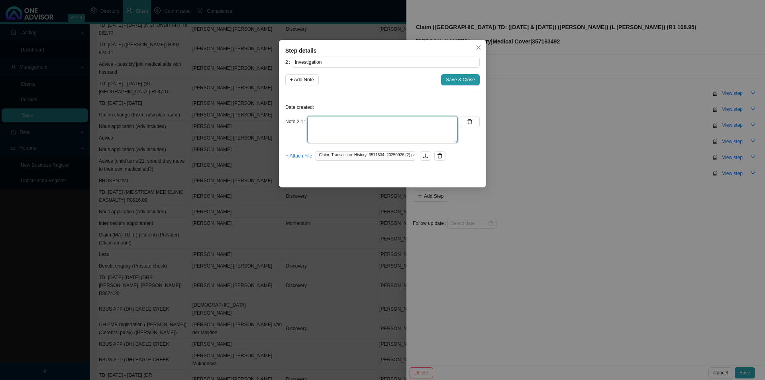
click at [345, 135] on textarea at bounding box center [382, 129] width 151 height 27
click at [468, 78] on span "Save & Close" at bounding box center [460, 80] width 29 height 8
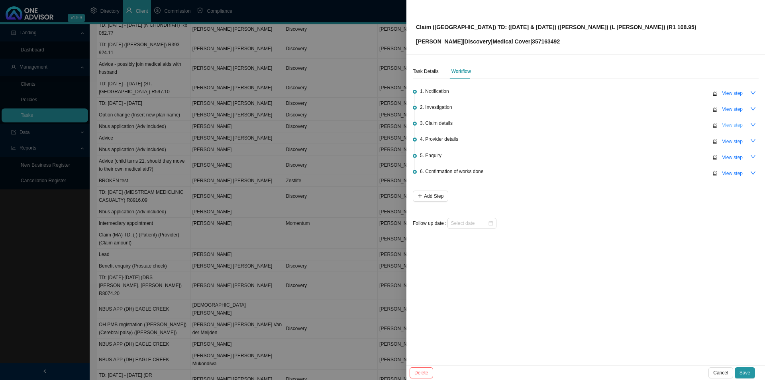
click at [733, 123] on span "View step" at bounding box center [732, 125] width 21 height 8
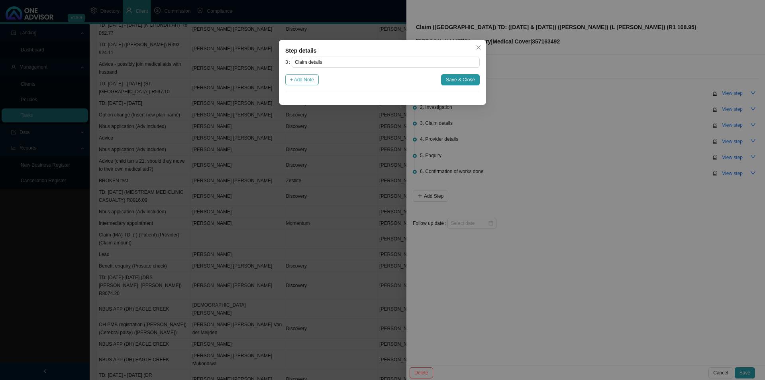
click at [304, 83] on span "+ Add Note" at bounding box center [302, 80] width 24 height 8
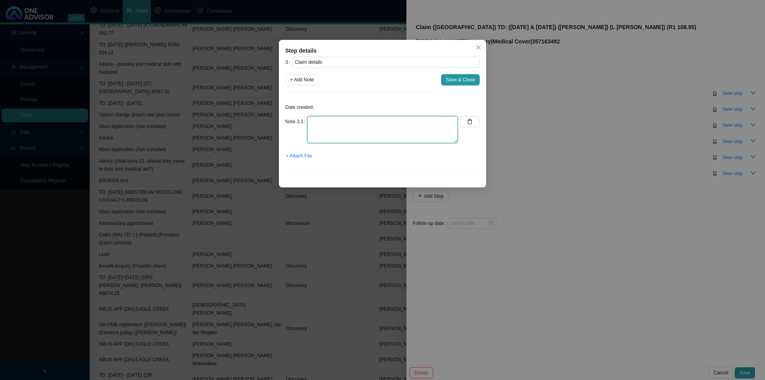
click at [342, 126] on textarea at bounding box center [382, 129] width 151 height 27
click at [319, 118] on textarea at bounding box center [382, 129] width 151 height 27
type textarea "TD: 19/05/2025 R"
click at [458, 77] on span "Save & Close" at bounding box center [460, 80] width 29 height 8
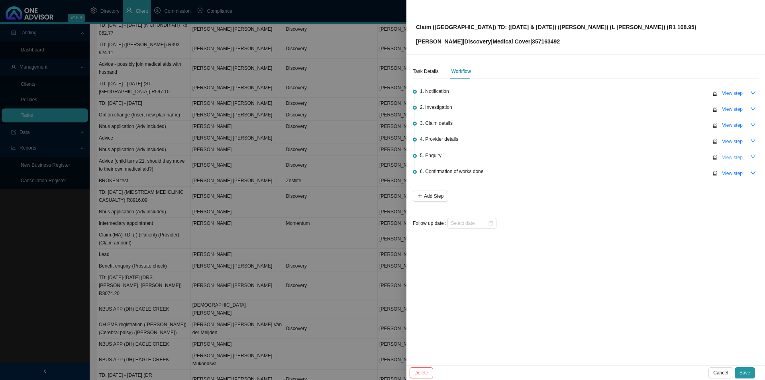
click at [727, 157] on span "View step" at bounding box center [732, 157] width 21 height 8
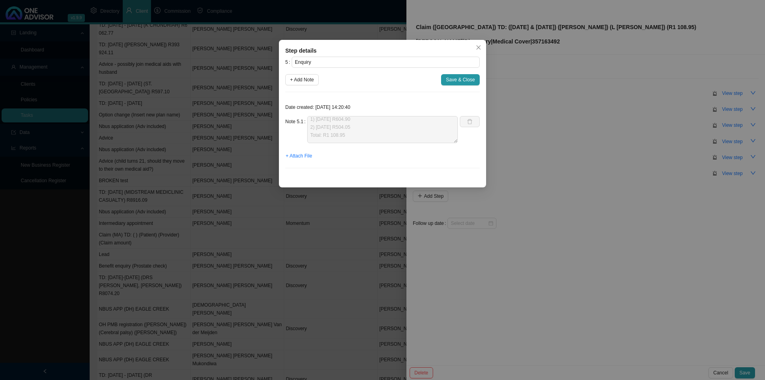
scroll to position [0, 0]
click at [472, 81] on span "Save & Close" at bounding box center [460, 80] width 29 height 8
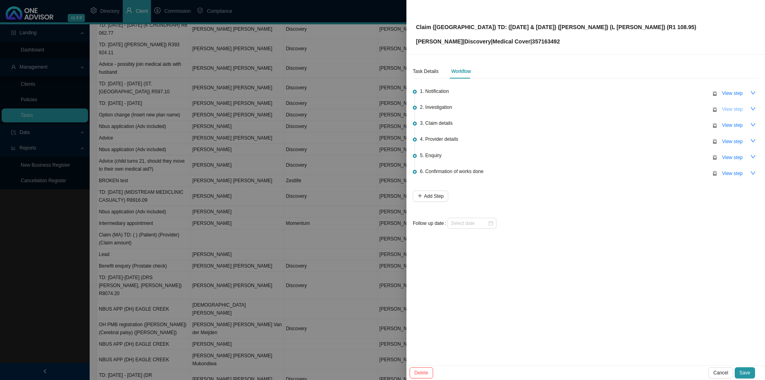
click at [733, 107] on span "View step" at bounding box center [732, 109] width 21 height 8
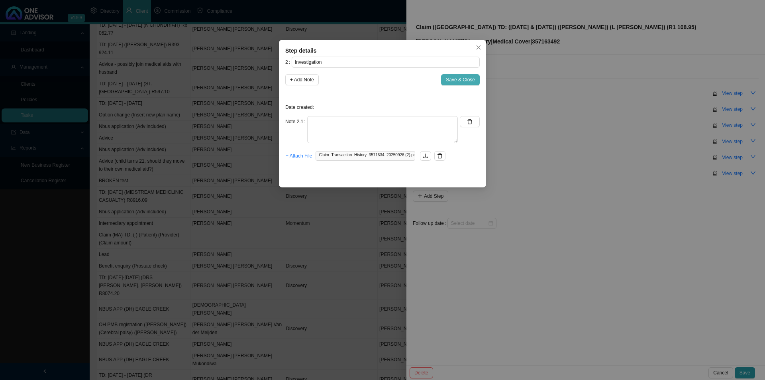
click at [455, 79] on span "Save & Close" at bounding box center [460, 80] width 29 height 8
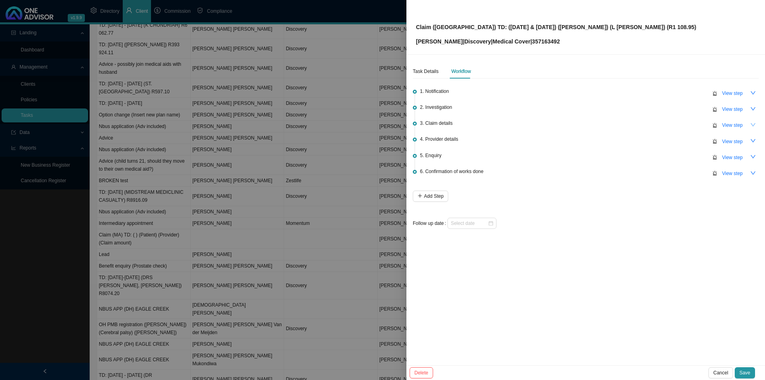
click at [753, 124] on icon "down" at bounding box center [753, 125] width 6 height 6
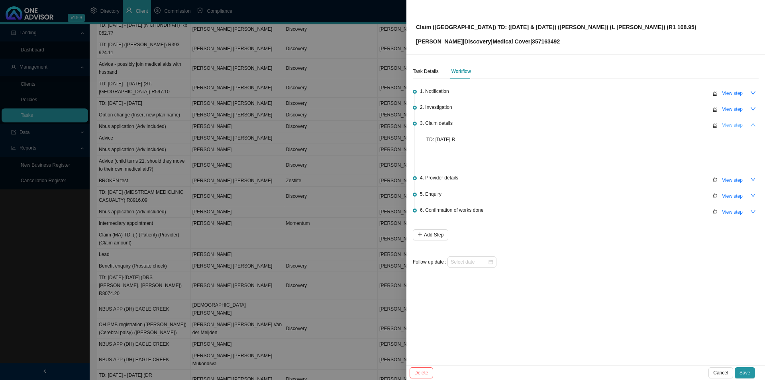
click at [735, 125] on span "View step" at bounding box center [732, 125] width 21 height 8
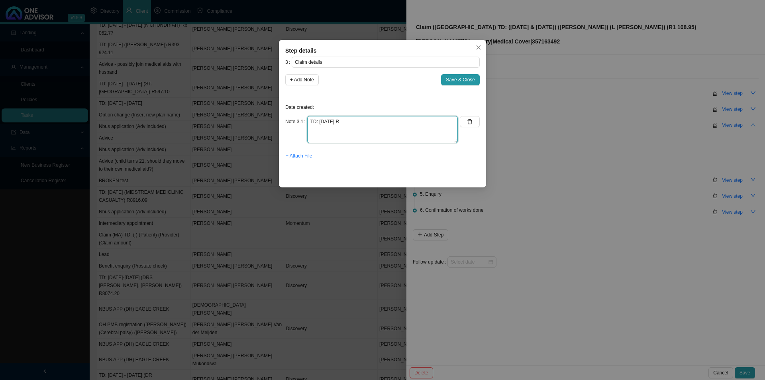
click at [352, 121] on textarea "TD: 19/05/2025 R" at bounding box center [382, 129] width 151 height 27
click at [357, 125] on textarea "TD: 19/05/2025 R" at bounding box center [382, 129] width 151 height 27
click at [353, 128] on textarea "TD: 19/05/2025 R604.90 TD: 23/05/2025 R" at bounding box center [382, 129] width 151 height 27
click at [330, 139] on textarea "TD: 19/05/2025 R604.90 TD: 23/05/2025 R504.05" at bounding box center [382, 129] width 151 height 27
type textarea "TD: 19/05/2025 R604.90 TD: 23/05/2025 R504.05 TOTAL: R1 108.95"
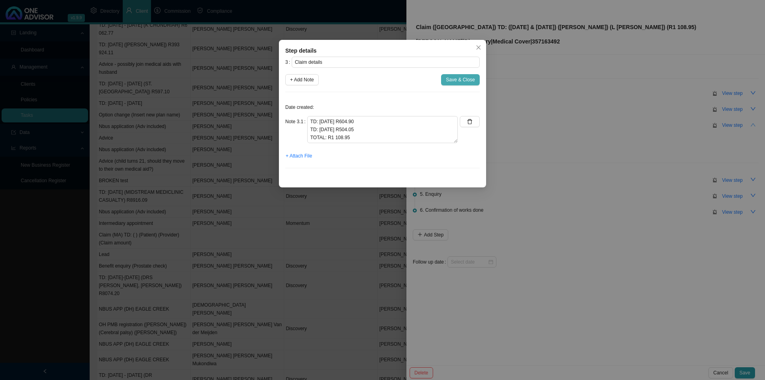
click at [465, 84] on button "Save & Close" at bounding box center [460, 79] width 39 height 11
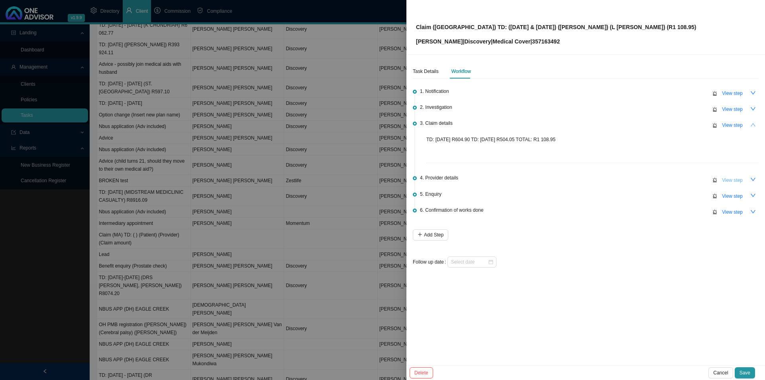
click at [729, 179] on span "View step" at bounding box center [732, 180] width 21 height 8
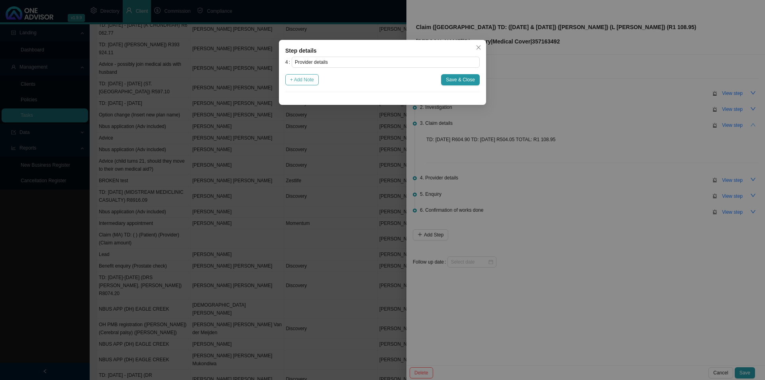
click at [304, 84] on button "+ Add Note" at bounding box center [301, 79] width 33 height 11
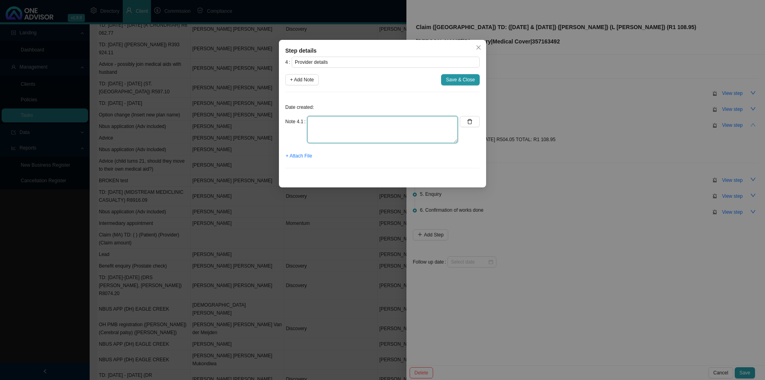
drag, startPoint x: 327, startPoint y: 130, endPoint x: 368, endPoint y: 130, distance: 41.0
click at [329, 130] on textarea at bounding box center [382, 129] width 151 height 27
click at [365, 125] on textarea at bounding box center [382, 129] width 151 height 27
paste textarea "accounts@hands-on.org.za"
click at [309, 122] on textarea "accounts@hands-on.org.za" at bounding box center [382, 129] width 151 height 27
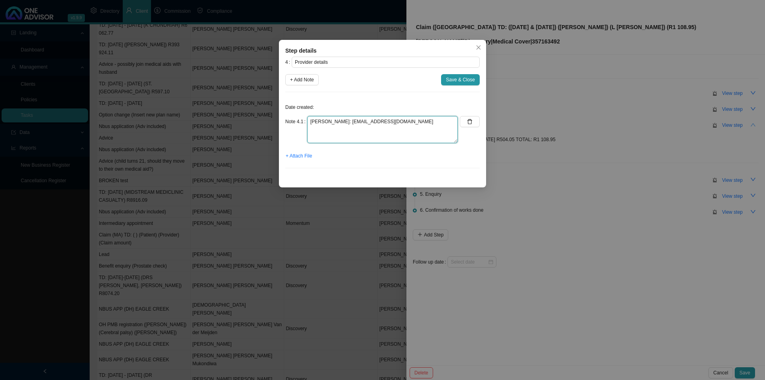
click at [423, 118] on textarea "Leigh Ingle: accounts@hands-on.org.za" at bounding box center [382, 129] width 151 height 27
type textarea "Leigh Ingle: accounts@hands-on.org.za Physiotherapist"
click at [467, 79] on span "Save & Close" at bounding box center [460, 80] width 29 height 8
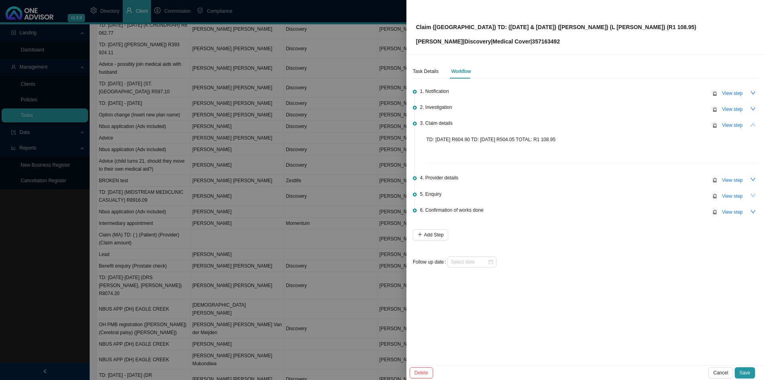
click at [757, 192] on button "button" at bounding box center [753, 195] width 11 height 11
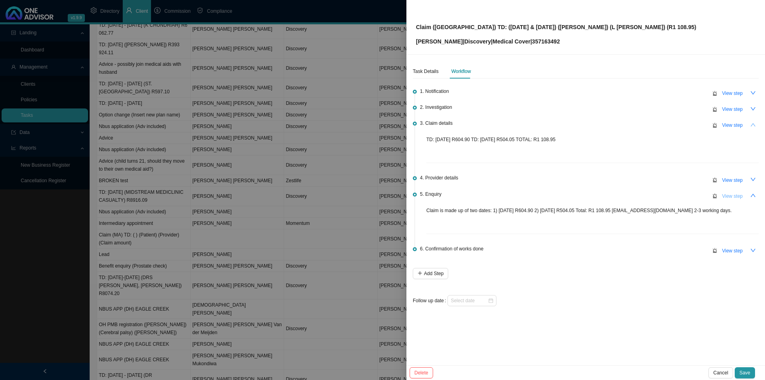
click at [729, 194] on span "View step" at bounding box center [732, 196] width 21 height 8
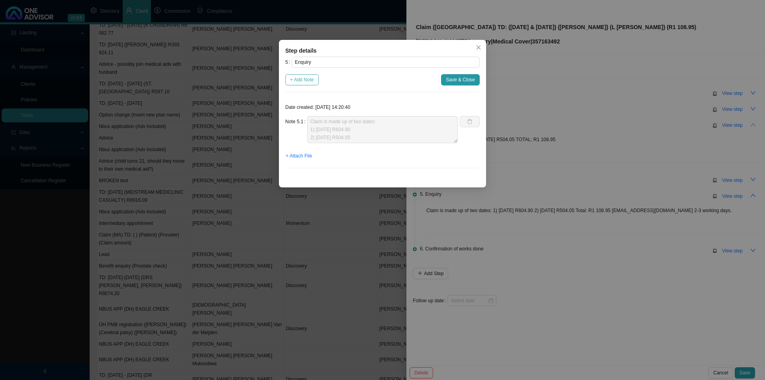
click at [296, 79] on span "+ Add Note" at bounding box center [302, 80] width 24 height 8
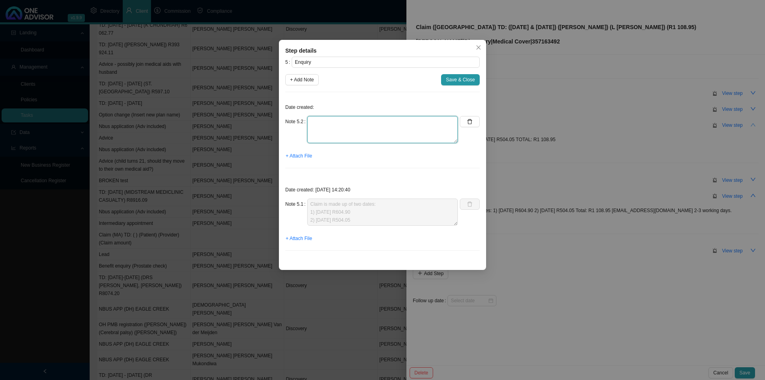
click at [337, 129] on textarea at bounding box center [382, 129] width 151 height 27
type textarea "Emailed health partner division asking for help."
click at [296, 153] on span "+ Attach File" at bounding box center [299, 156] width 26 height 8
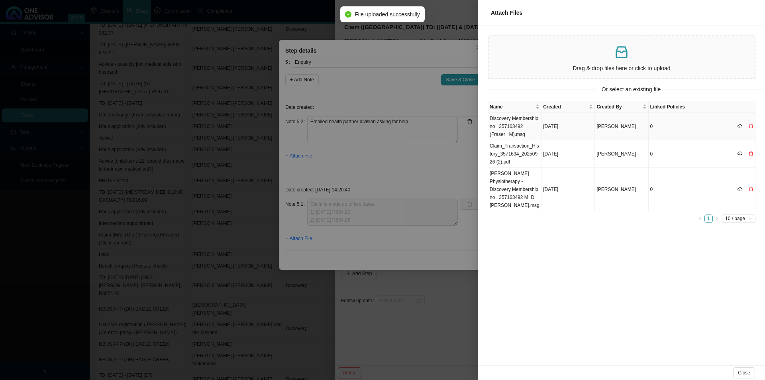
click at [510, 124] on td "Discovery Membership no_ 357163492 (Fraser_ M).msg" at bounding box center [514, 126] width 53 height 27
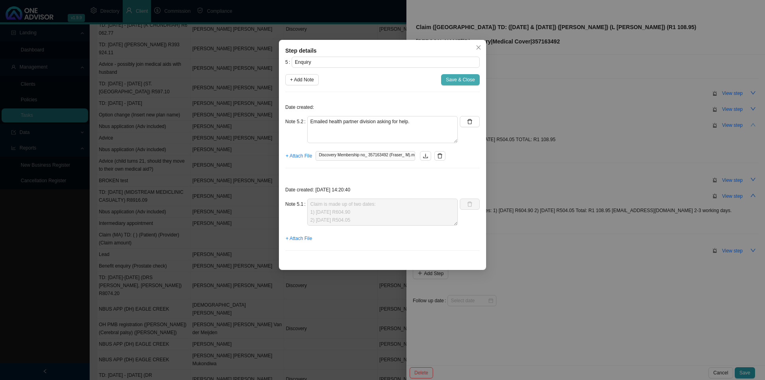
click at [457, 79] on span "Save & Close" at bounding box center [460, 80] width 29 height 8
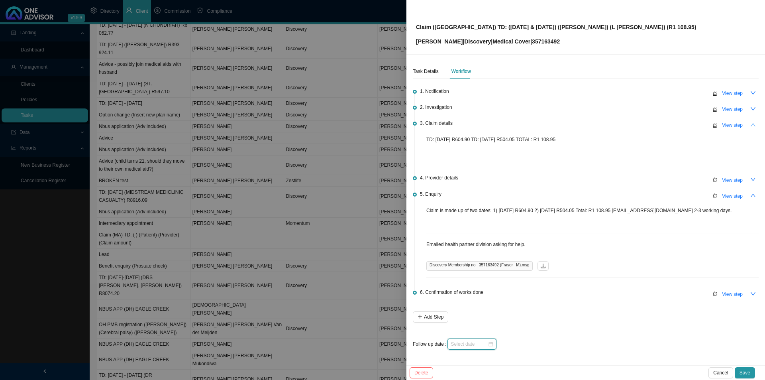
click at [465, 340] on input at bounding box center [469, 344] width 37 height 8
type input "2025-10-05"
type input "2025-09-28"
type input "2025-09-26"
type input "2025-10-01"
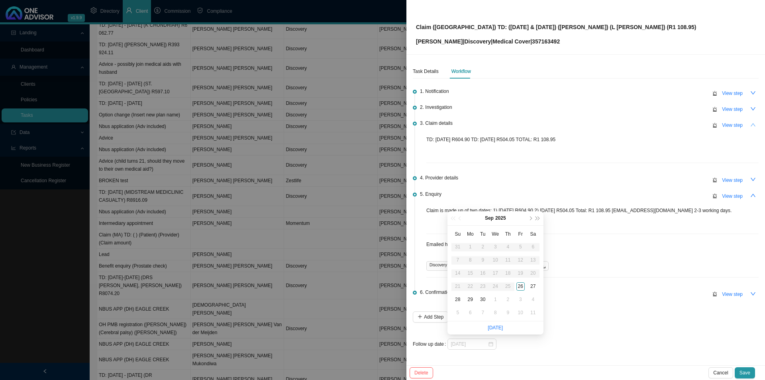
click at [495, 300] on div "1" at bounding box center [495, 299] width 8 height 8
click at [746, 371] on span "Save" at bounding box center [745, 373] width 11 height 8
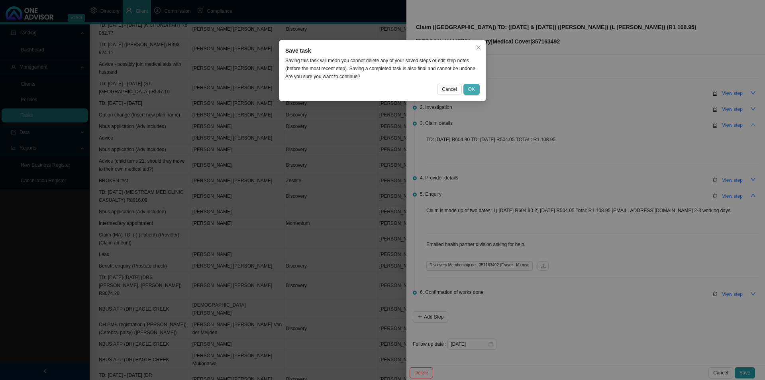
click at [472, 88] on span "OK" at bounding box center [471, 89] width 7 height 8
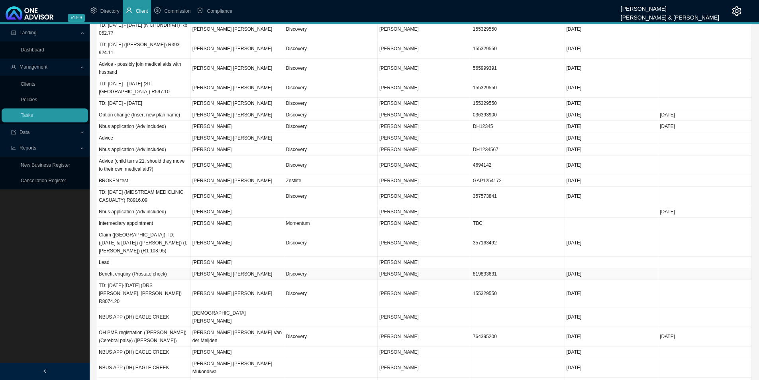
click at [253, 268] on td "Cameron Peter Malcolm" at bounding box center [238, 274] width 94 height 12
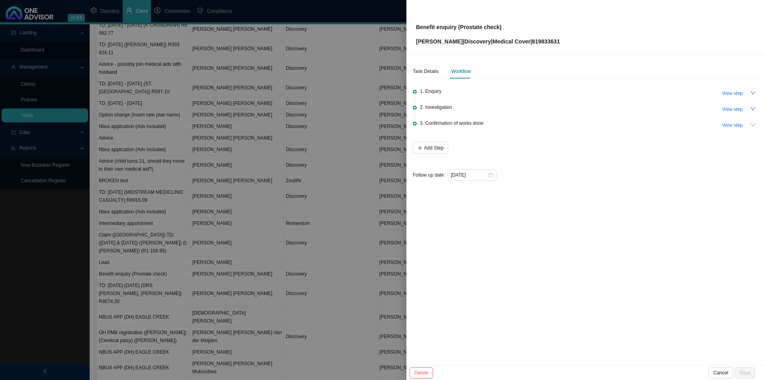
click at [752, 124] on icon "down" at bounding box center [753, 125] width 6 height 6
click at [429, 72] on div "Task Details" at bounding box center [426, 71] width 26 height 8
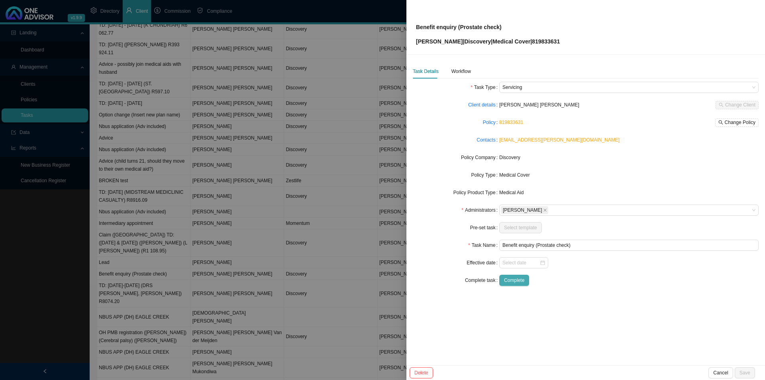
click at [519, 279] on span "Complete" at bounding box center [514, 280] width 20 height 8
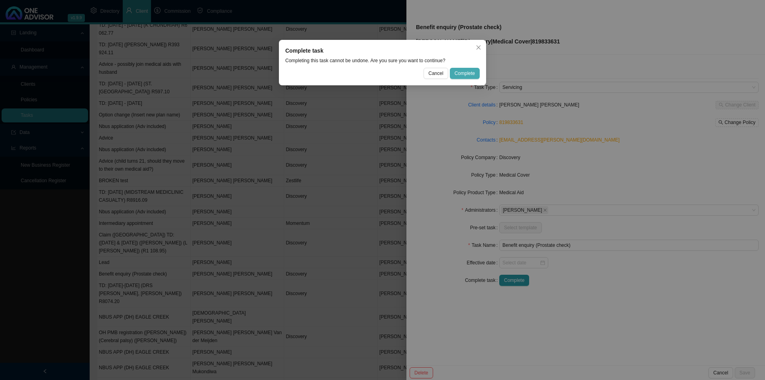
click at [469, 72] on span "Complete" at bounding box center [465, 73] width 20 height 8
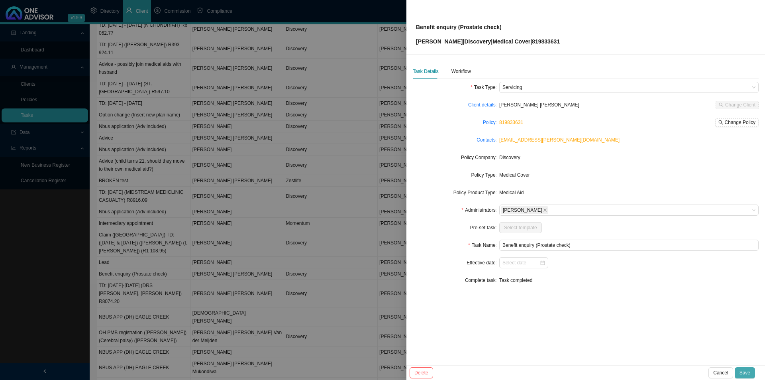
click at [746, 374] on span "Save" at bounding box center [745, 373] width 11 height 8
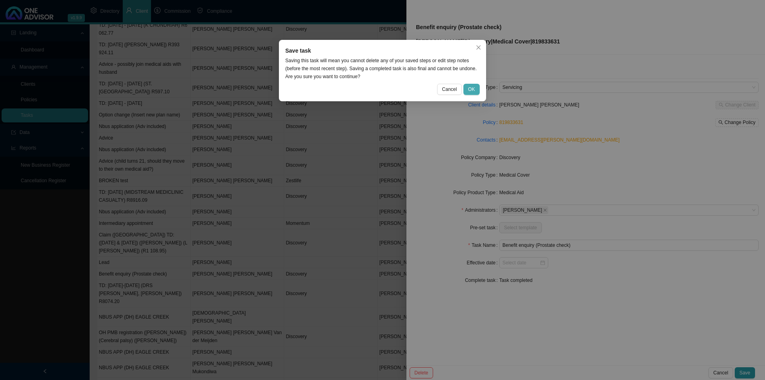
click at [477, 88] on button "OK" at bounding box center [471, 89] width 16 height 11
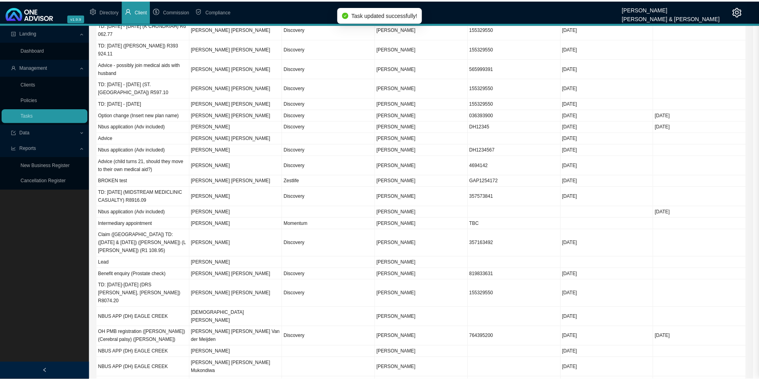
scroll to position [27, 0]
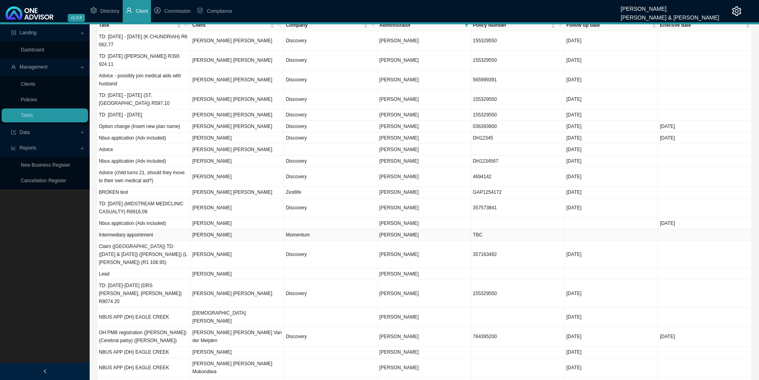
click at [244, 238] on td "Beresford Harris" at bounding box center [238, 235] width 94 height 12
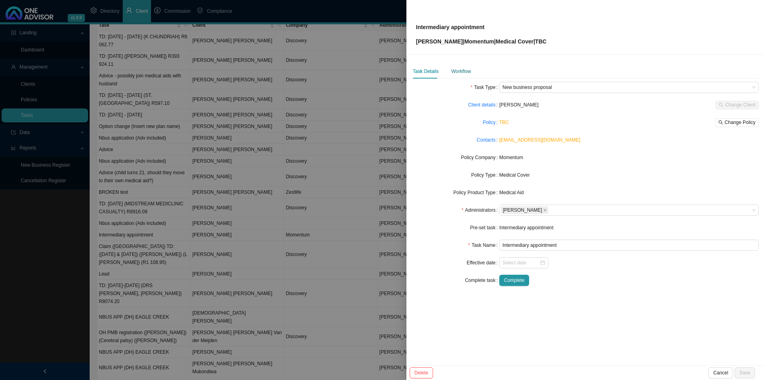
click at [452, 75] on div "Workflow" at bounding box center [462, 71] width 20 height 8
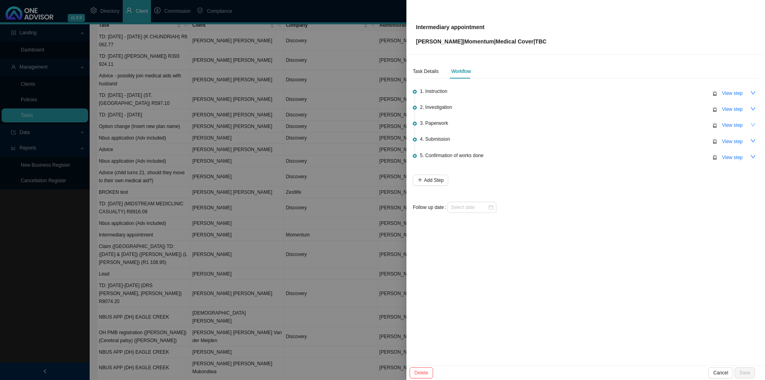
click at [752, 122] on icon "down" at bounding box center [753, 125] width 6 height 6
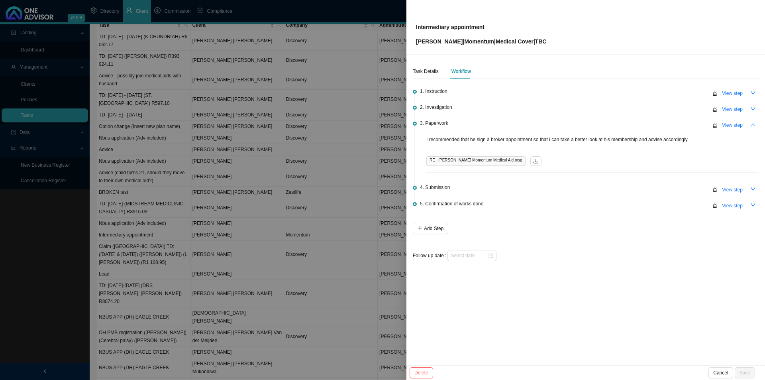
click at [753, 122] on icon "up" at bounding box center [753, 125] width 6 height 6
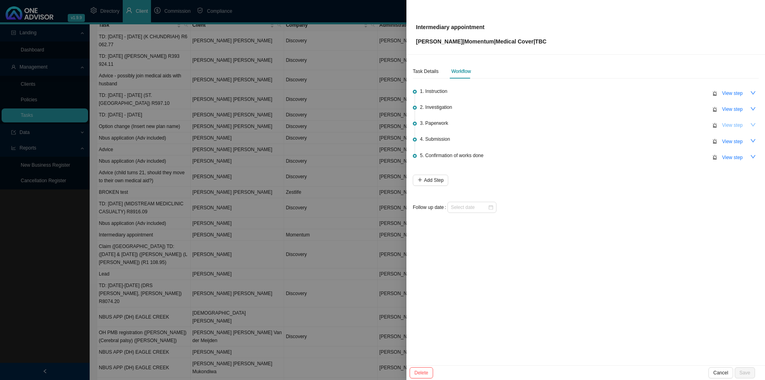
click at [733, 123] on span "View step" at bounding box center [732, 125] width 21 height 8
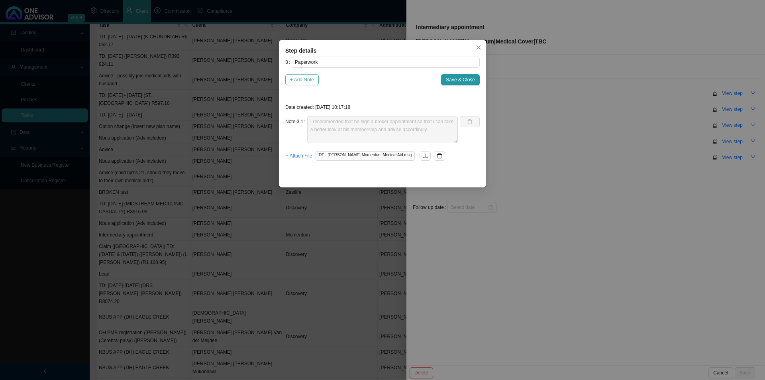
click at [300, 78] on span "+ Add Note" at bounding box center [302, 80] width 24 height 8
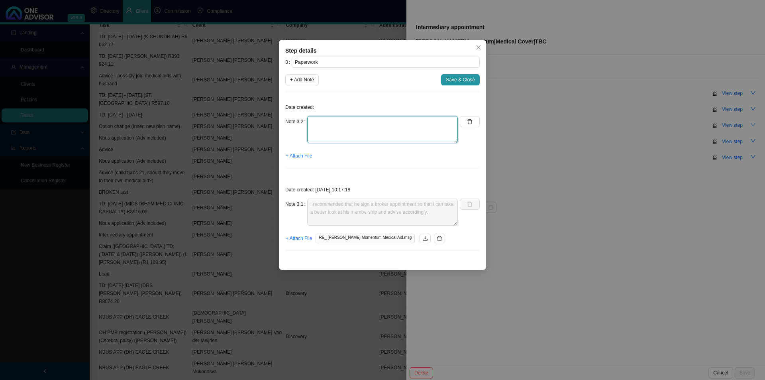
click at [315, 128] on textarea at bounding box center [382, 129] width 151 height 27
type textarea "Received the signed broker appointment"
click at [306, 153] on span "+ Attach File" at bounding box center [299, 156] width 26 height 8
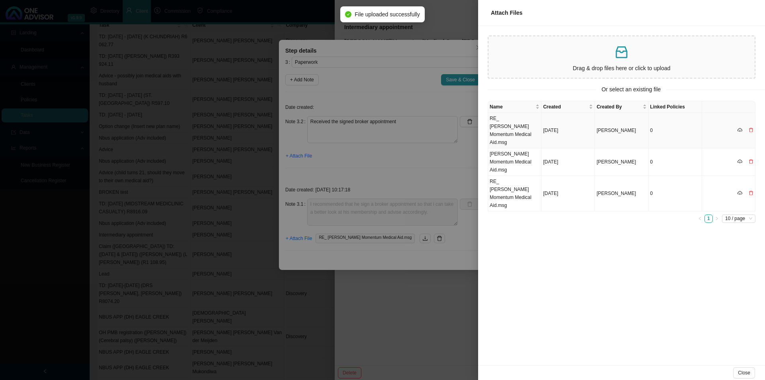
click at [513, 124] on td "RE_ BA Harris Momentum Medical Aid.msg" at bounding box center [514, 130] width 53 height 35
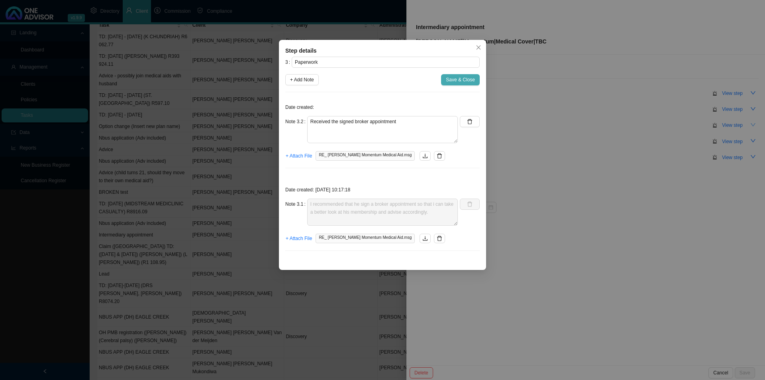
click at [458, 81] on span "Save & Close" at bounding box center [460, 80] width 29 height 8
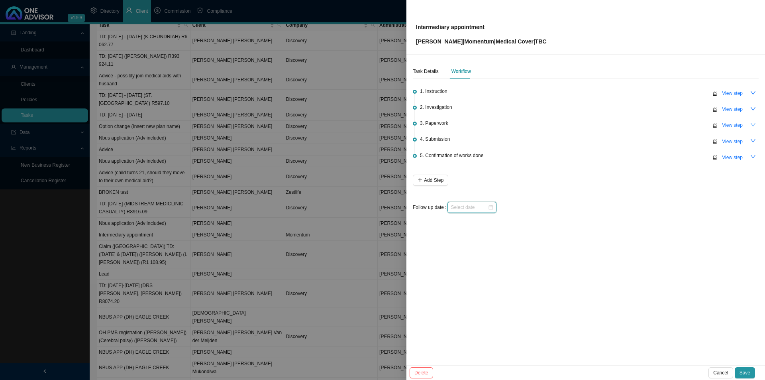
click at [462, 204] on input at bounding box center [469, 207] width 37 height 8
type input "2025-09-26"
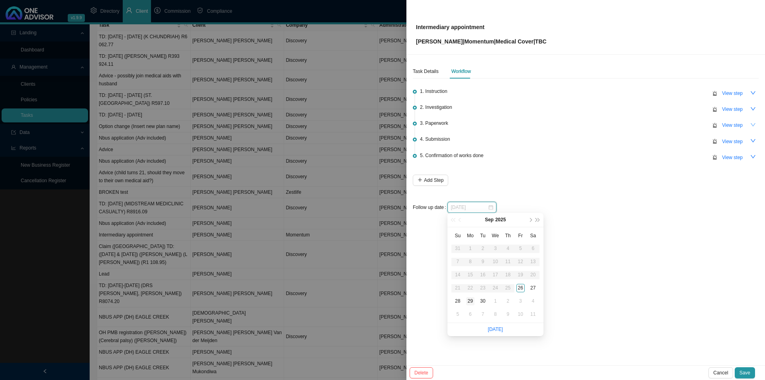
type input "2025-09-29"
click at [468, 304] on div "29" at bounding box center [470, 301] width 8 height 8
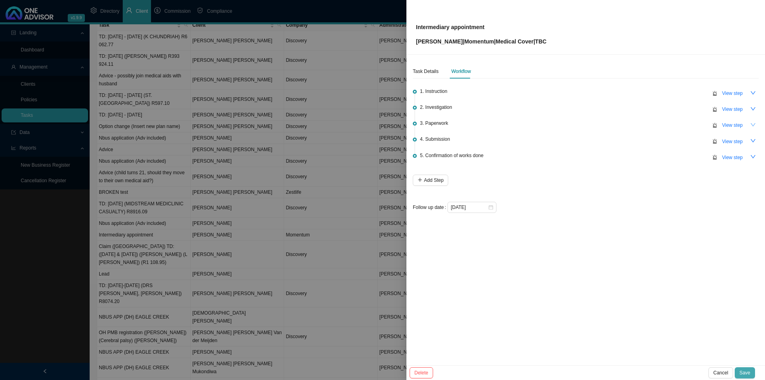
click at [745, 374] on span "Save" at bounding box center [745, 373] width 11 height 8
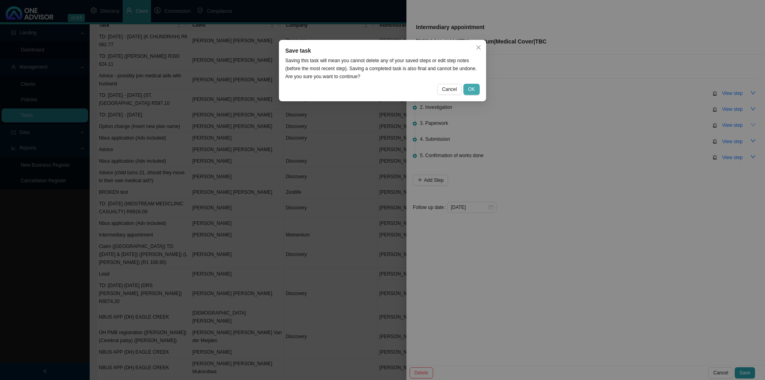
click at [474, 88] on span "OK" at bounding box center [471, 89] width 7 height 8
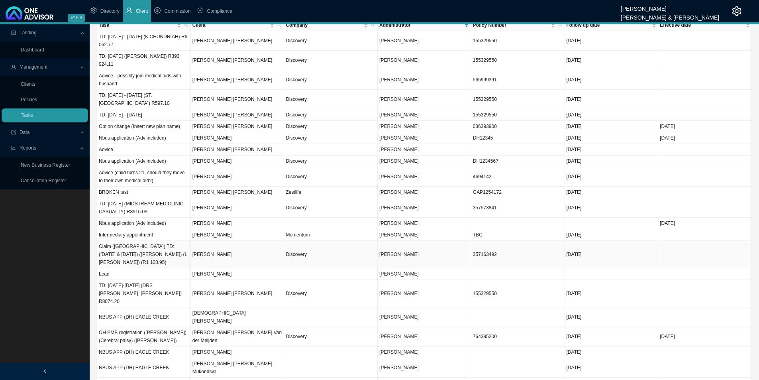
click at [219, 257] on td "Michael Fraser" at bounding box center [238, 254] width 94 height 27
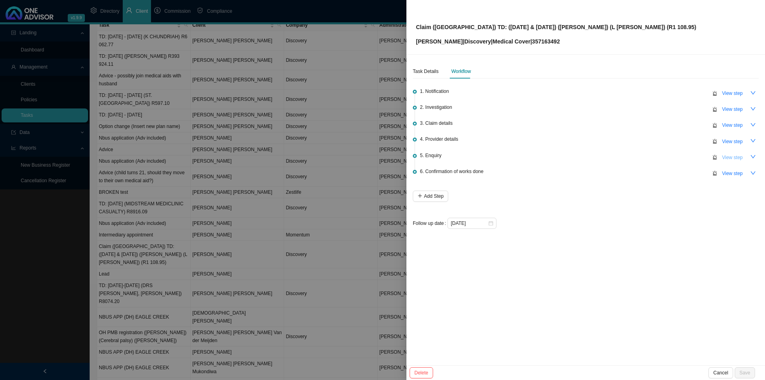
click at [736, 156] on span "View step" at bounding box center [732, 157] width 21 height 8
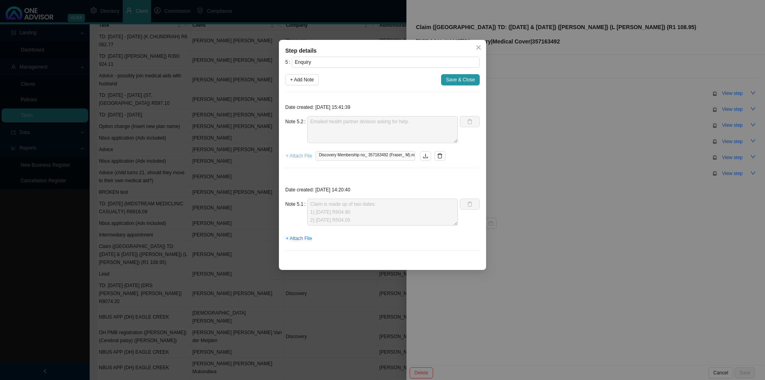
click at [296, 155] on span "+ Attach File" at bounding box center [299, 156] width 26 height 8
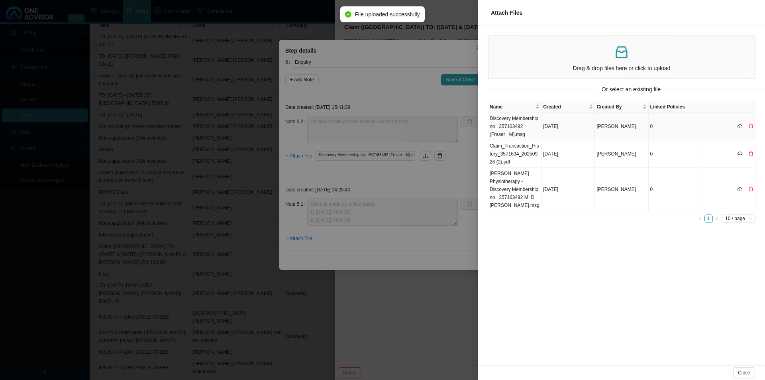
click at [509, 127] on td "Discovery Membership no_ 357163492 (Fraser_ M).msg" at bounding box center [514, 126] width 53 height 27
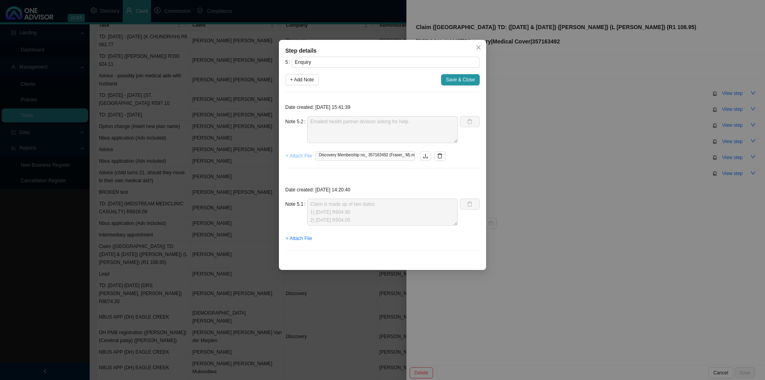
click at [304, 156] on span "+ Attach File" at bounding box center [299, 156] width 26 height 8
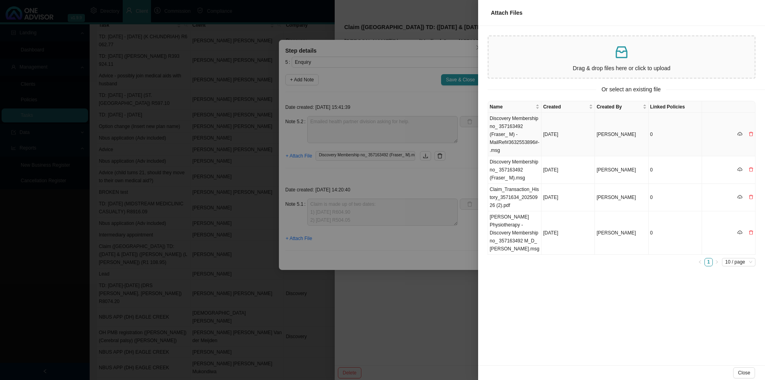
click at [507, 130] on td "Discovery Membership no_ 357163492 (Fraser_ M) -MailRef#3632553896#-.msg" at bounding box center [514, 134] width 53 height 43
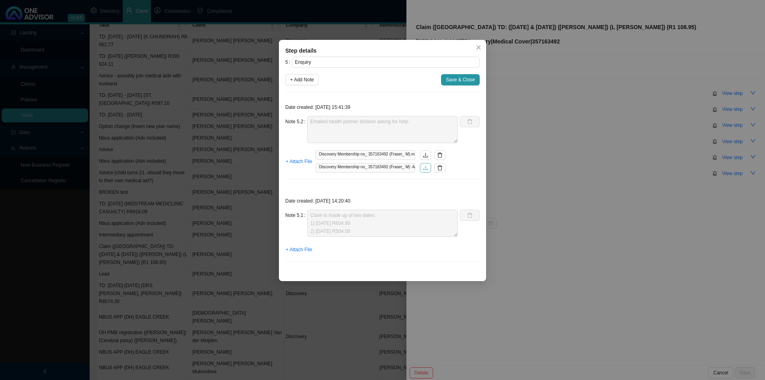
click at [427, 169] on icon "download" at bounding box center [426, 168] width 6 height 6
click at [338, 63] on input "Enquiry" at bounding box center [386, 62] width 188 height 11
paste input "11501481674"
type input "Enquiry (11501481674)"
click at [466, 81] on span "Save & Close" at bounding box center [460, 80] width 29 height 8
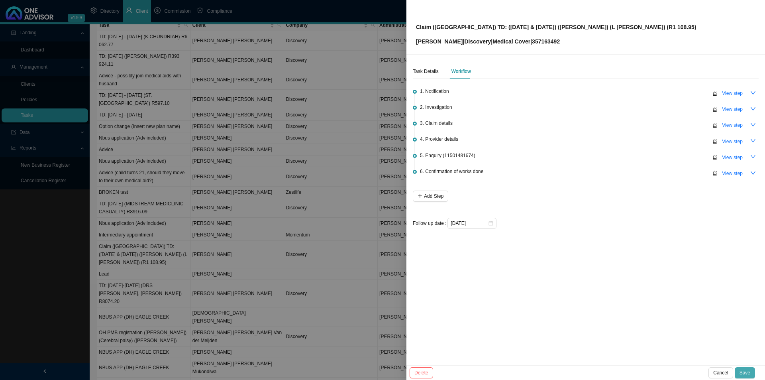
click at [753, 376] on button "Save" at bounding box center [745, 372] width 20 height 11
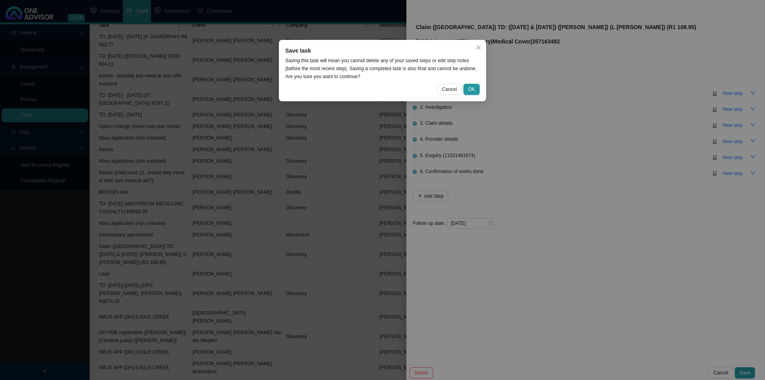
click at [480, 90] on div "Save task Saving this task will mean you cannot delete any of your saved steps …" at bounding box center [382, 70] width 207 height 61
click at [476, 90] on button "OK" at bounding box center [471, 89] width 16 height 11
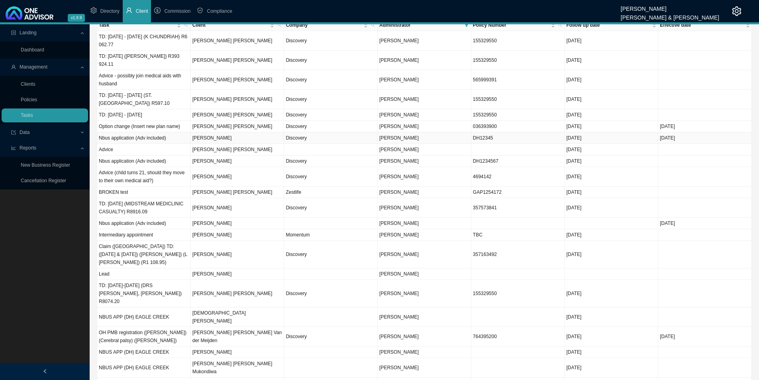
scroll to position [0, 0]
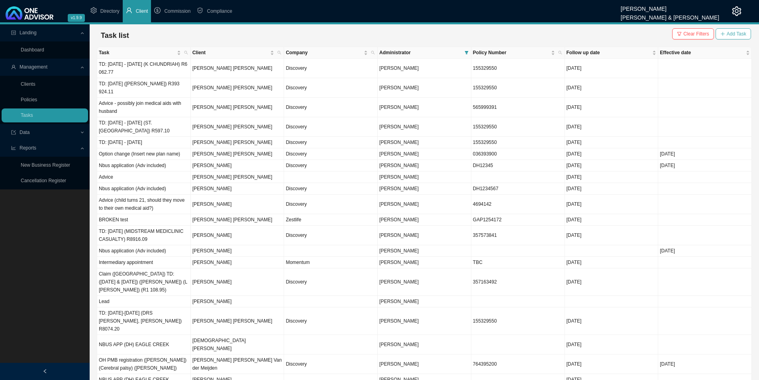
click at [737, 37] on span "Add Task" at bounding box center [737, 34] width 20 height 8
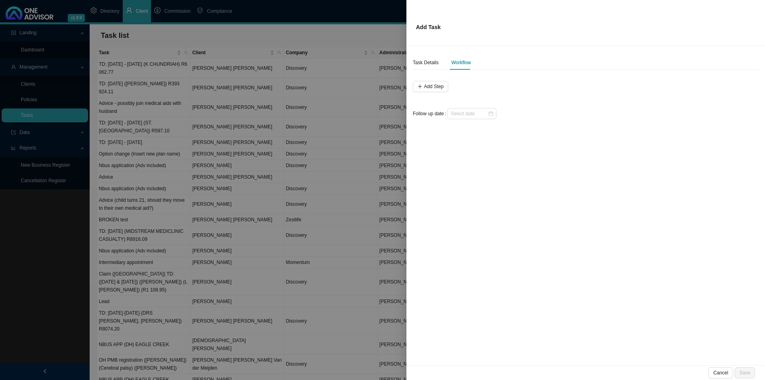
click at [440, 60] on div "Task Details Workflow" at bounding box center [442, 62] width 58 height 14
click at [437, 61] on div "Task Details" at bounding box center [426, 63] width 26 height 8
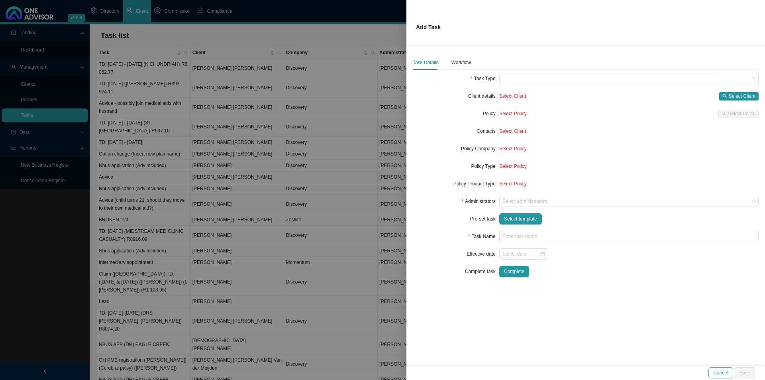
click at [716, 370] on span "Cancel" at bounding box center [720, 373] width 15 height 8
